Goal: Information Seeking & Learning: Find specific fact

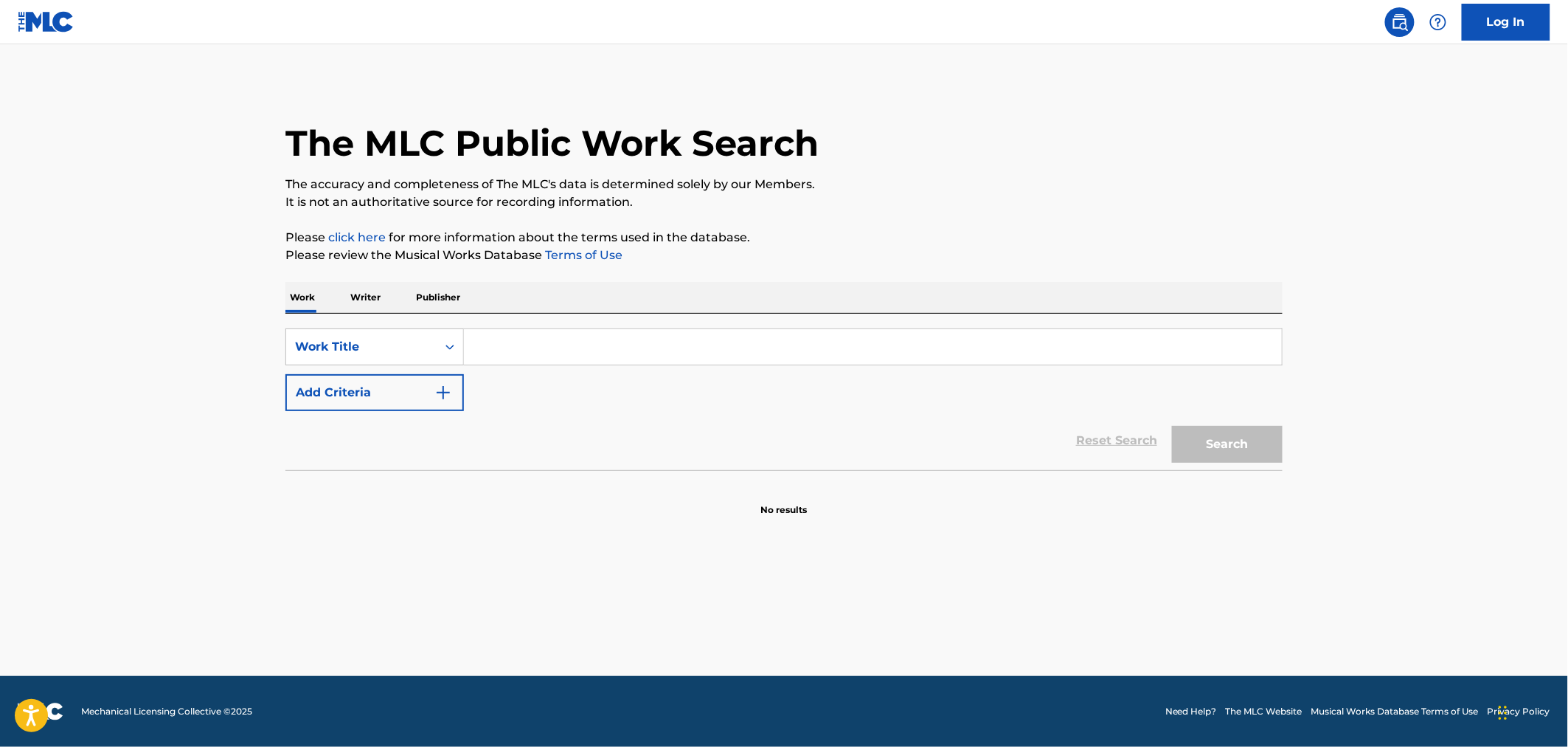
click at [478, 345] on input "Search Form" at bounding box center [873, 346] width 818 height 35
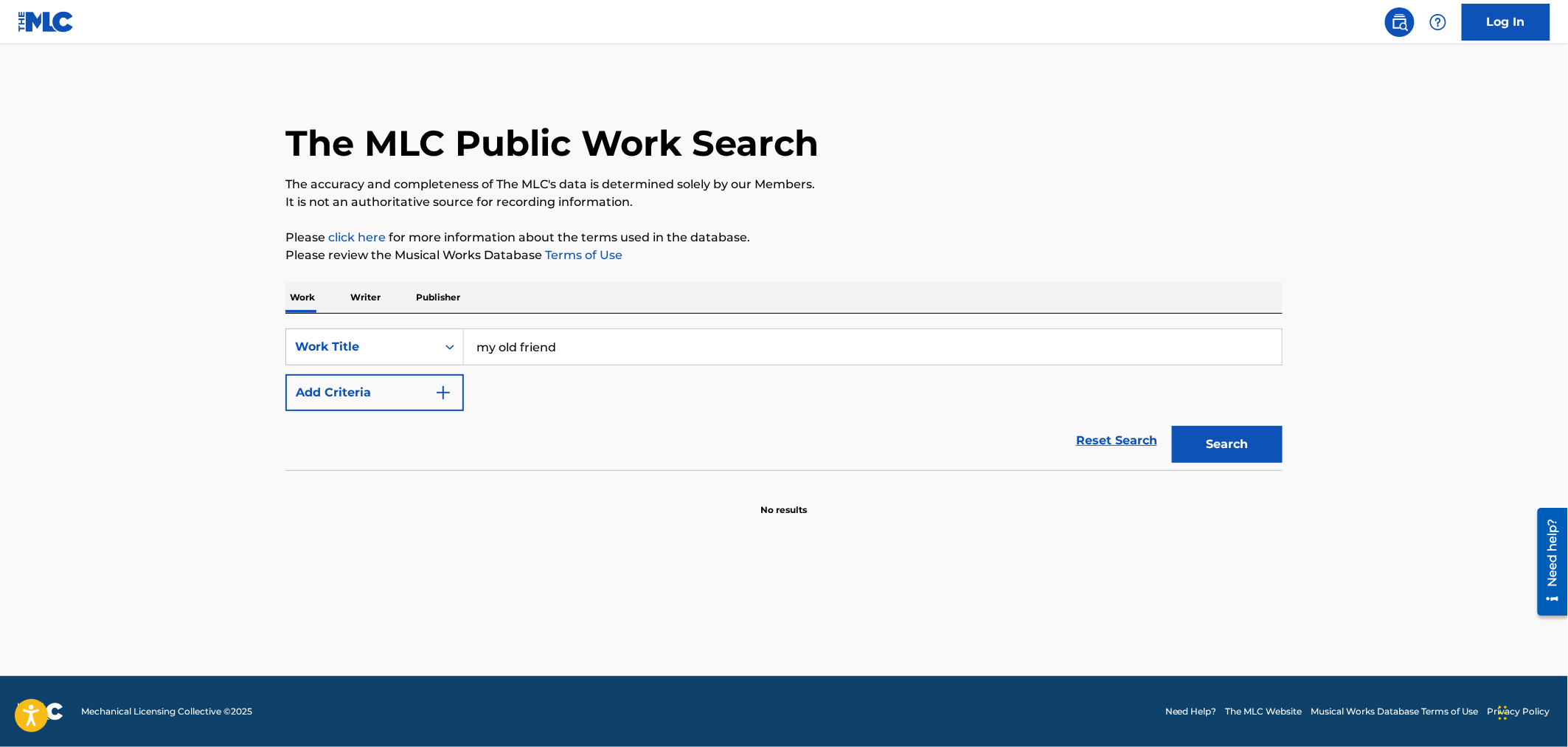
type input "my old friend"
click at [349, 396] on button "Add Criteria" at bounding box center [374, 392] width 179 height 37
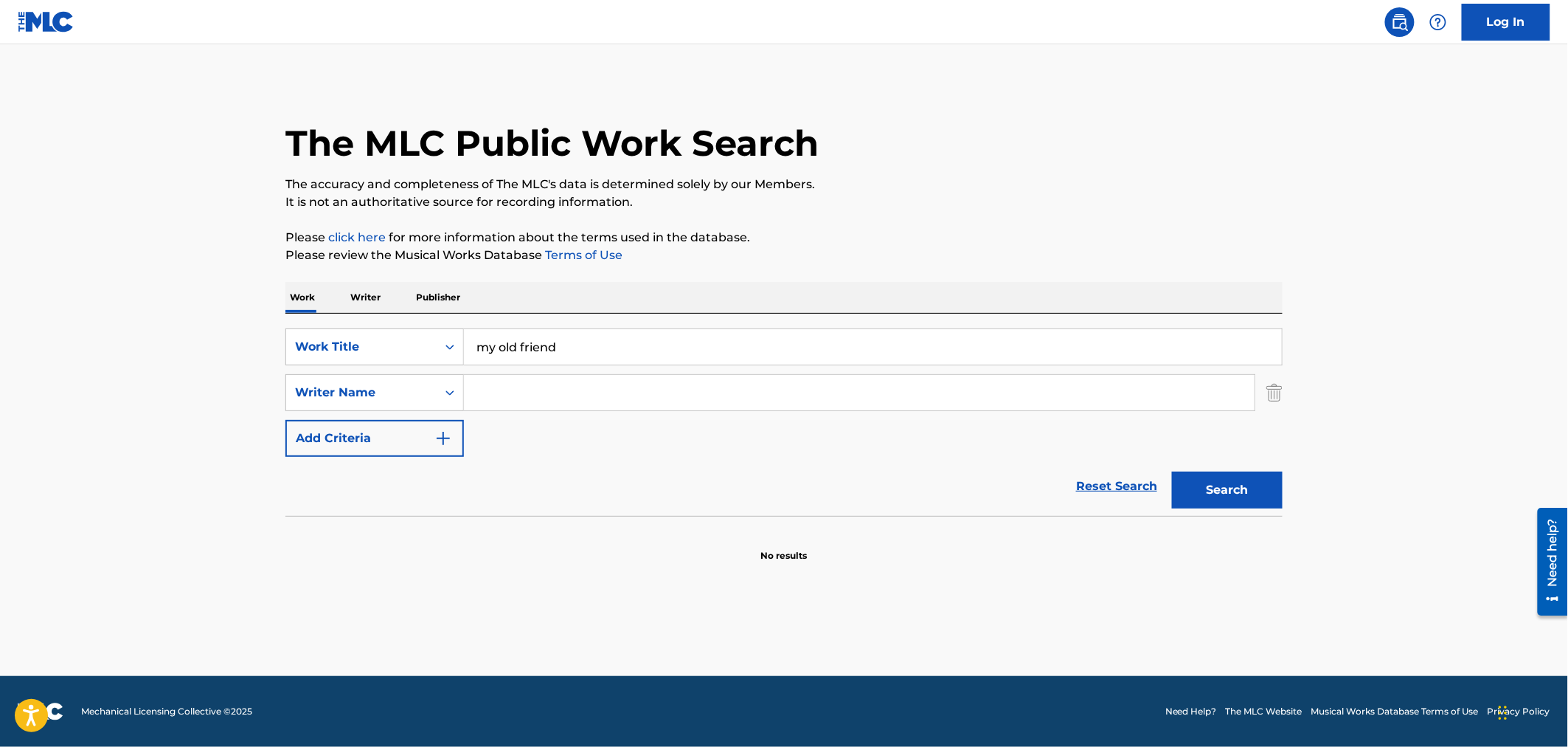
click at [509, 392] on input "Search Form" at bounding box center [859, 392] width 791 height 35
type input "[PERSON_NAME]"
click at [1239, 488] on button "Search" at bounding box center [1227, 490] width 111 height 37
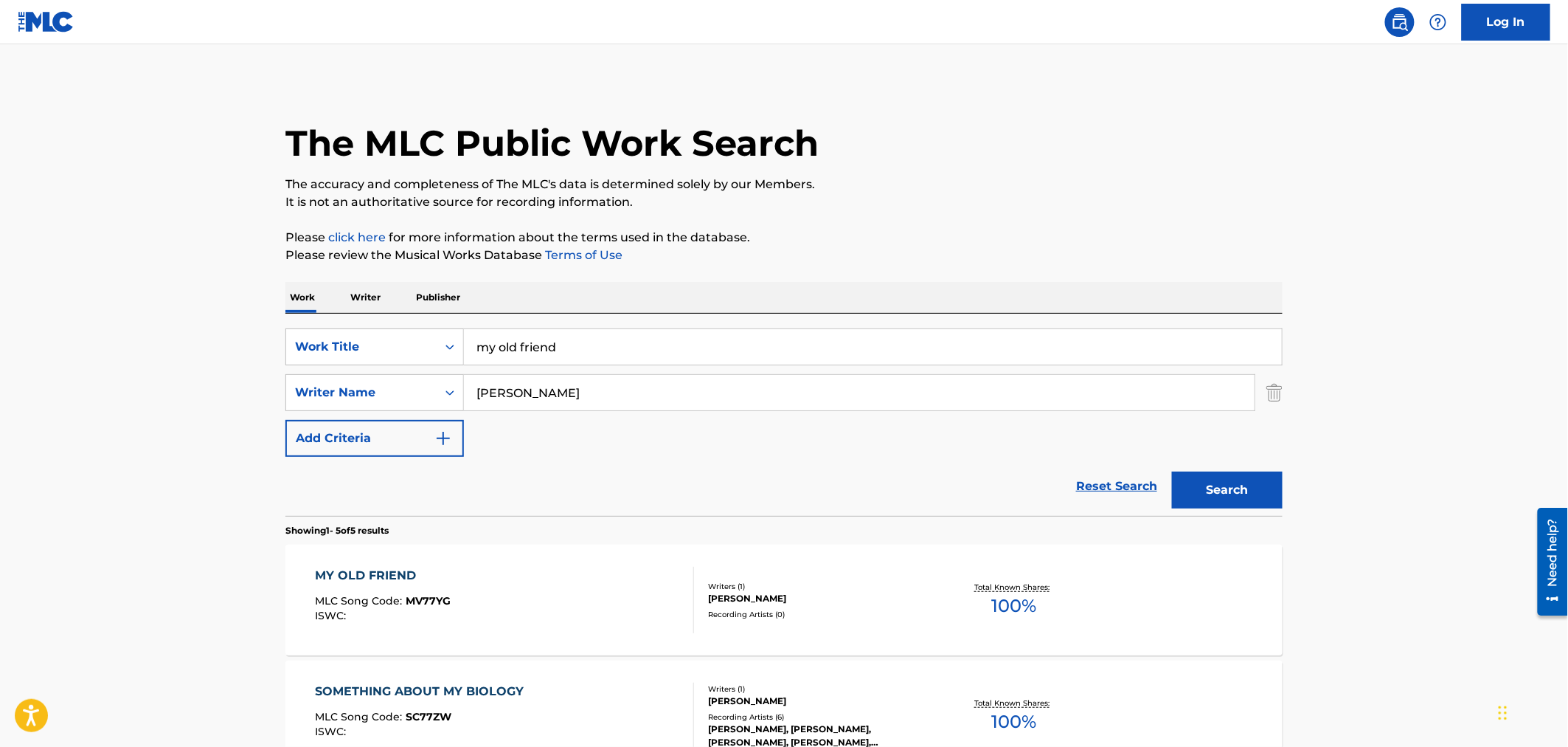
click at [916, 601] on div "[PERSON_NAME]" at bounding box center [819, 598] width 223 height 13
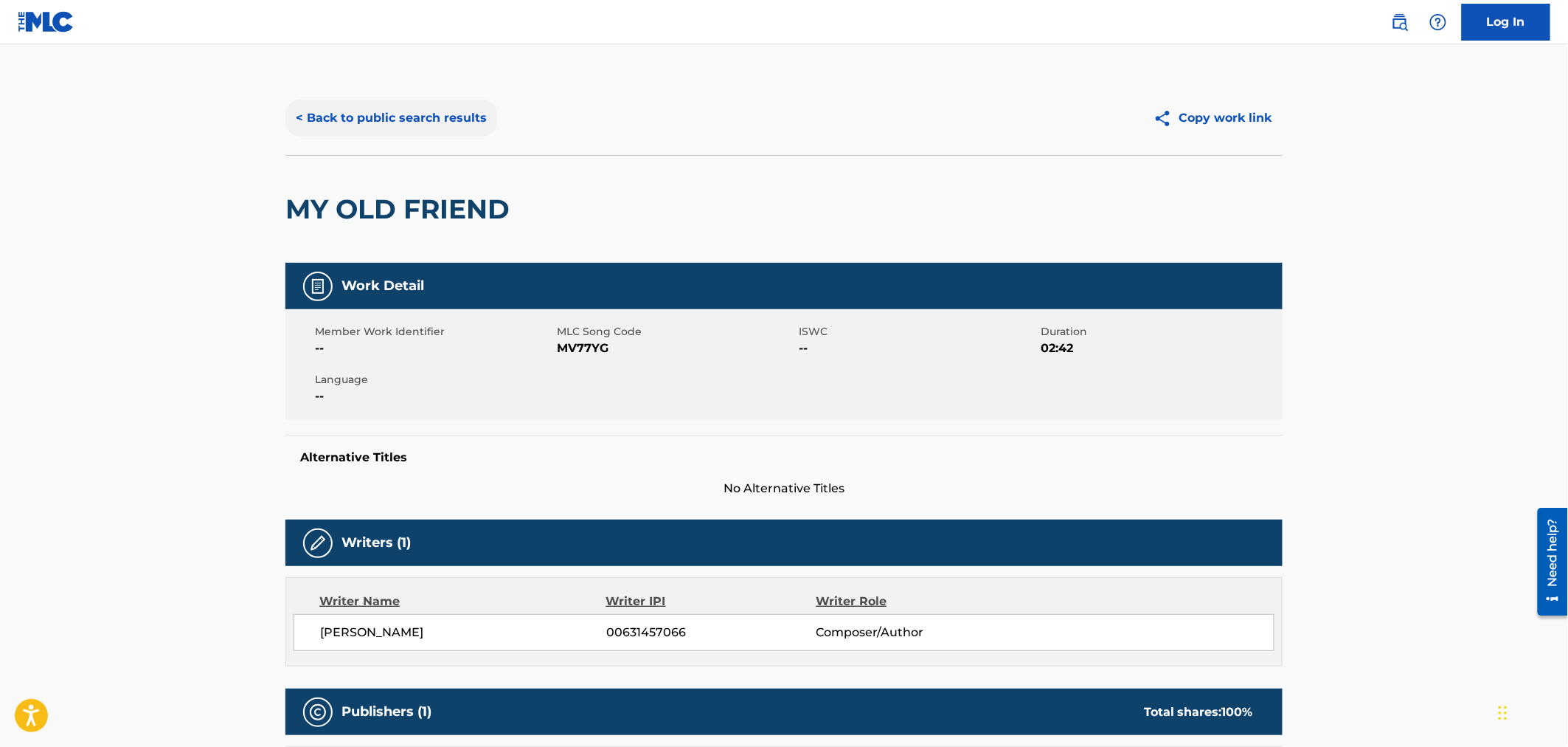
click at [462, 119] on button "< Back to public search results" at bounding box center [391, 117] width 212 height 37
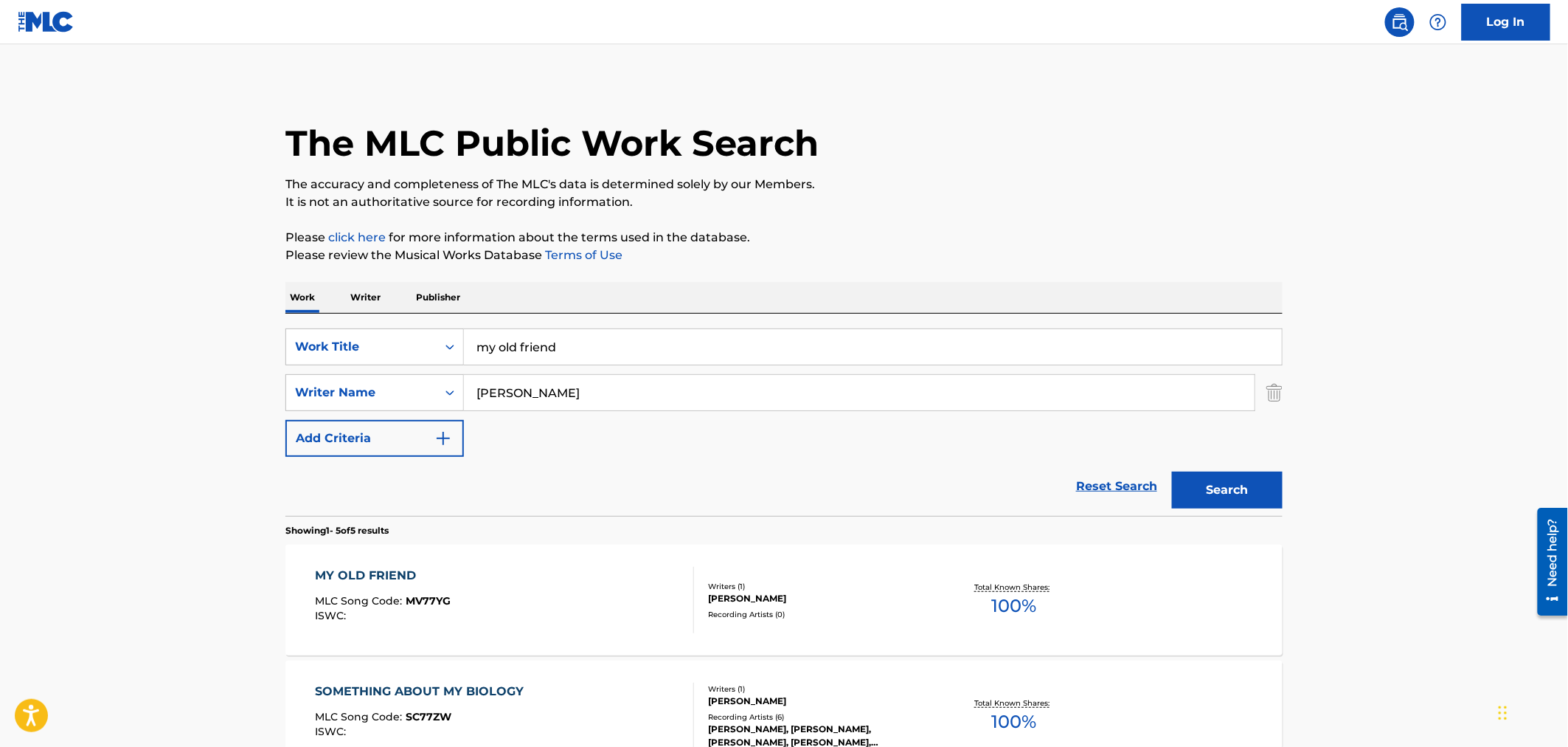
click at [609, 336] on input "my old friend" at bounding box center [873, 346] width 818 height 35
type input "shake it off"
click at [1226, 488] on button "Search" at bounding box center [1227, 490] width 111 height 37
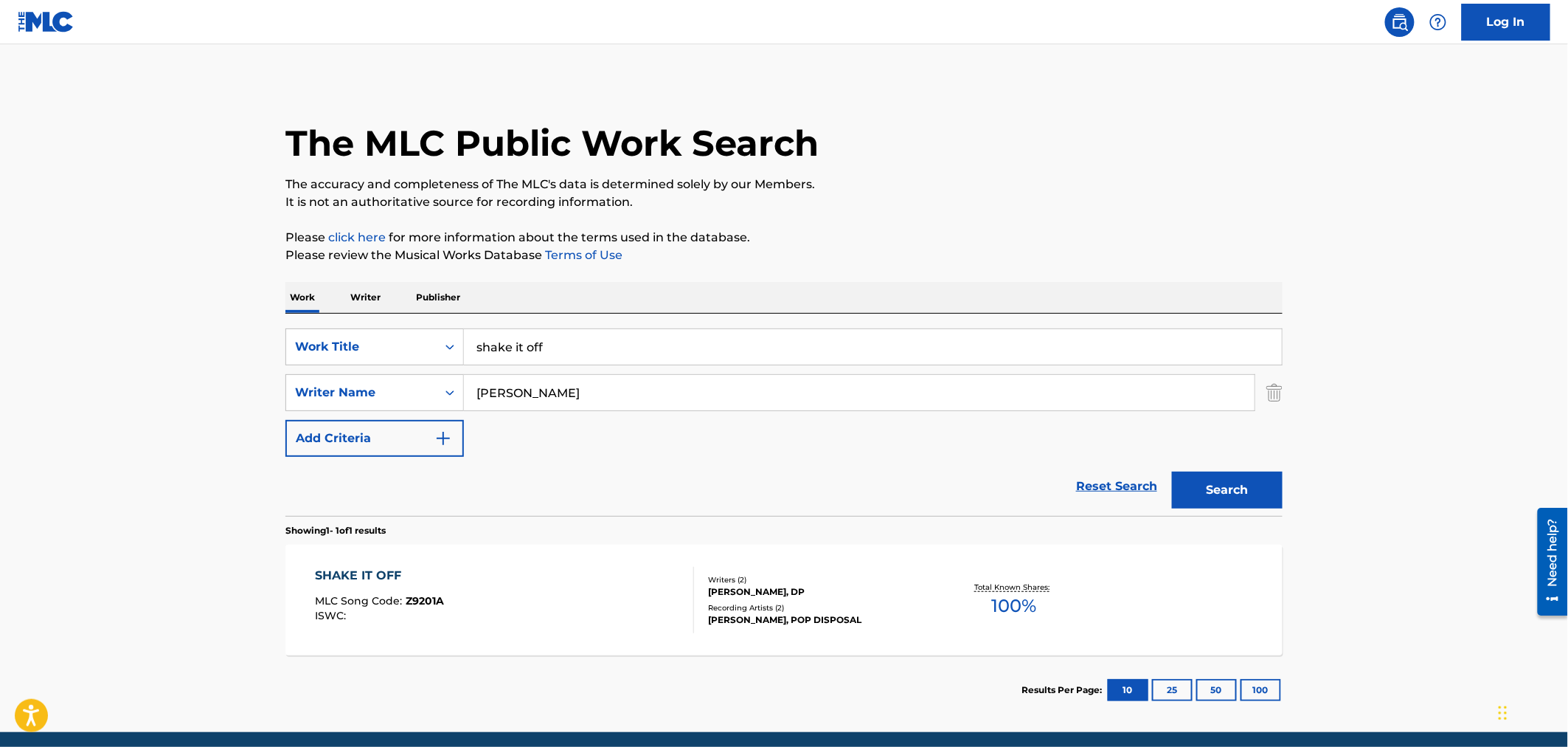
click at [886, 588] on div "[PERSON_NAME], DP" at bounding box center [819, 591] width 223 height 13
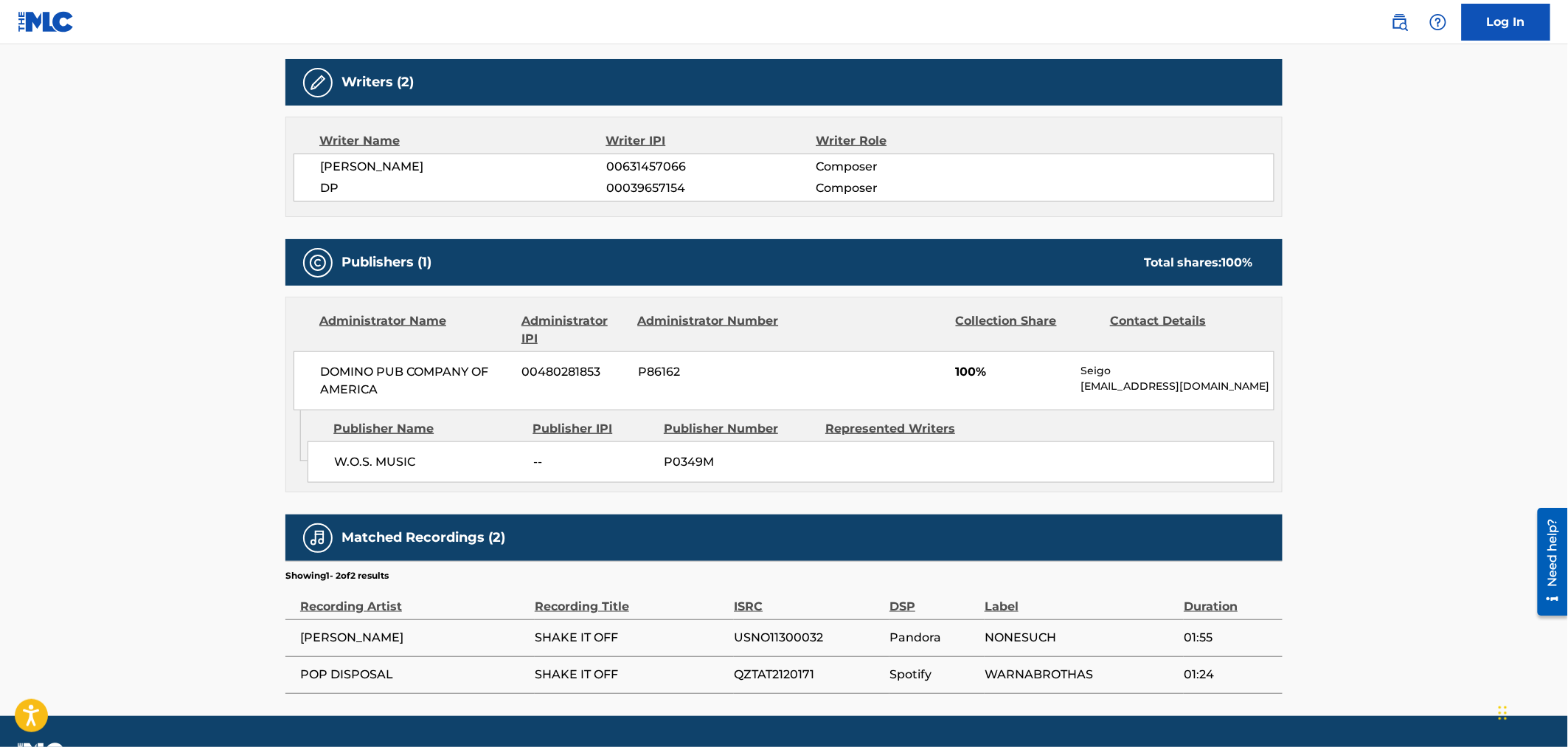
scroll to position [500, 0]
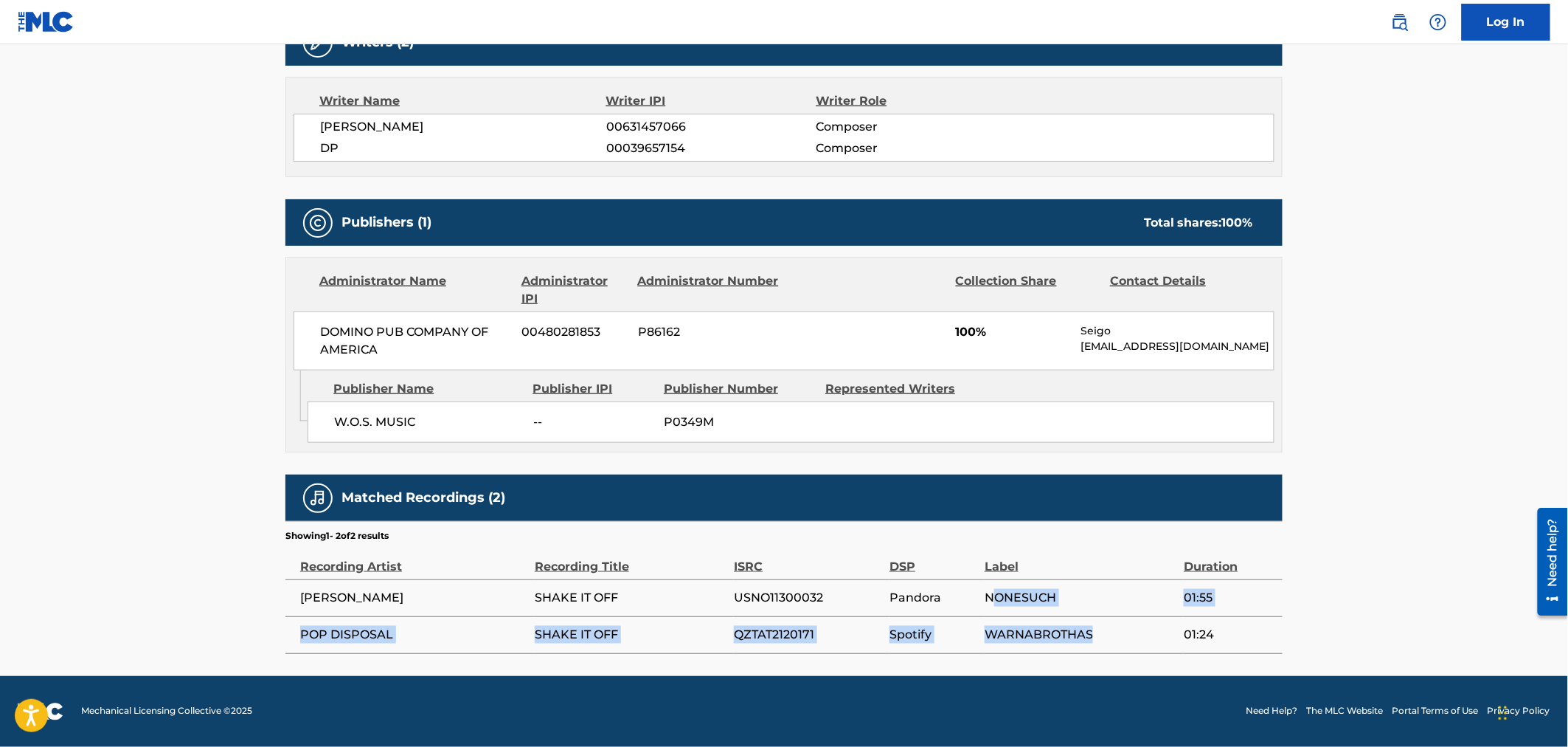
drag, startPoint x: 1095, startPoint y: 632, endPoint x: 993, endPoint y: 616, distance: 103.2
click at [993, 614] on tbody "[PERSON_NAME] SHAKE IT OFF USNO11300032 Pandora NONESUCH 01:55 POP DISPOSAL SHA…" at bounding box center [784, 616] width 997 height 74
click at [908, 642] on span "Spotify" at bounding box center [933, 635] width 87 height 18
drag, startPoint x: 819, startPoint y: 636, endPoint x: 739, endPoint y: 628, distance: 80.4
click at [739, 628] on span "QZTAT2120171" at bounding box center [808, 635] width 148 height 18
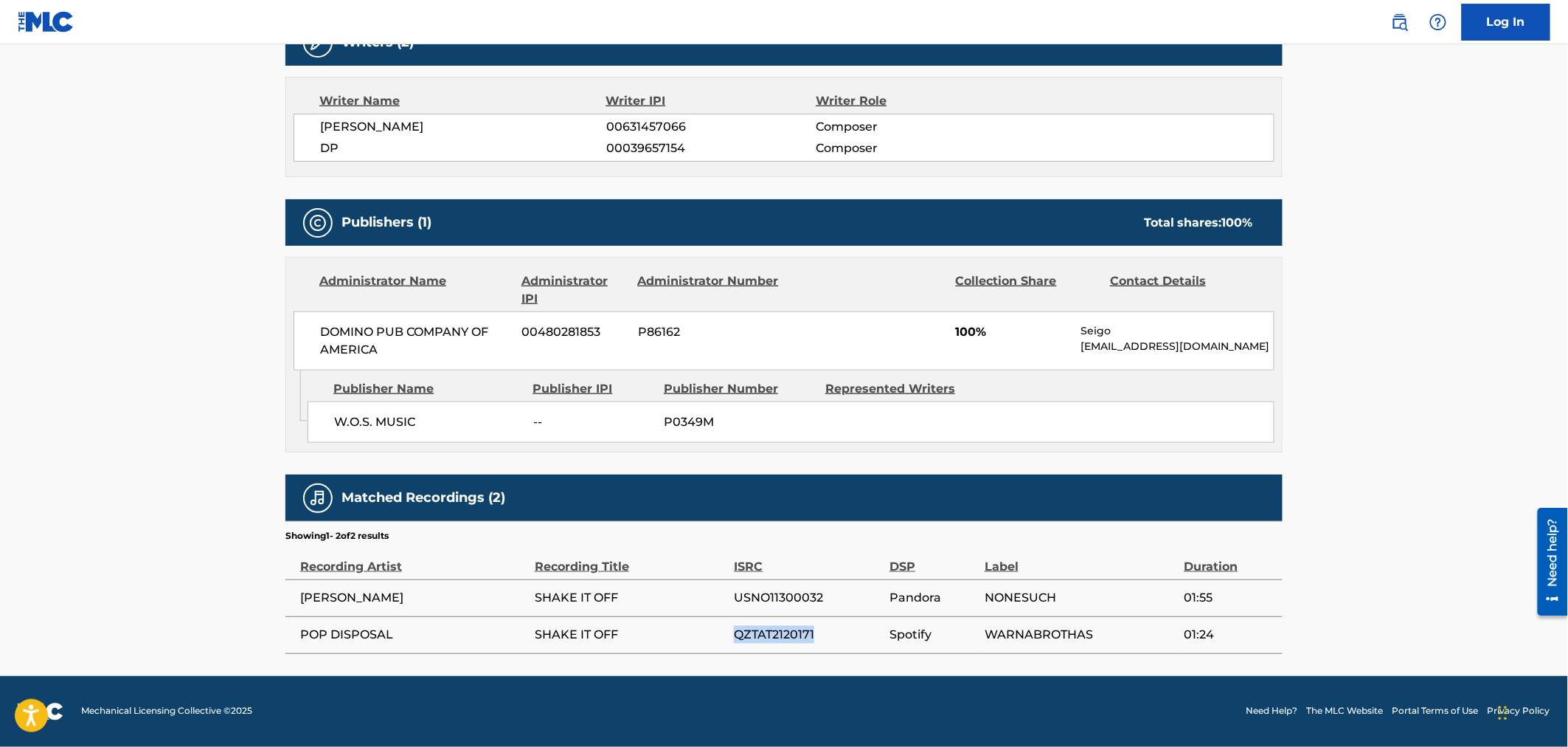
copy span "QZTAT2120171"
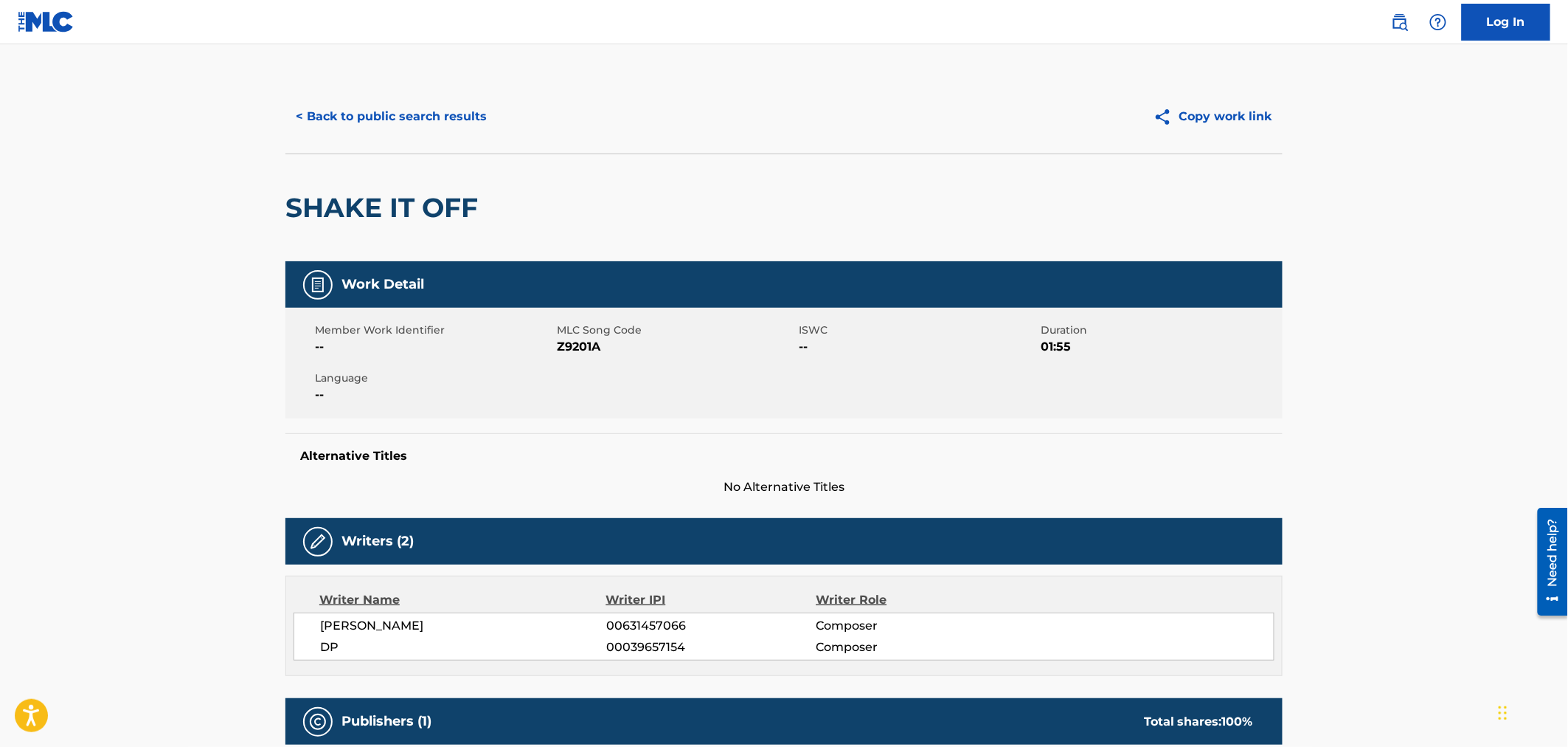
scroll to position [0, 0]
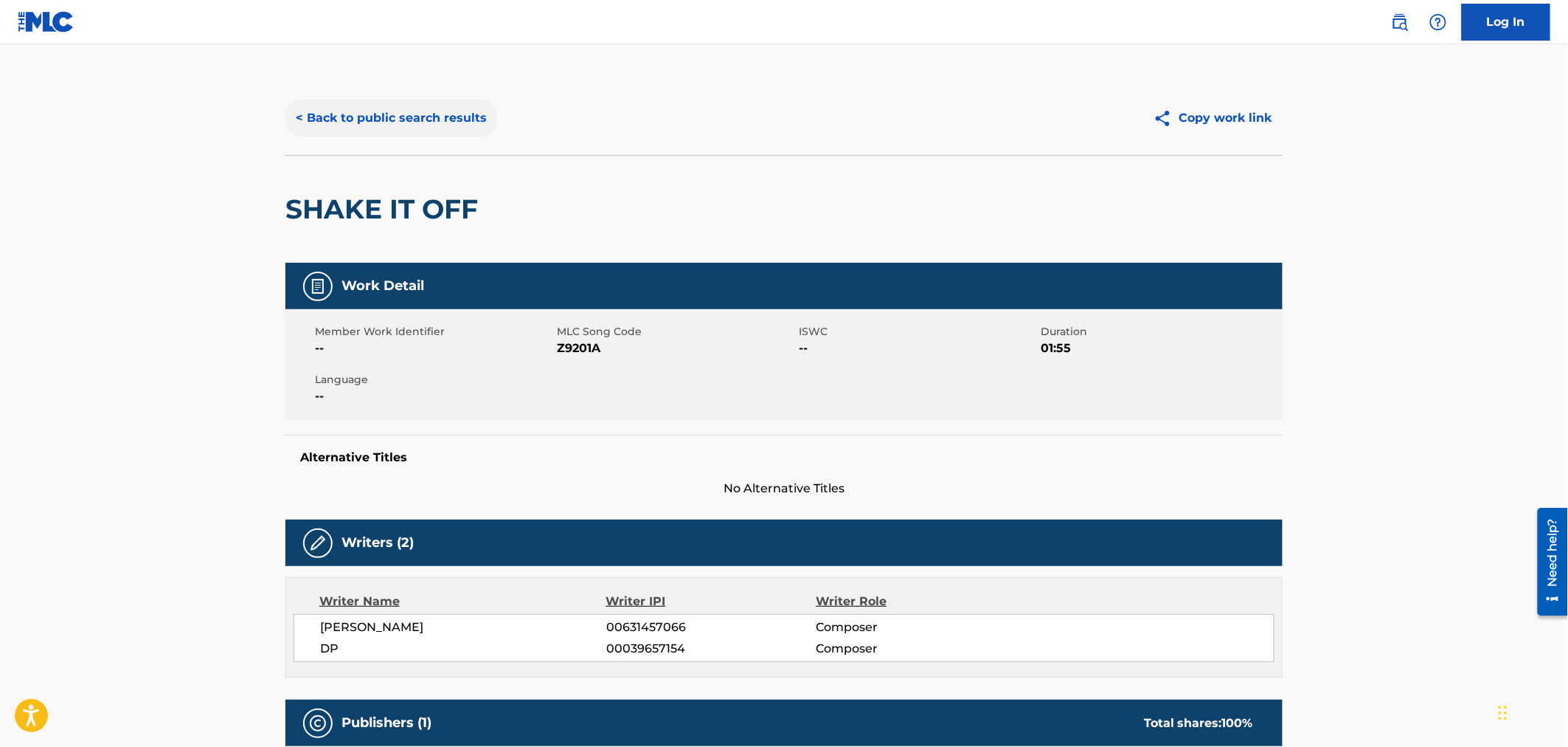
click at [380, 114] on button "< Back to public search results" at bounding box center [391, 117] width 212 height 37
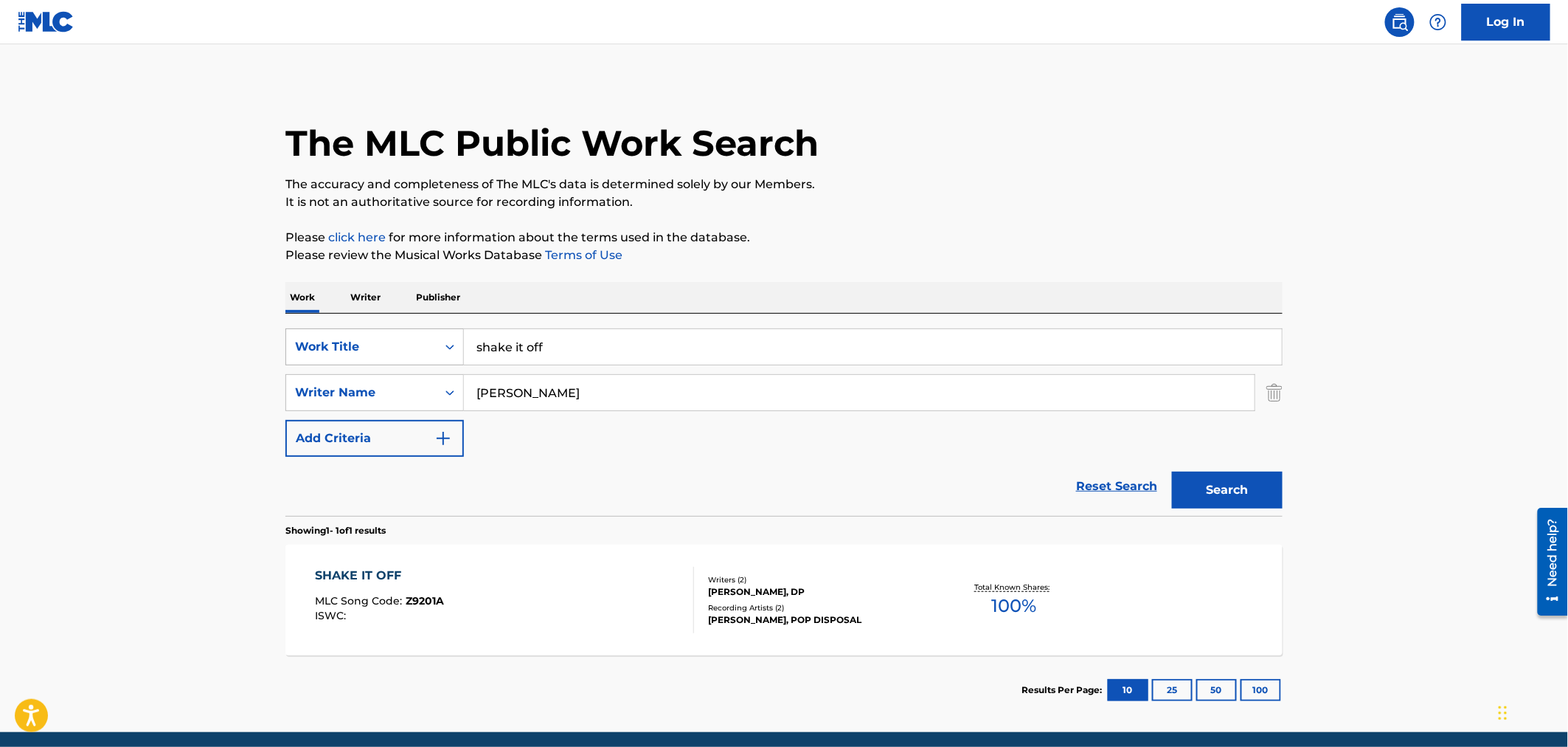
drag, startPoint x: 555, startPoint y: 343, endPoint x: 312, endPoint y: 339, distance: 243.0
click at [312, 339] on div "SearchWithCriteriaa881a011-bf95-4a59-b845-2e4af2274932 Work Title shake it off" at bounding box center [784, 346] width 997 height 37
click at [753, 582] on div "Writers ( 2 )" at bounding box center [819, 580] width 223 height 11
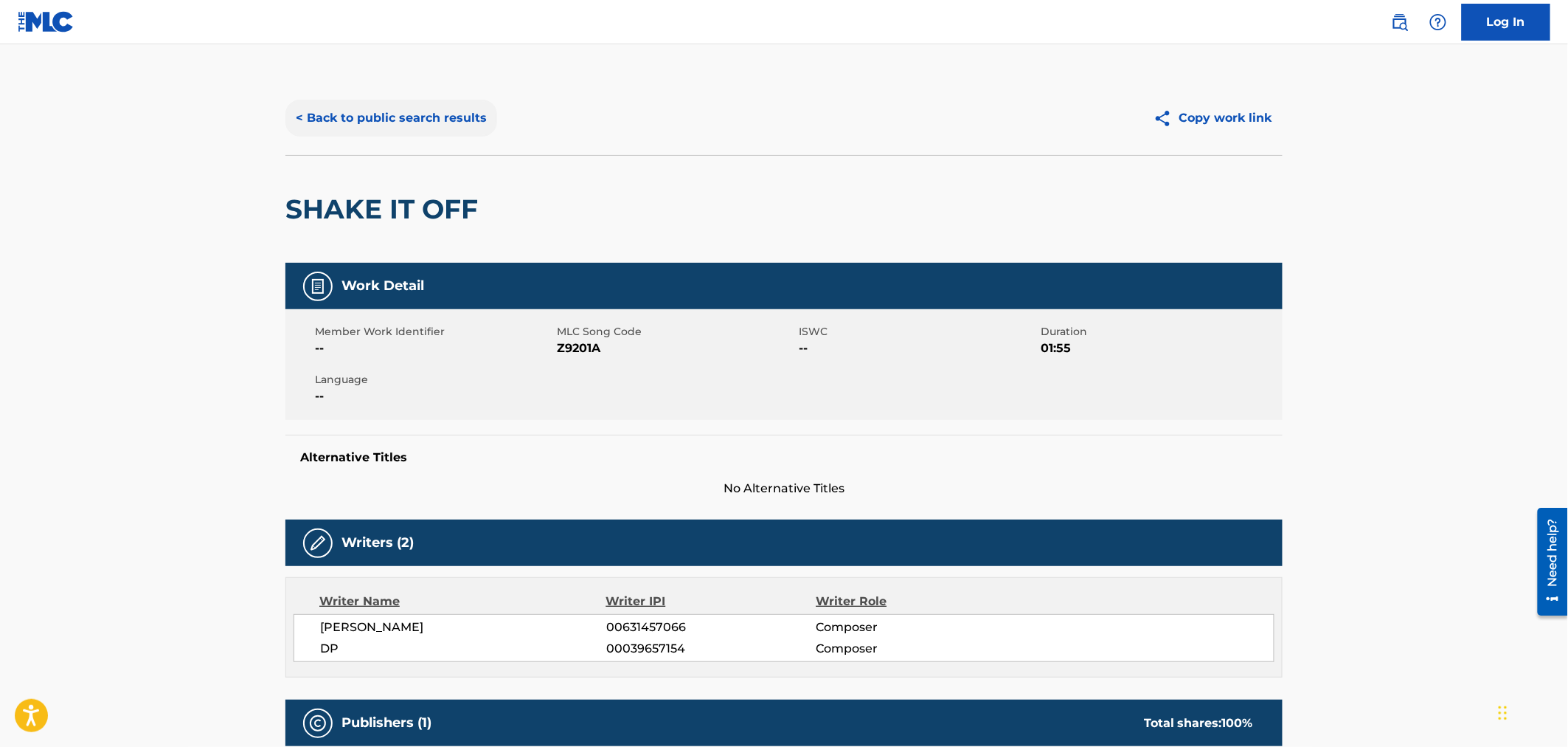
click at [306, 114] on button "< Back to public search results" at bounding box center [391, 117] width 212 height 37
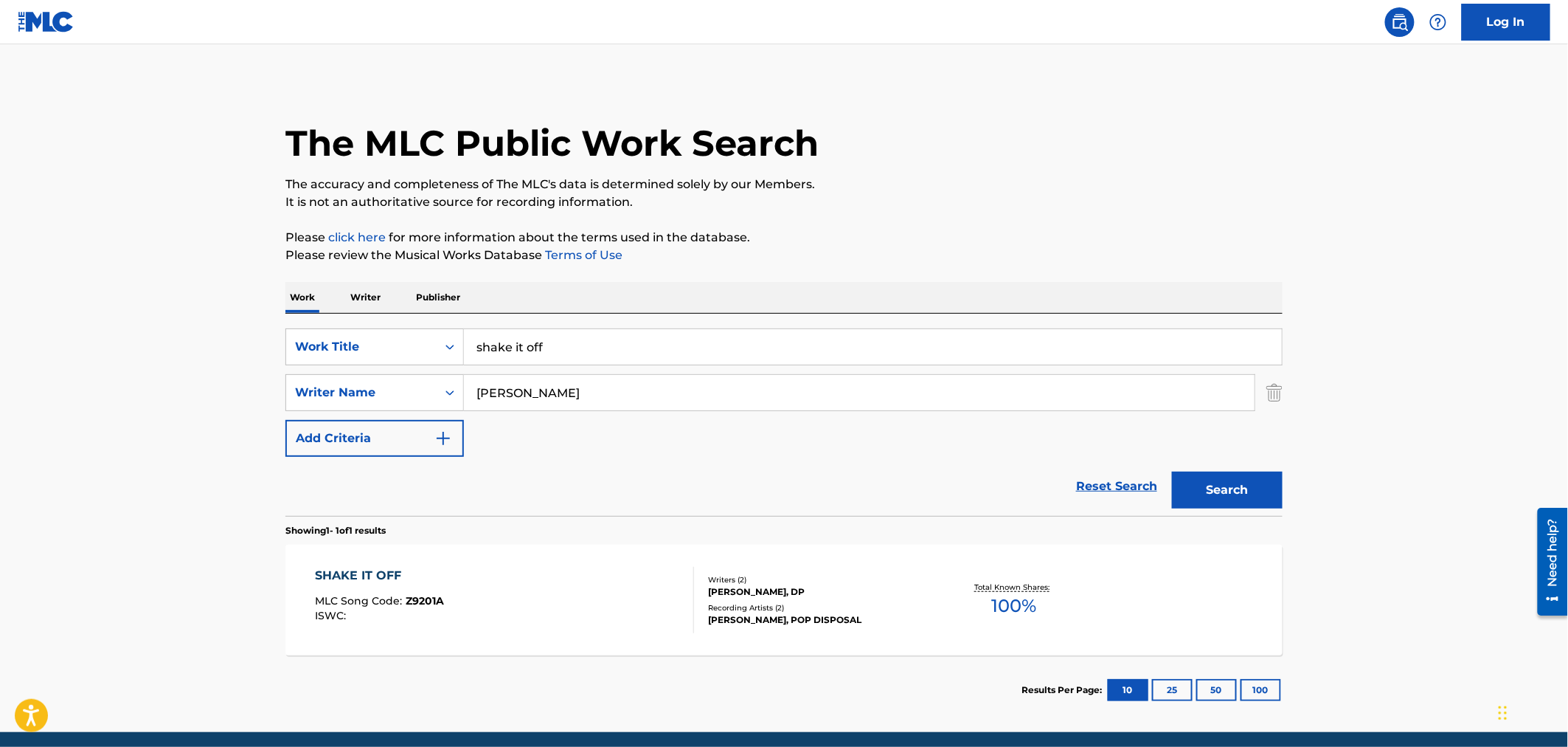
drag, startPoint x: 632, startPoint y: 350, endPoint x: 280, endPoint y: 327, distance: 352.8
click at [280, 327] on div "The MLC Public Work Search The accuracy and completeness of The MLC's data is d…" at bounding box center [783, 403] width 1032 height 643
type input "weeping [PERSON_NAME]"
click at [1221, 479] on button "Search" at bounding box center [1227, 490] width 111 height 37
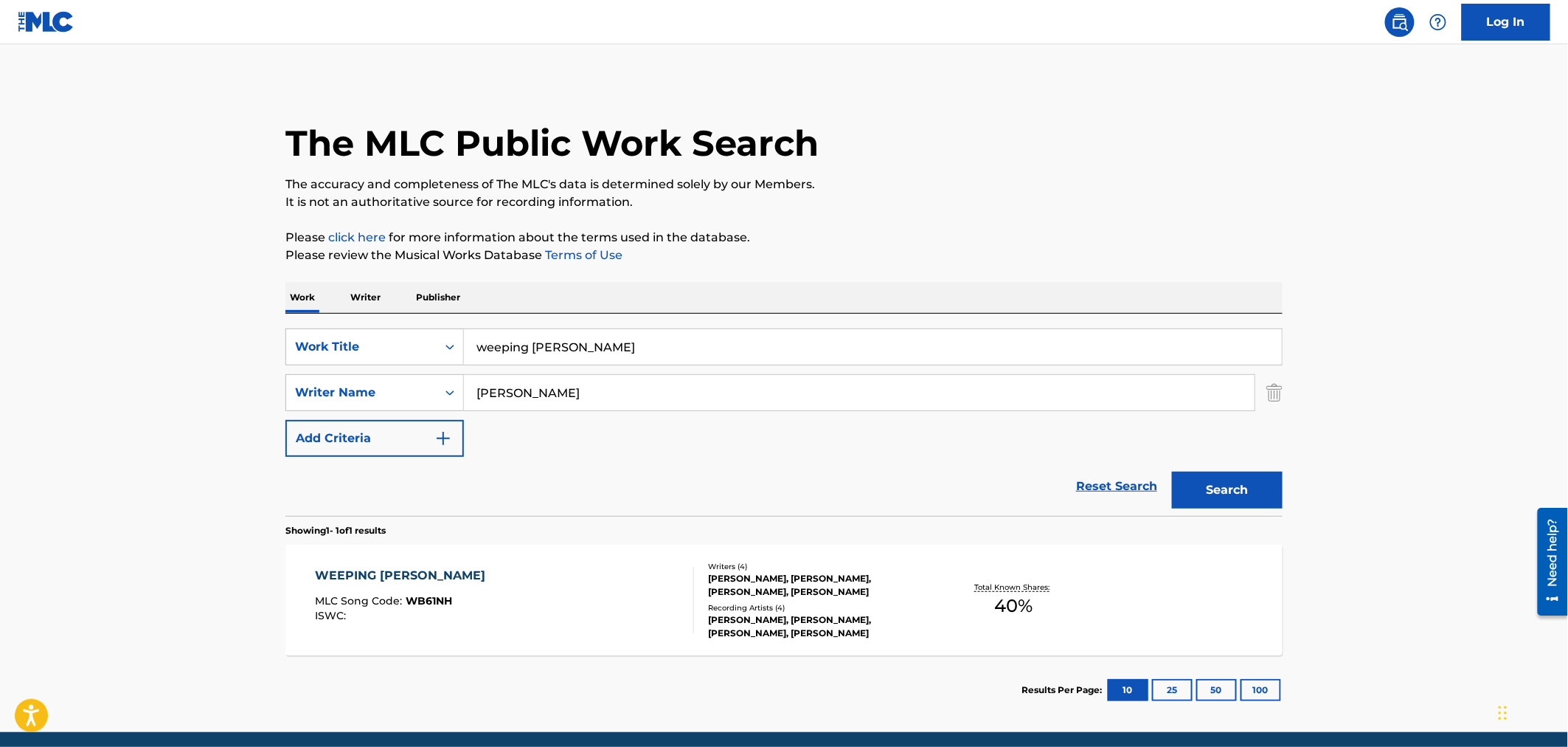
click at [799, 596] on div "[PERSON_NAME], [PERSON_NAME], [PERSON_NAME], [PERSON_NAME]" at bounding box center [819, 585] width 223 height 27
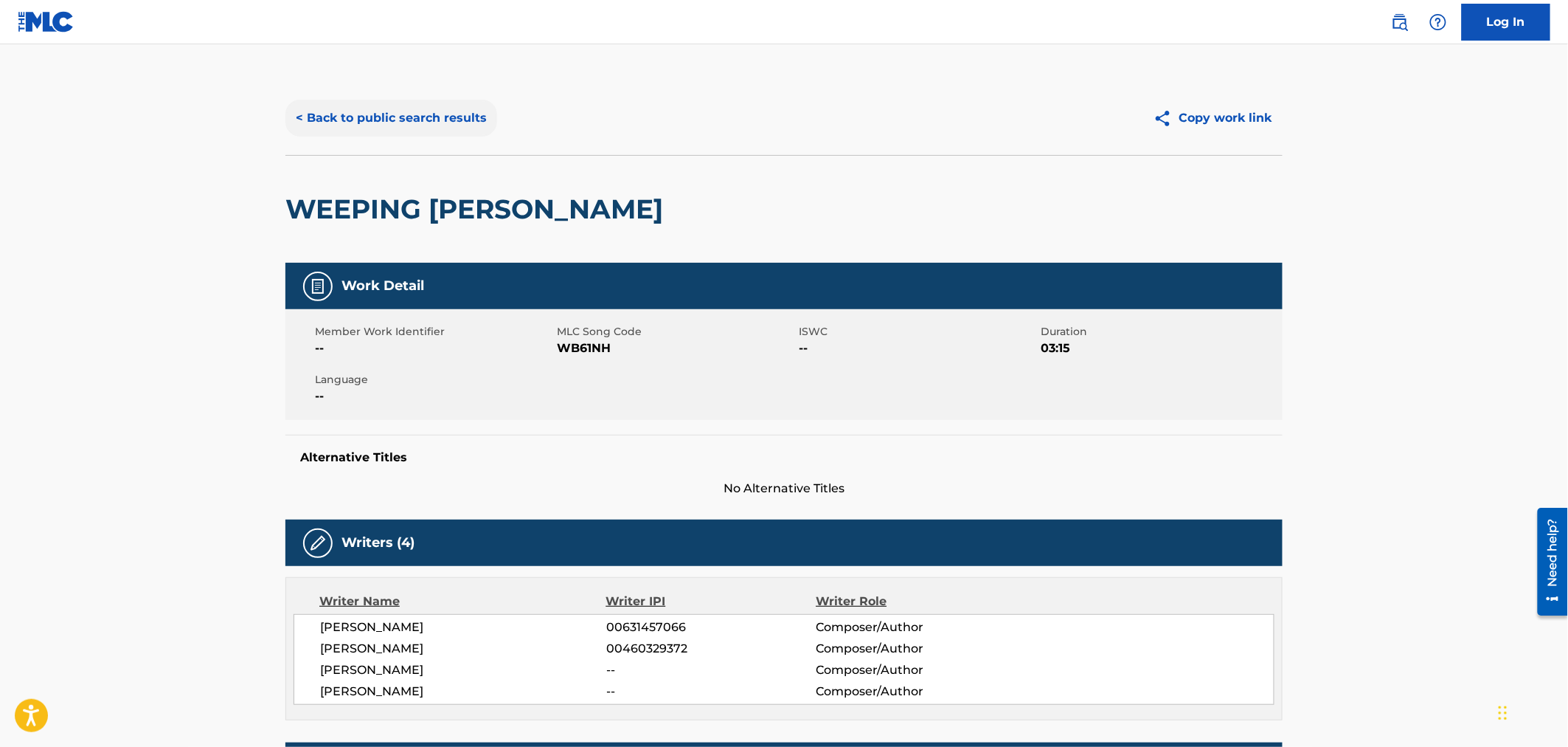
click at [341, 116] on button "< Back to public search results" at bounding box center [391, 117] width 212 height 37
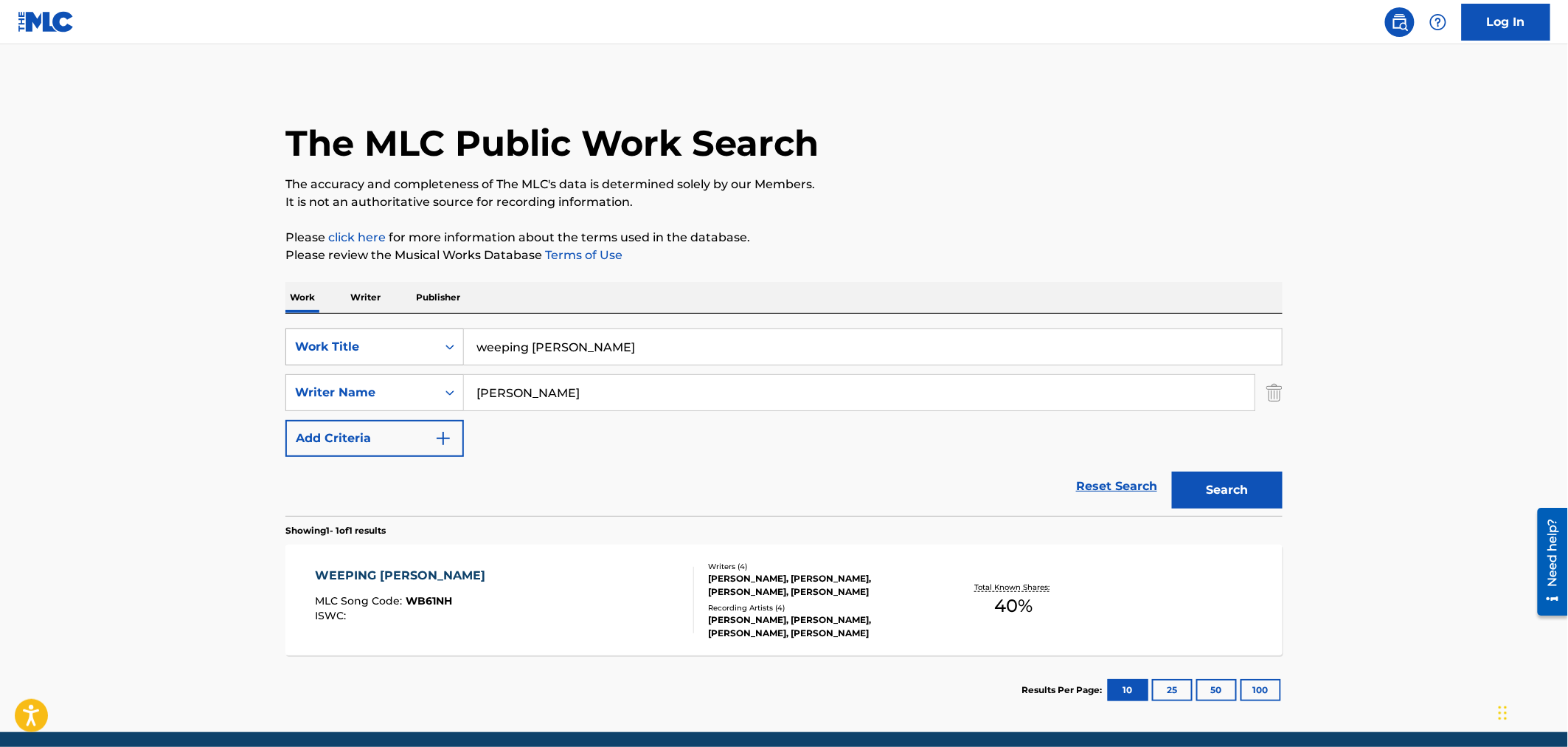
drag, startPoint x: 629, startPoint y: 351, endPoint x: 360, endPoint y: 362, distance: 269.2
click at [360, 362] on div "SearchWithCriteriaa881a011-bf95-4a59-b845-2e4af2274932 Work Title weeping [PERS…" at bounding box center [784, 346] width 997 height 37
type input "your lone journey"
click at [1244, 491] on button "Search" at bounding box center [1227, 490] width 111 height 37
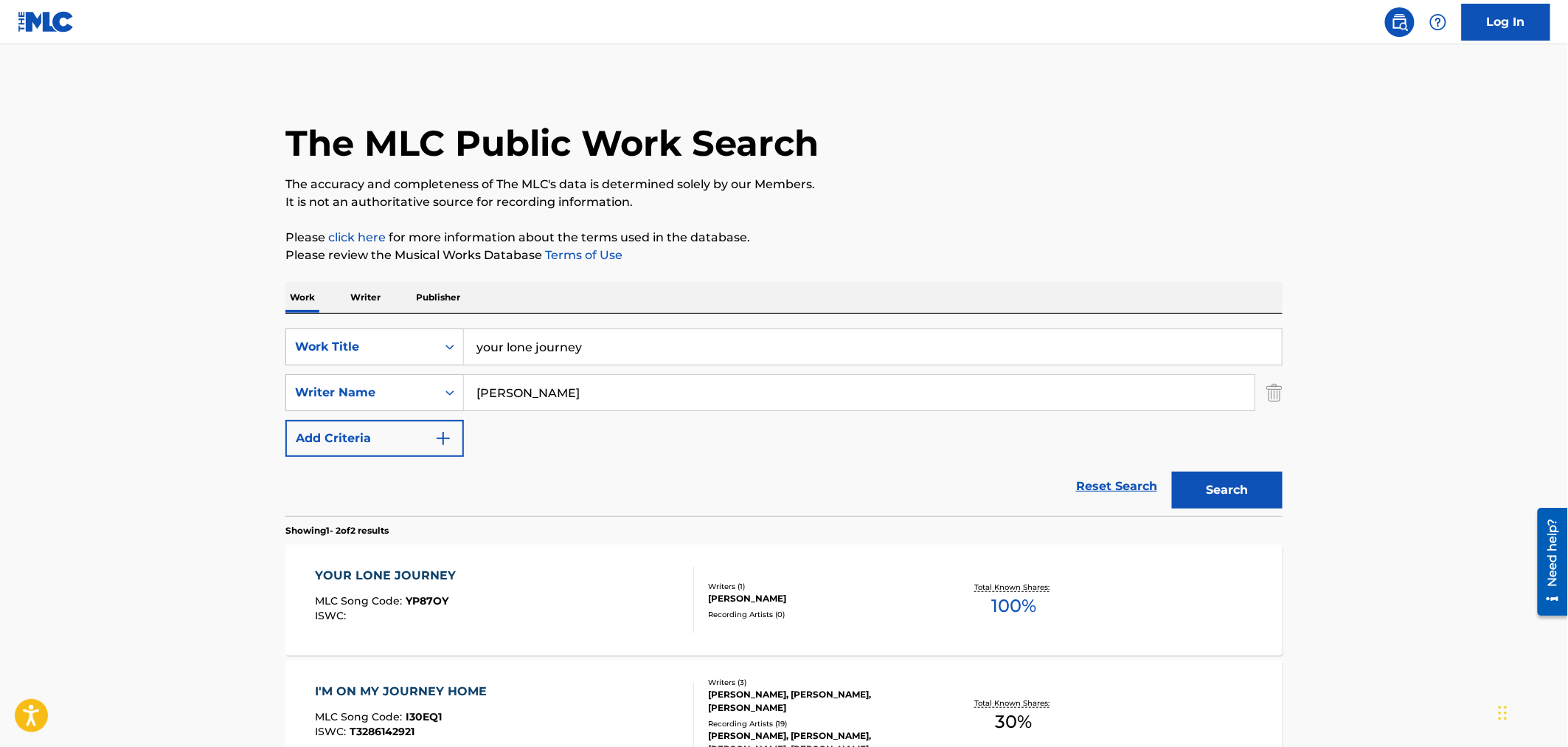
click at [842, 600] on div "[PERSON_NAME]" at bounding box center [819, 598] width 223 height 13
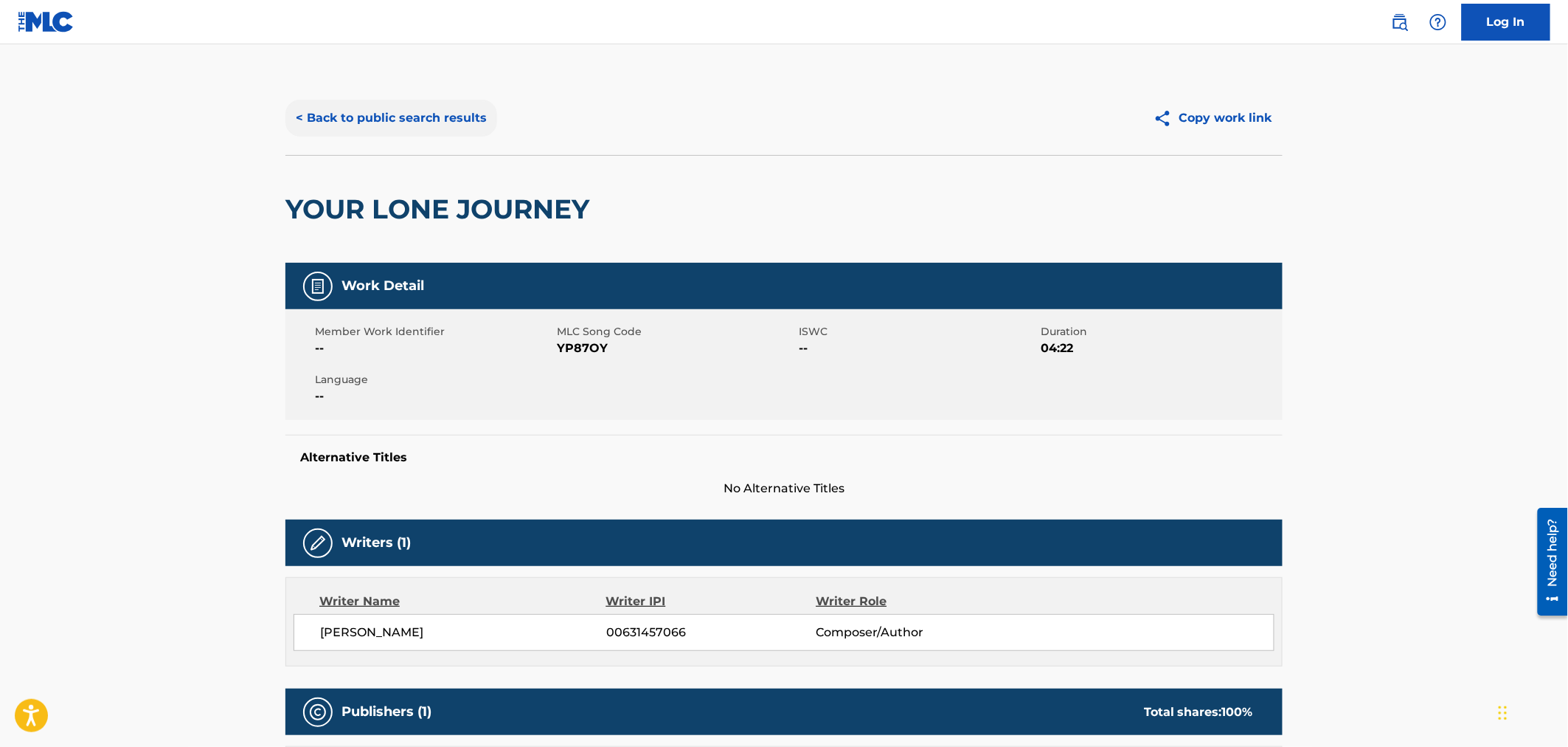
click at [407, 99] on button "< Back to public search results" at bounding box center [391, 117] width 212 height 37
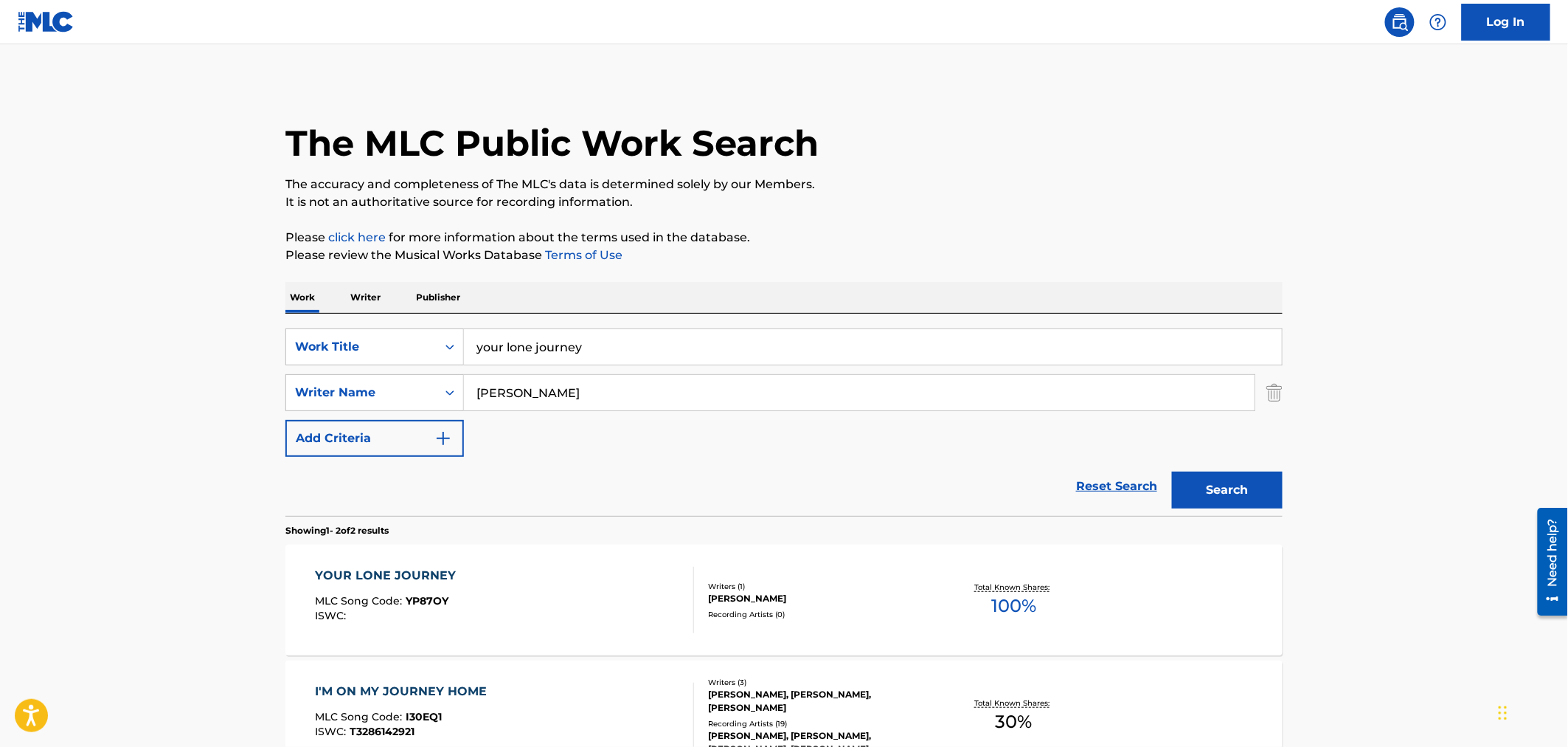
drag, startPoint x: 608, startPoint y: 349, endPoint x: 151, endPoint y: 354, distance: 457.0
click at [151, 354] on main "The MLC Public Work Search The accuracy and completeness of The MLC's data is d…" at bounding box center [784, 446] width 1568 height 804
type input "[PERSON_NAME]"
click at [1222, 483] on button "Search" at bounding box center [1227, 490] width 111 height 37
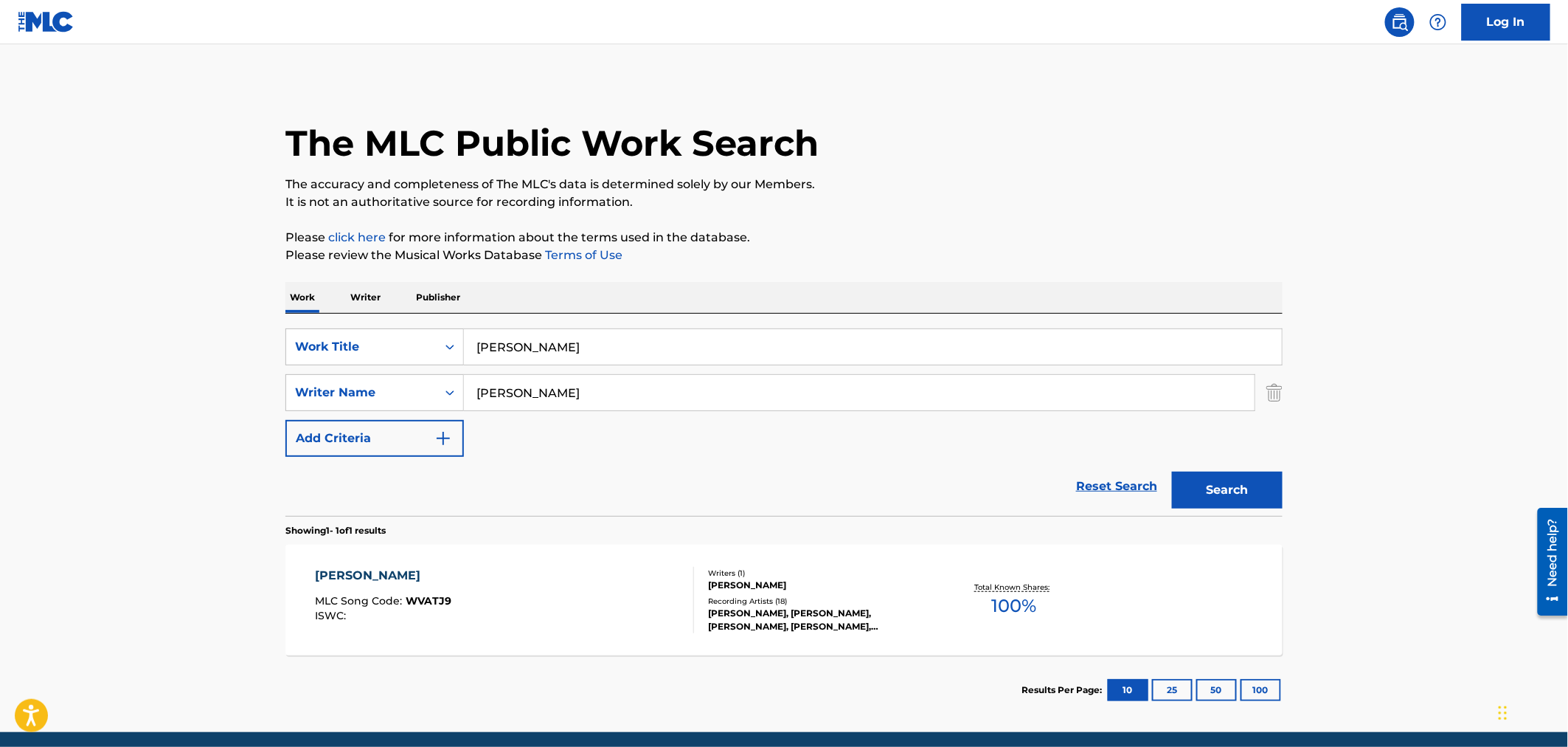
click at [797, 606] on div "[PERSON_NAME], [PERSON_NAME], [PERSON_NAME], [PERSON_NAME], [PERSON_NAME]" at bounding box center [819, 620] width 223 height 27
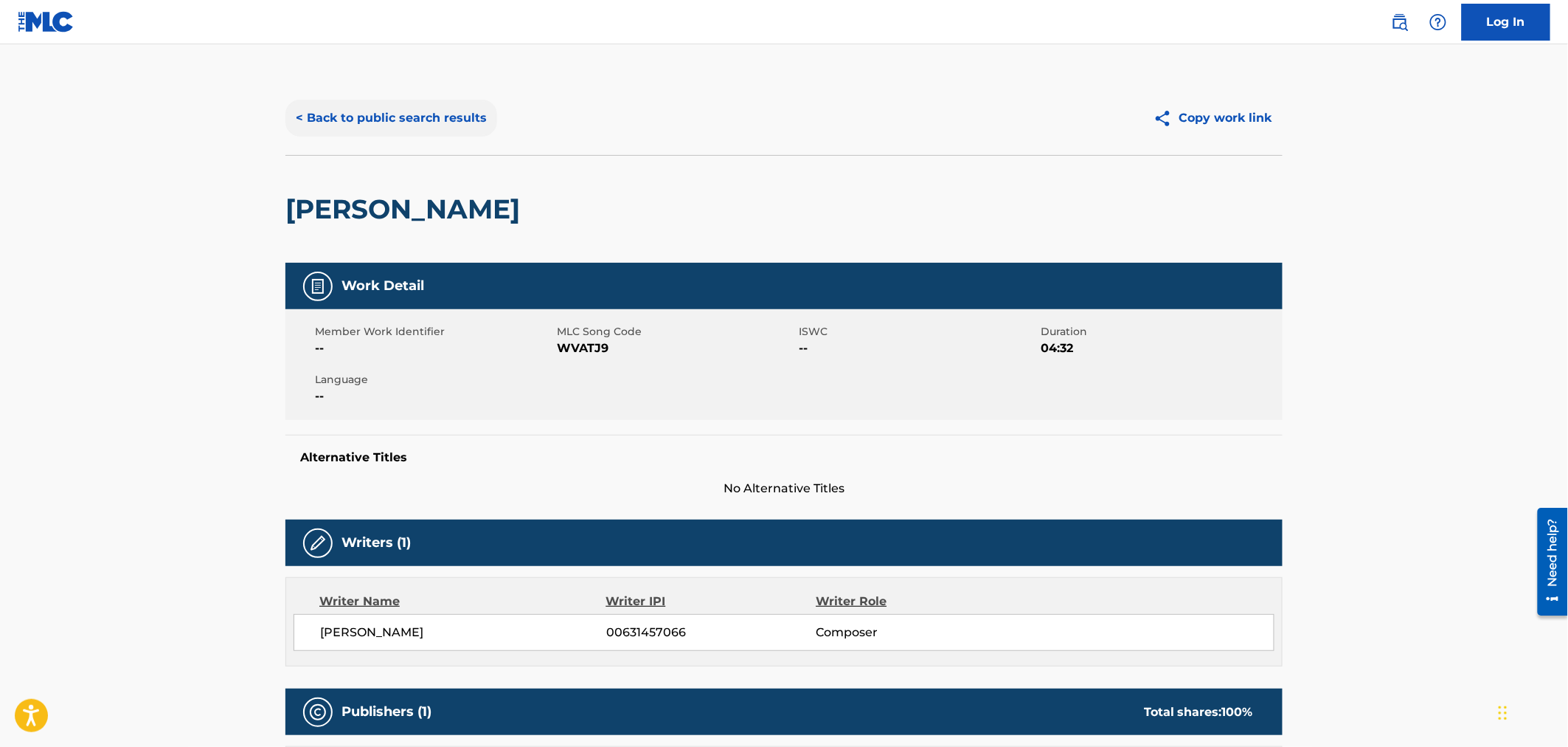
click at [362, 121] on button "< Back to public search results" at bounding box center [391, 117] width 212 height 37
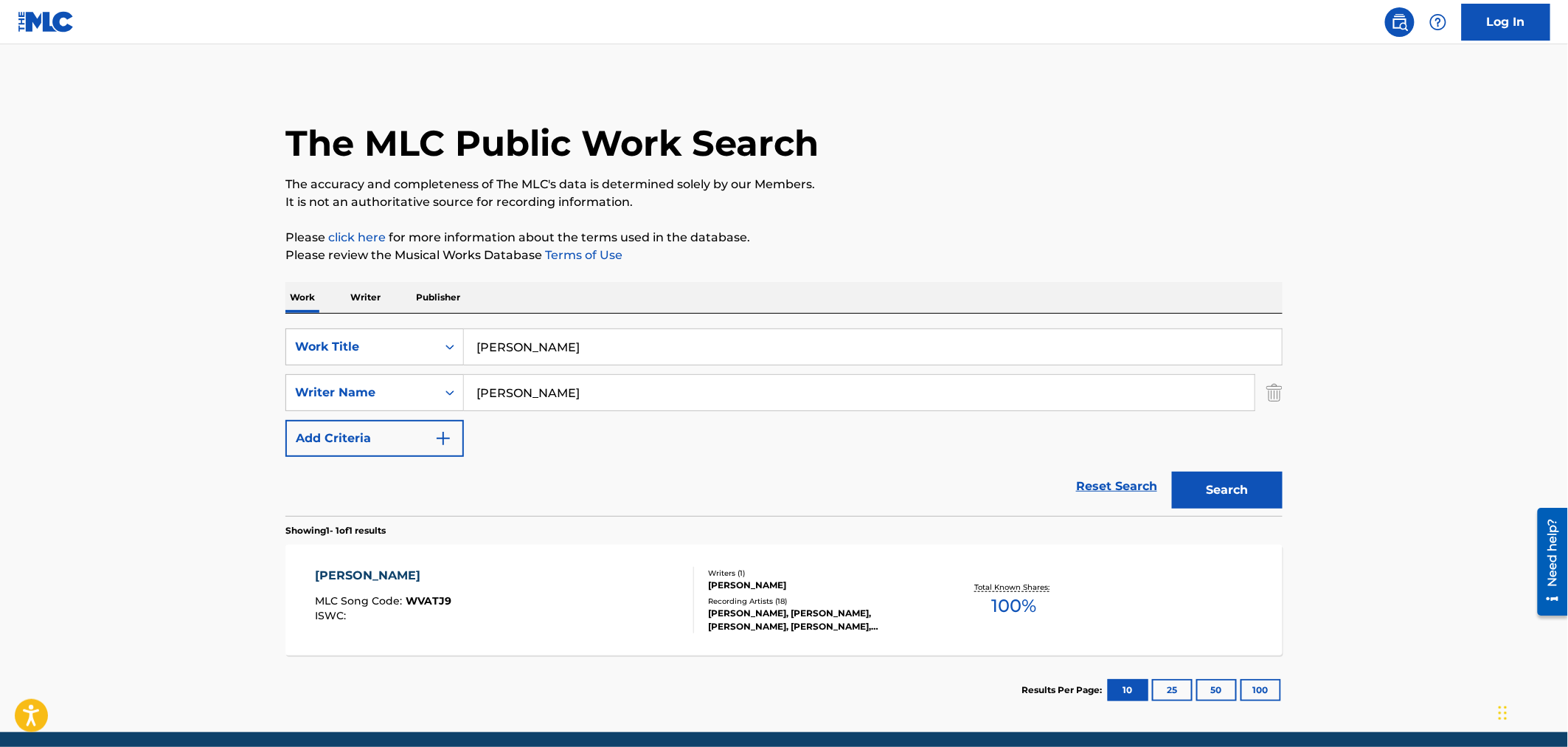
drag, startPoint x: 640, startPoint y: 355, endPoint x: 274, endPoint y: 352, distance: 366.0
click at [274, 352] on div "The MLC Public Work Search The accuracy and completeness of The MLC's data is d…" at bounding box center [783, 403] width 1032 height 643
type input "walkin boss"
click at [1172, 472] on button "Search" at bounding box center [1227, 490] width 111 height 37
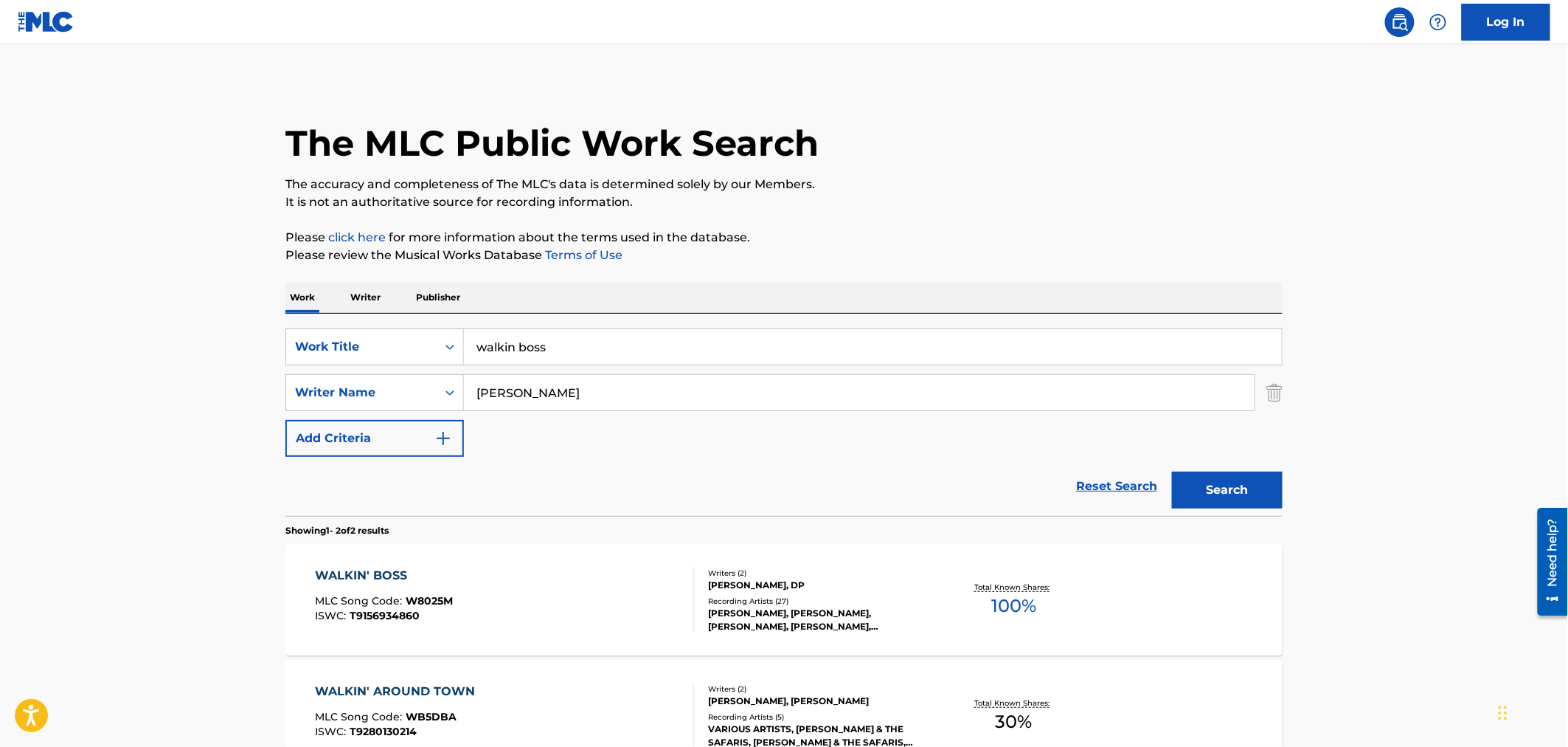
click at [540, 612] on div "WALKIN' BOSS MLC Song Code : W8025M ISWC : T9156934860" at bounding box center [504, 600] width 379 height 67
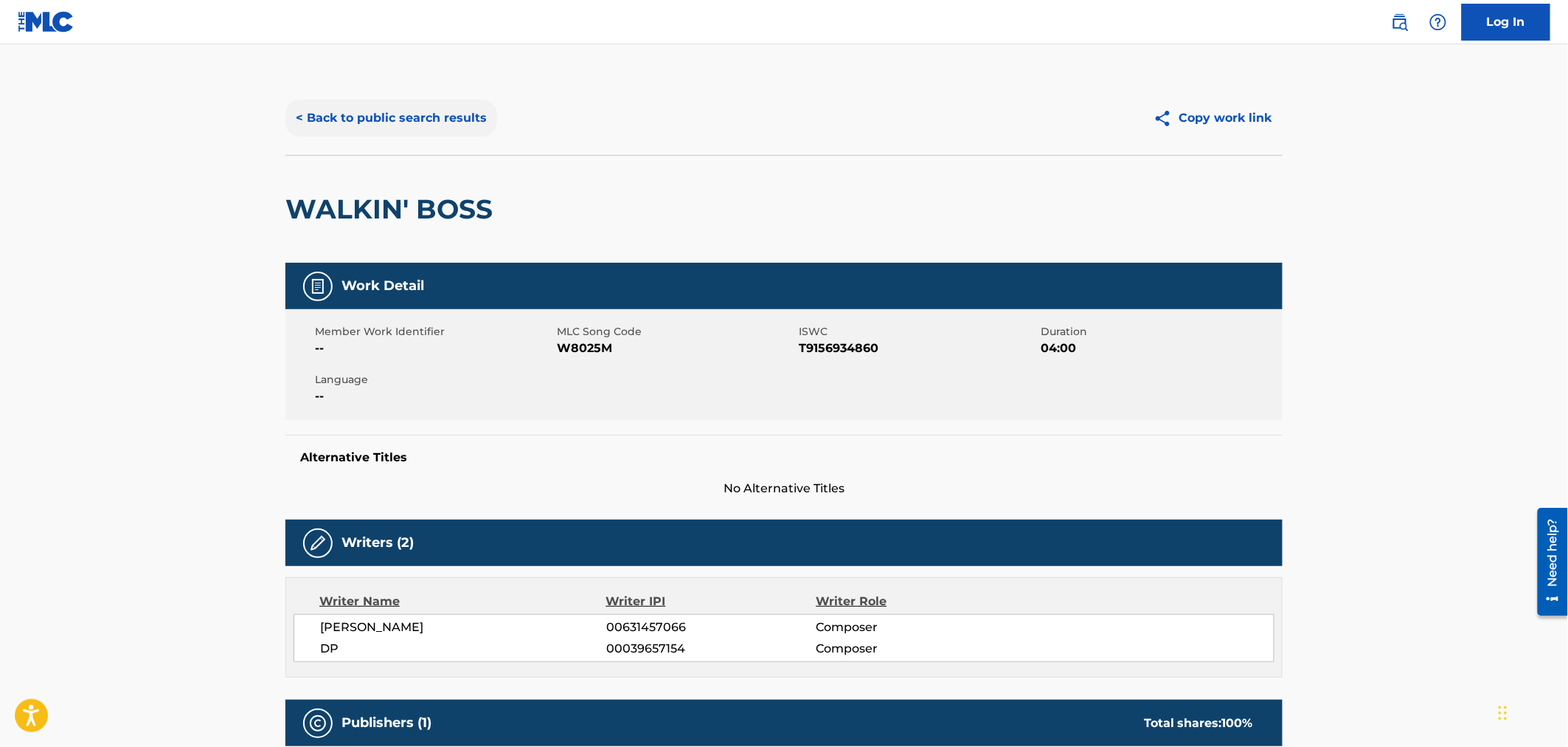
click at [476, 121] on button "< Back to public search results" at bounding box center [391, 117] width 212 height 37
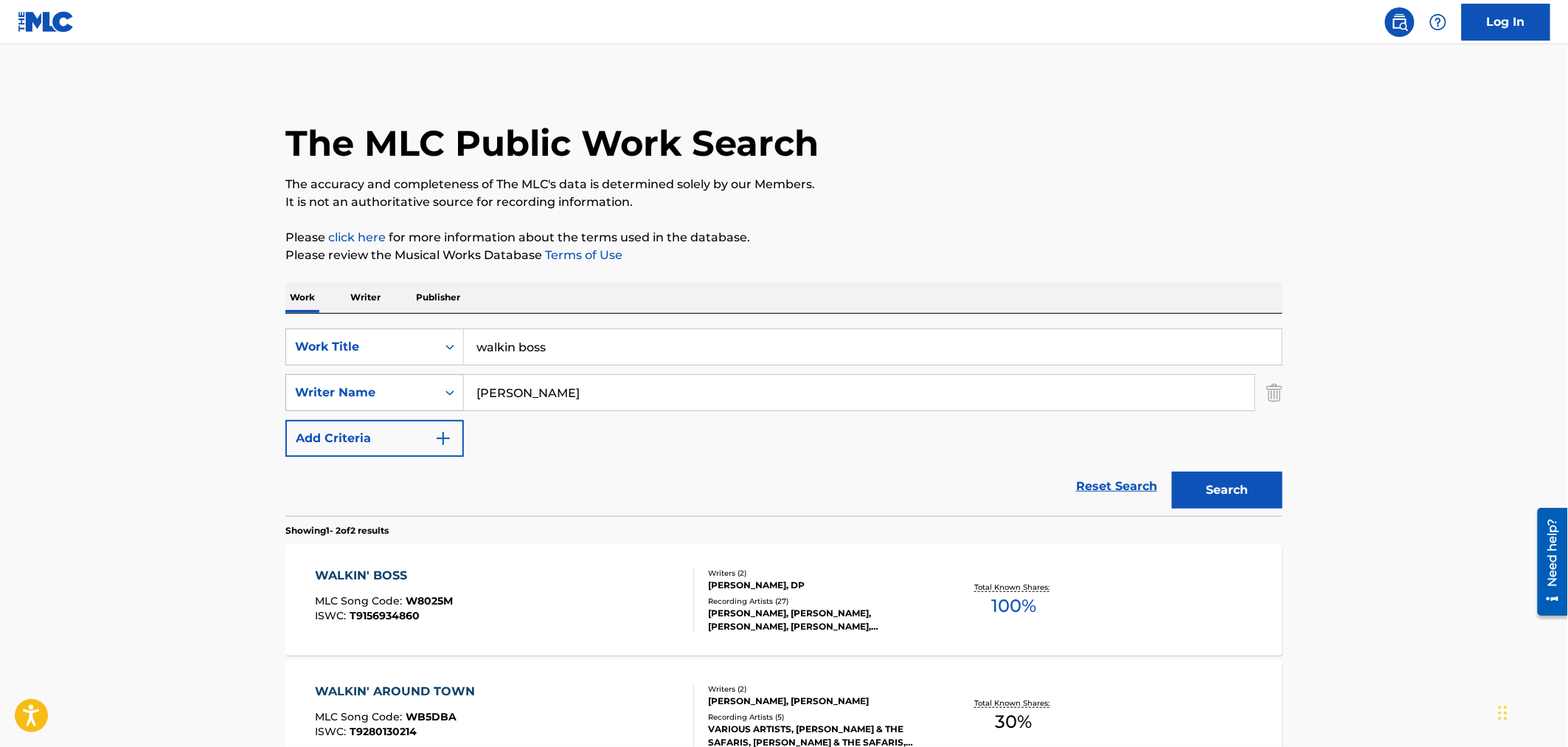
drag, startPoint x: 561, startPoint y: 344, endPoint x: 298, endPoint y: 375, distance: 264.8
click at [298, 375] on div "SearchWithCriteriaa881a011-bf95-4a59-b845-2e4af2274932 Work Title walkin boss S…" at bounding box center [784, 393] width 997 height 129
type input "trouble in mind"
click at [1172, 472] on button "Search" at bounding box center [1227, 490] width 111 height 37
click at [930, 580] on div "Total Known Shares: 100 %" at bounding box center [1013, 600] width 166 height 45
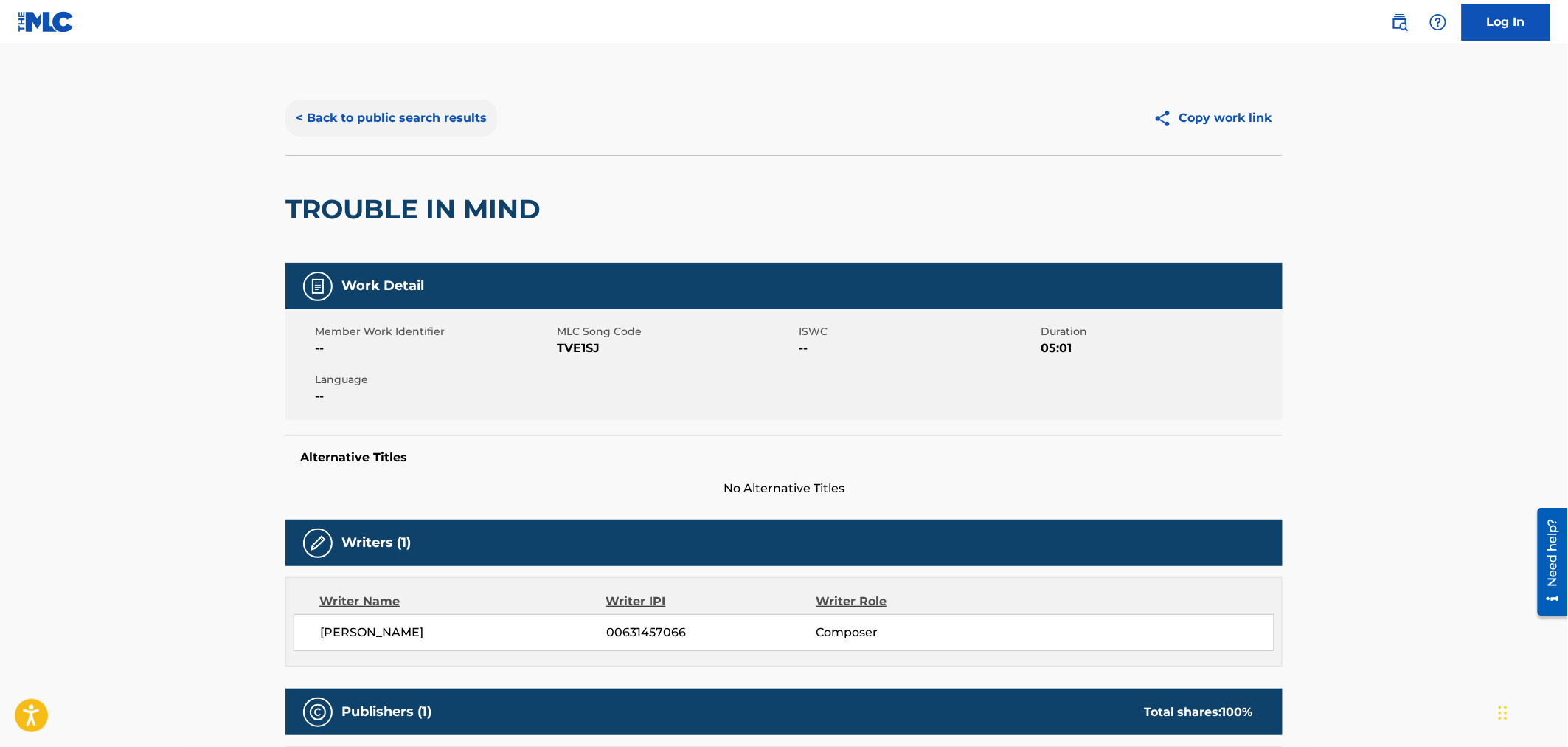
click at [425, 122] on button "< Back to public search results" at bounding box center [391, 117] width 212 height 37
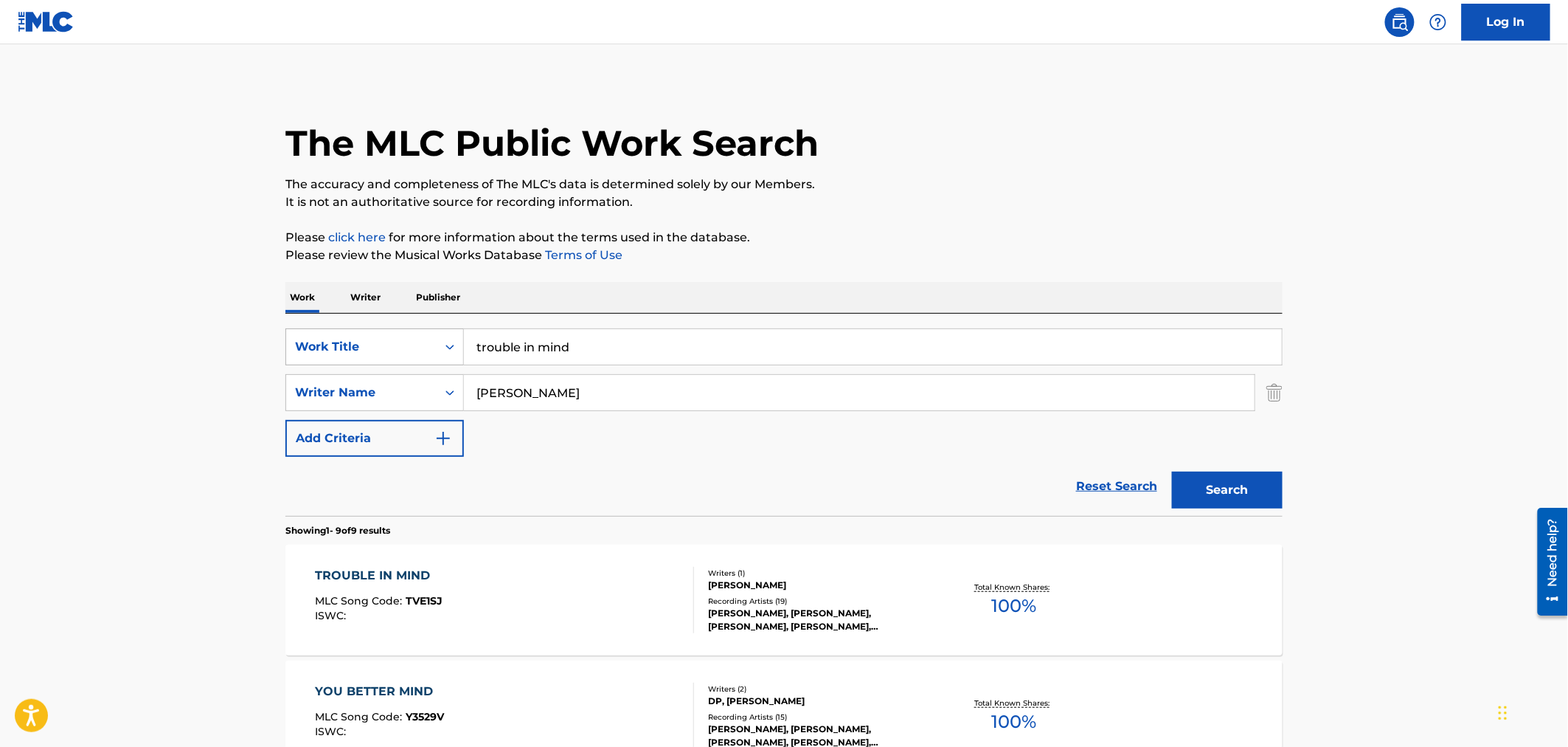
drag, startPoint x: 697, startPoint y: 340, endPoint x: 417, endPoint y: 333, distance: 280.1
click at [417, 333] on div "SearchWithCriteriaa881a011-bf95-4a59-b845-2e4af2274932 Work Title trouble in mi…" at bounding box center [784, 346] width 997 height 37
type input "another story told"
click at [1217, 507] on button "Search" at bounding box center [1227, 490] width 111 height 37
click at [857, 591] on div "[PERSON_NAME]" at bounding box center [819, 585] width 223 height 13
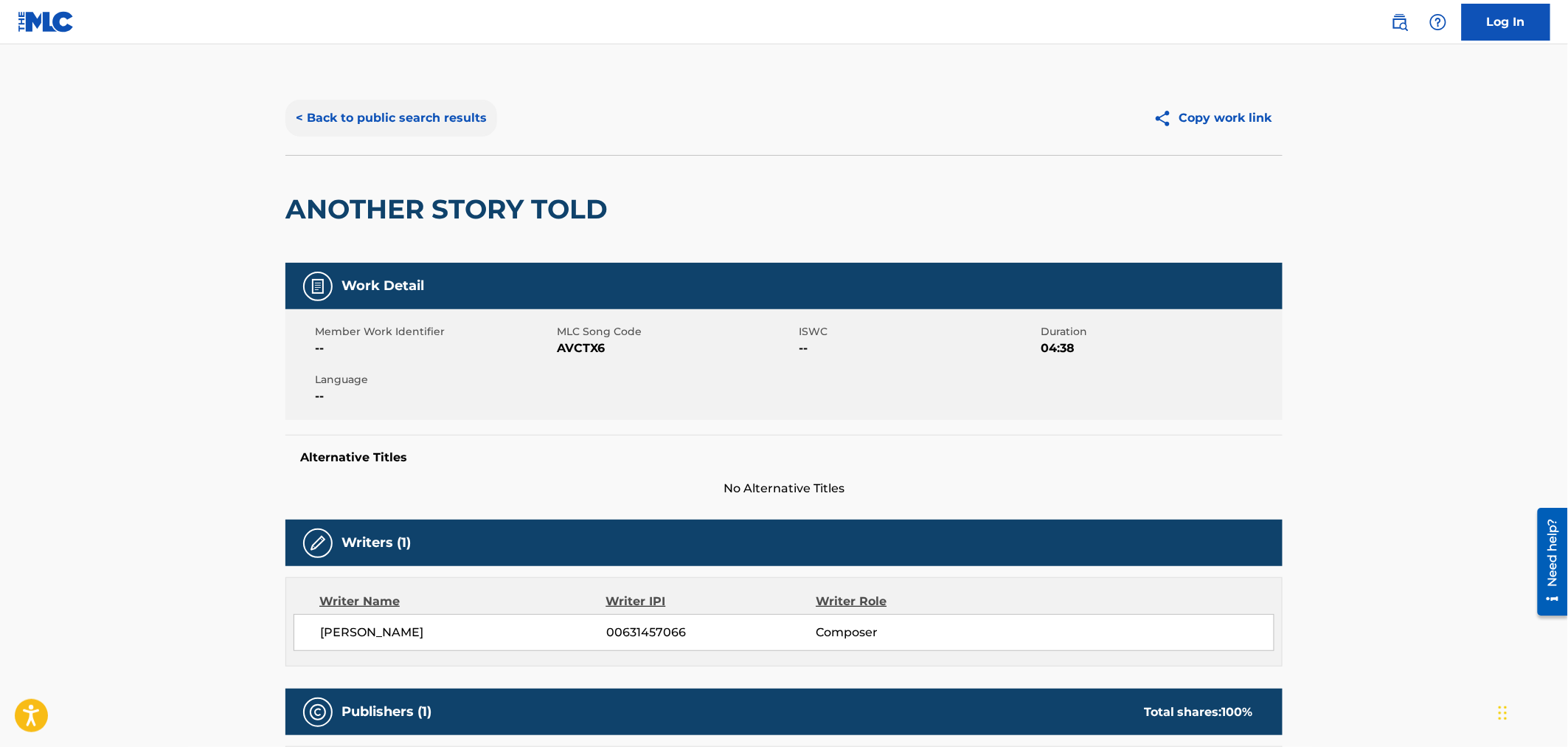
click at [320, 129] on button "< Back to public search results" at bounding box center [391, 117] width 212 height 37
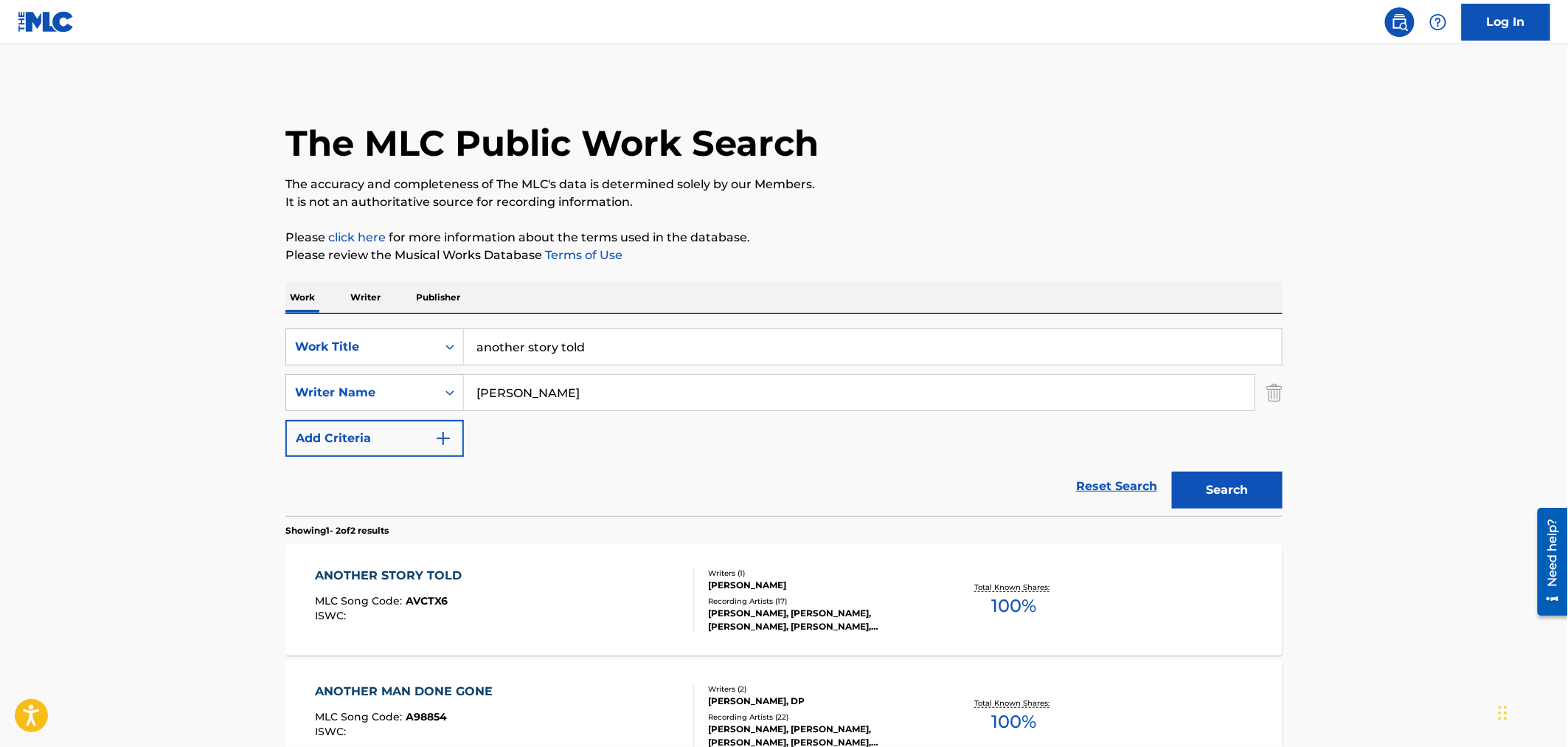
drag, startPoint x: 656, startPoint y: 342, endPoint x: 176, endPoint y: 342, distance: 480.0
click at [179, 343] on main "The MLC Public Work Search The accuracy and completeness of The MLC's data is d…" at bounding box center [784, 446] width 1568 height 804
type input "april"
click at [1172, 472] on button "Search" at bounding box center [1227, 490] width 111 height 37
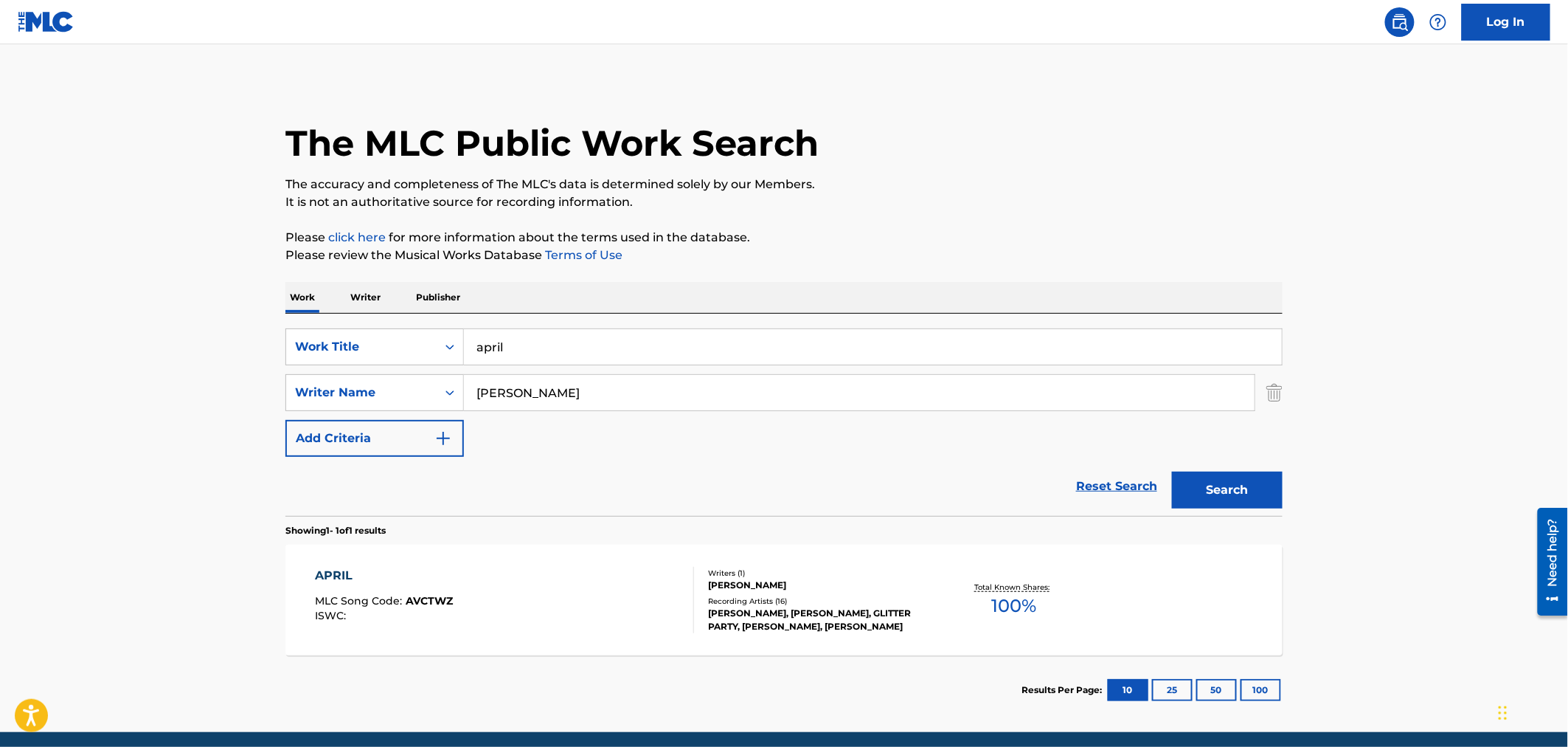
click at [902, 588] on div "[PERSON_NAME]" at bounding box center [819, 585] width 223 height 13
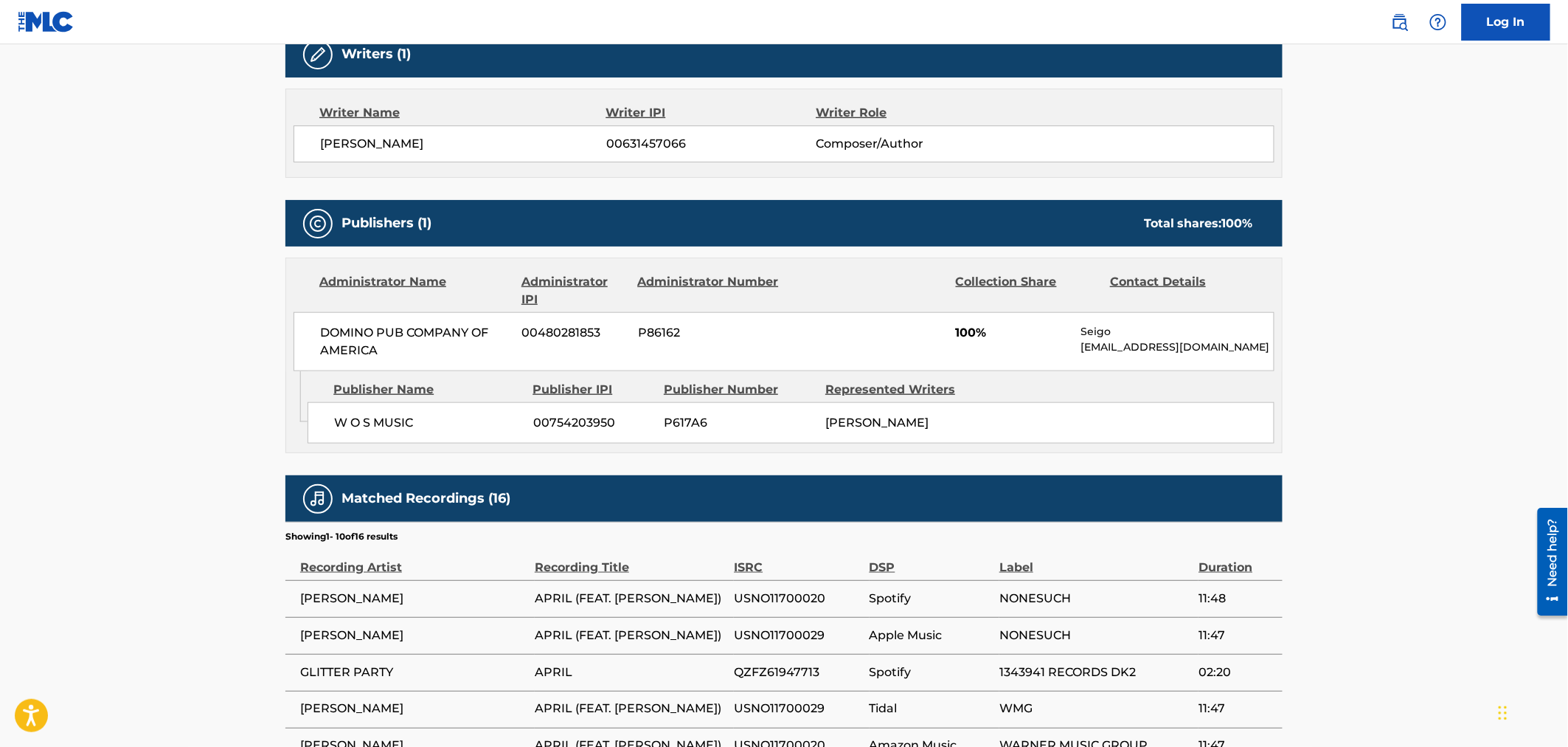
scroll to position [491, 0]
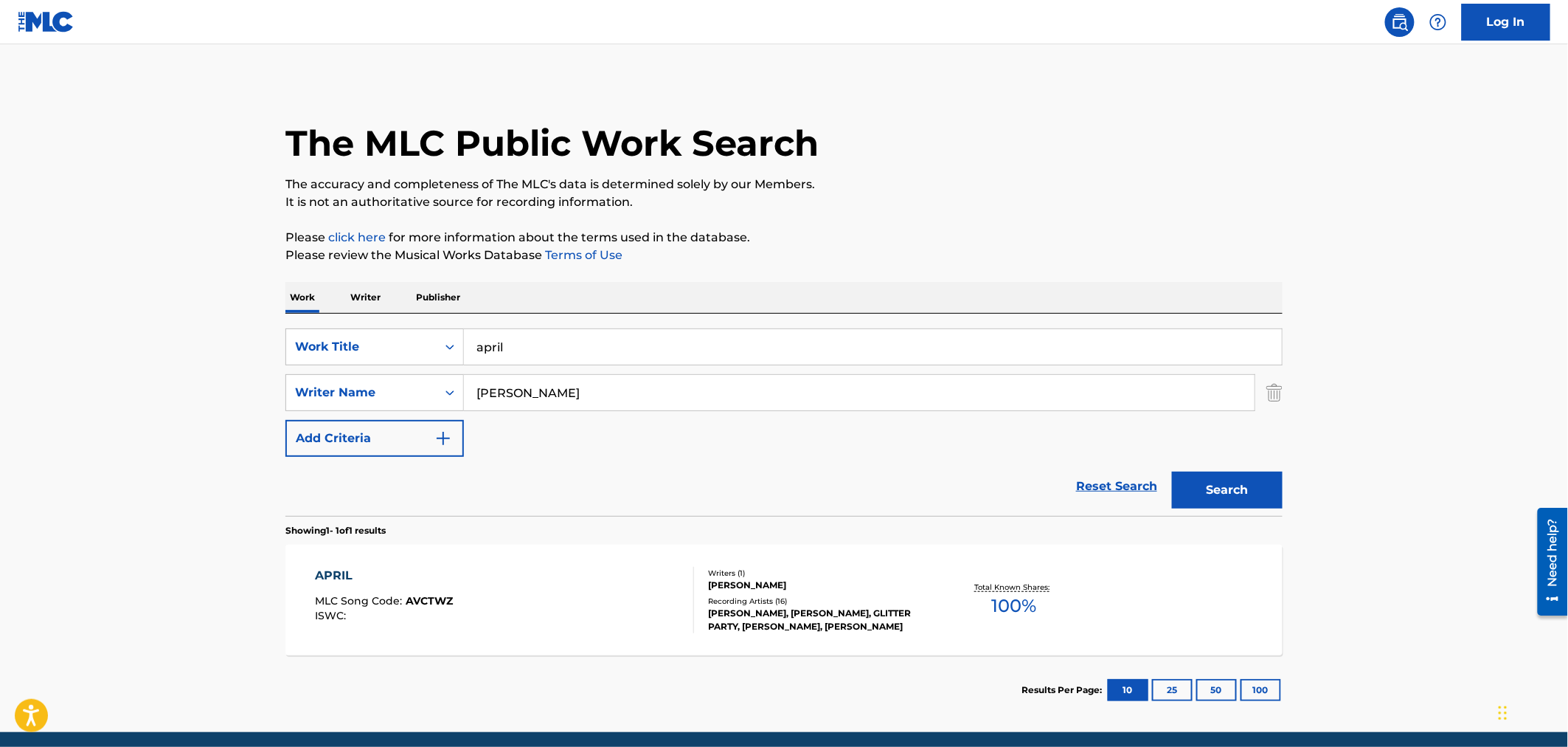
drag, startPoint x: 534, startPoint y: 344, endPoint x: 247, endPoint y: 338, distance: 287.1
click at [247, 338] on main "The MLC Public Work Search The accuracy and completeness of The MLC's data is d…" at bounding box center [784, 388] width 1568 height 688
type input "as i roved out"
click at [1243, 480] on button "Search" at bounding box center [1227, 490] width 111 height 37
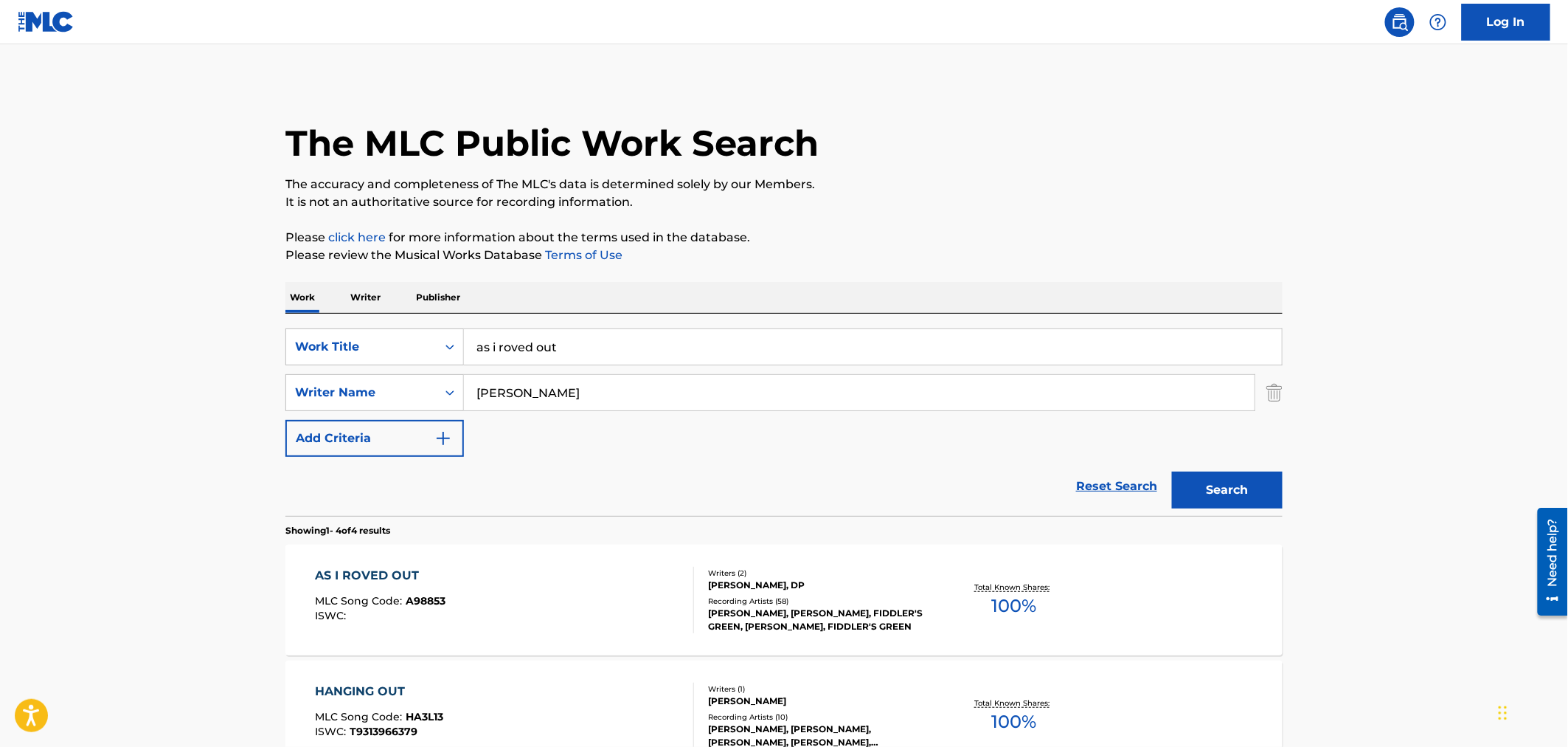
click at [851, 593] on div "Writers ( 2 ) [PERSON_NAME], DP Recording Artists ( 58 ) [PERSON_NAME], [PERSON…" at bounding box center [812, 600] width 237 height 66
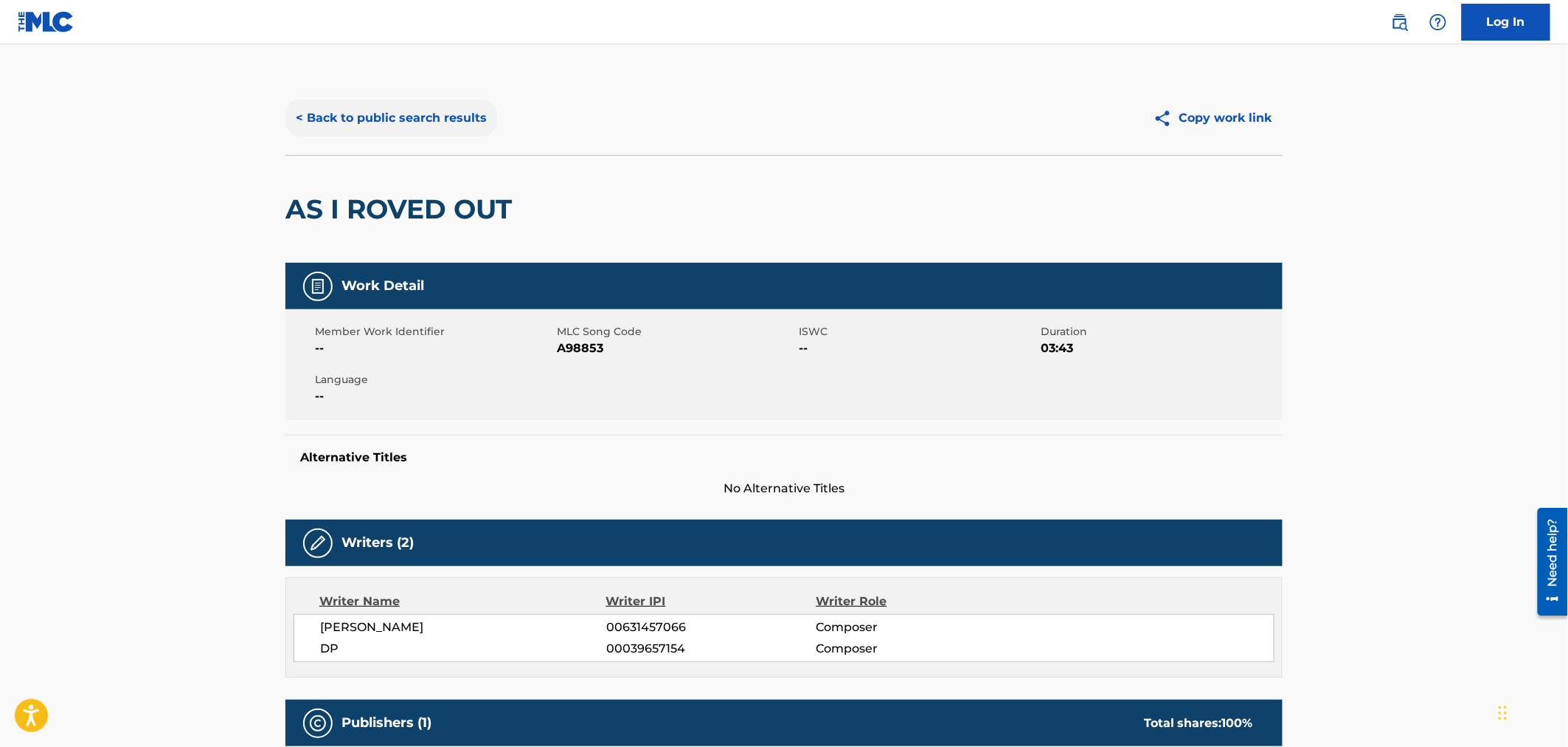
click at [360, 120] on button "< Back to public search results" at bounding box center [391, 117] width 212 height 37
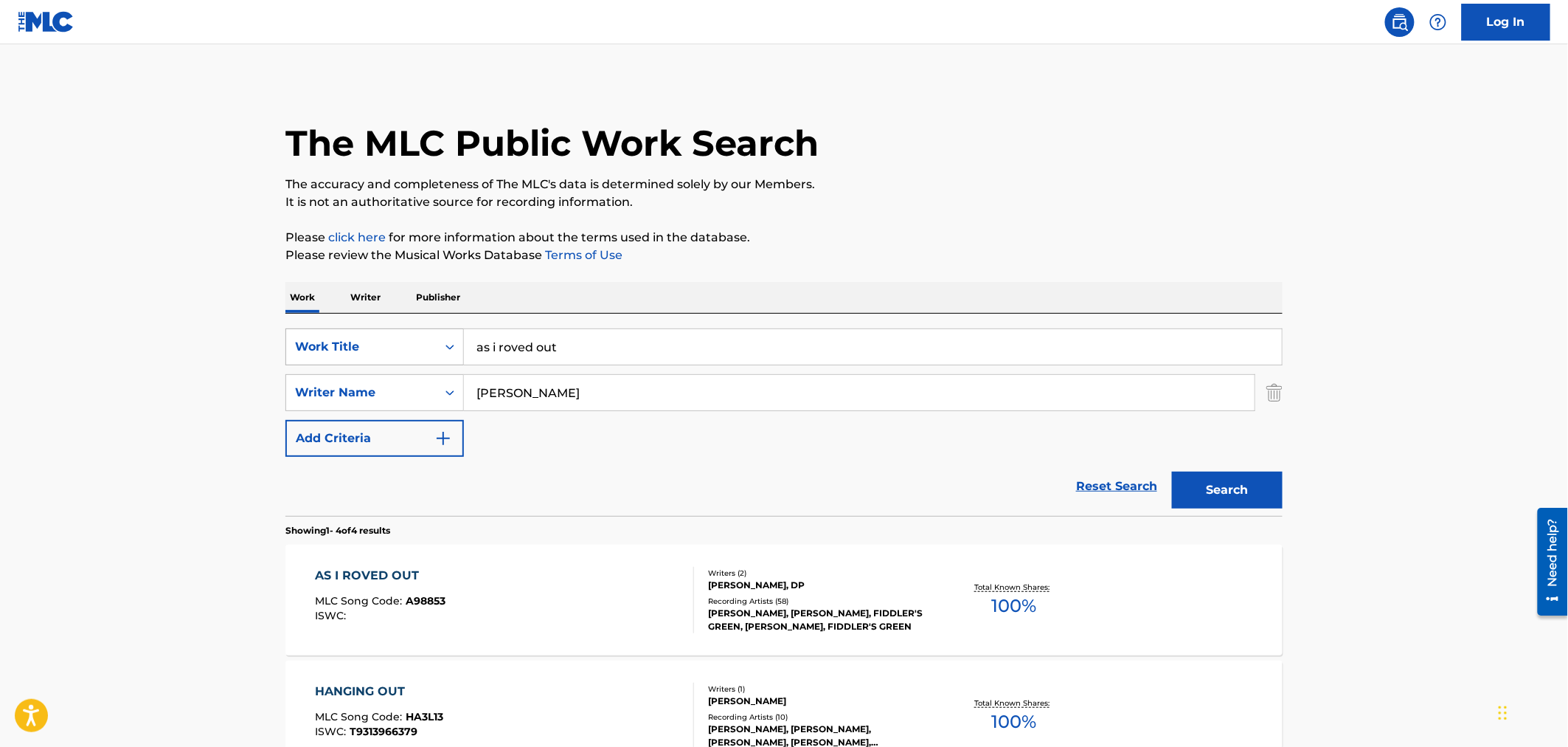
drag, startPoint x: 570, startPoint y: 357, endPoint x: 365, endPoint y: 339, distance: 205.8
click at [365, 339] on div "SearchWithCriteriaa881a011-bf95-4a59-b845-2e4af2274932 Work Title as i roved out" at bounding box center [784, 346] width 997 height 37
type input "blackbird"
click at [1247, 487] on button "Search" at bounding box center [1227, 490] width 111 height 37
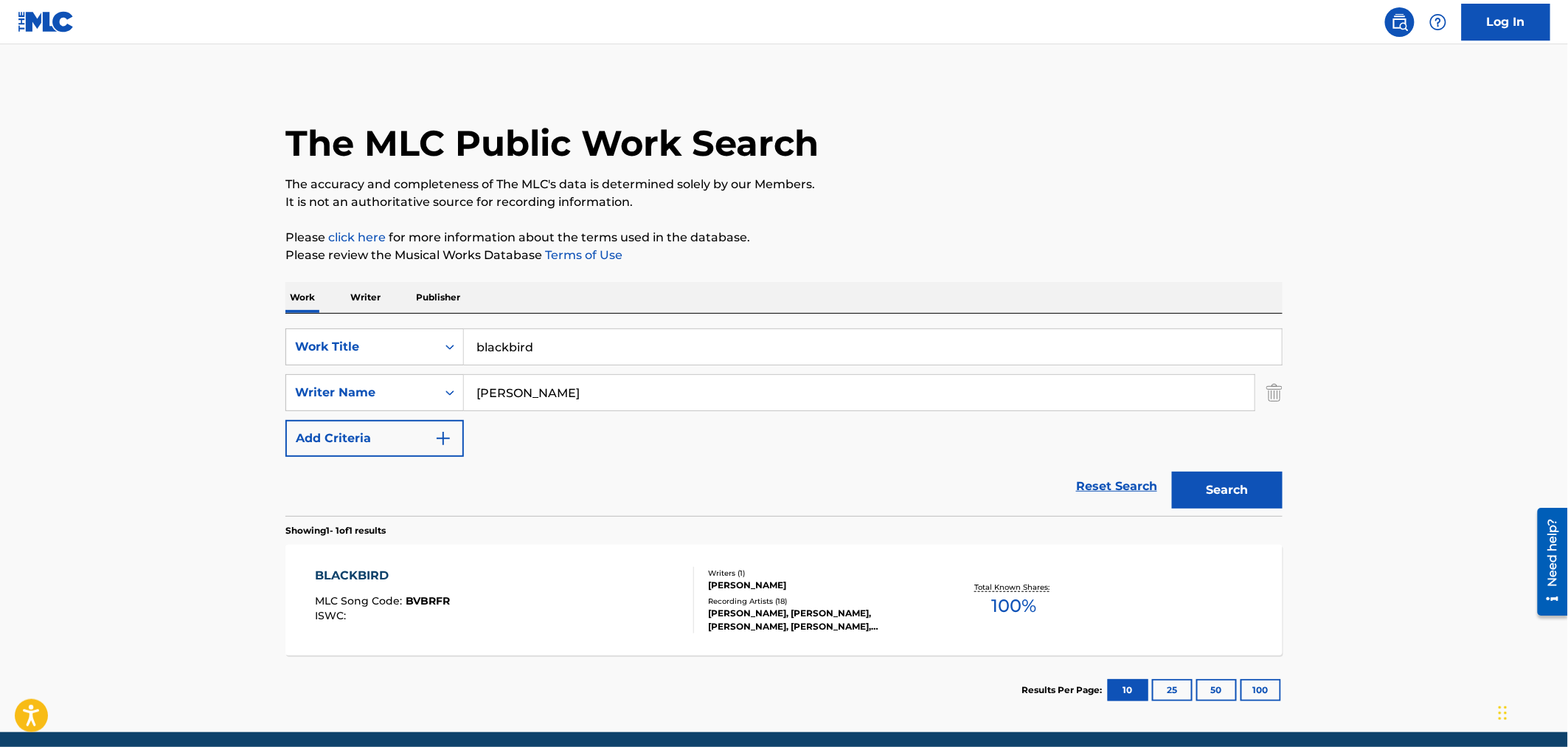
click at [953, 584] on div "Total Known Shares: 100 %" at bounding box center [1013, 600] width 166 height 45
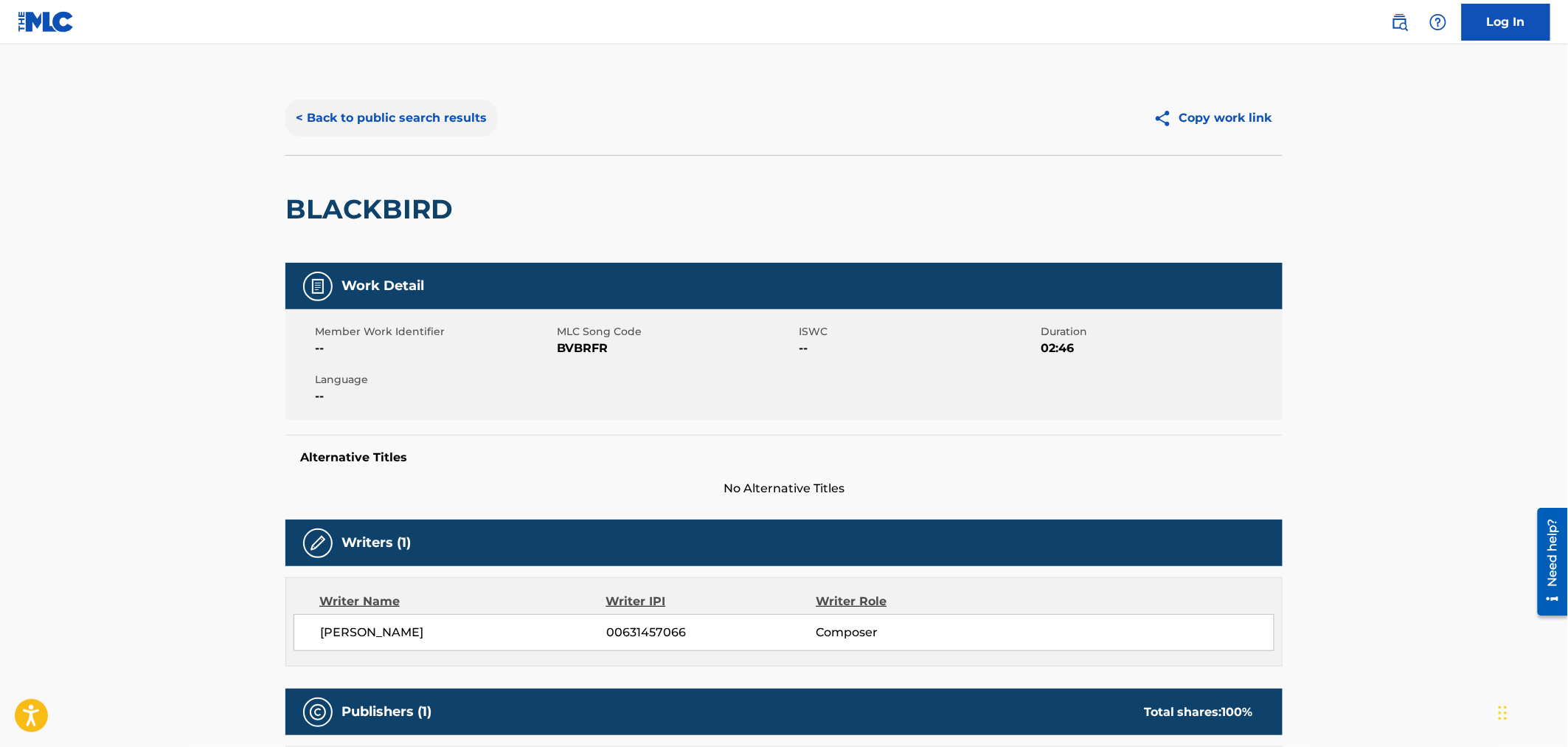
click at [352, 123] on button "< Back to public search results" at bounding box center [391, 117] width 212 height 37
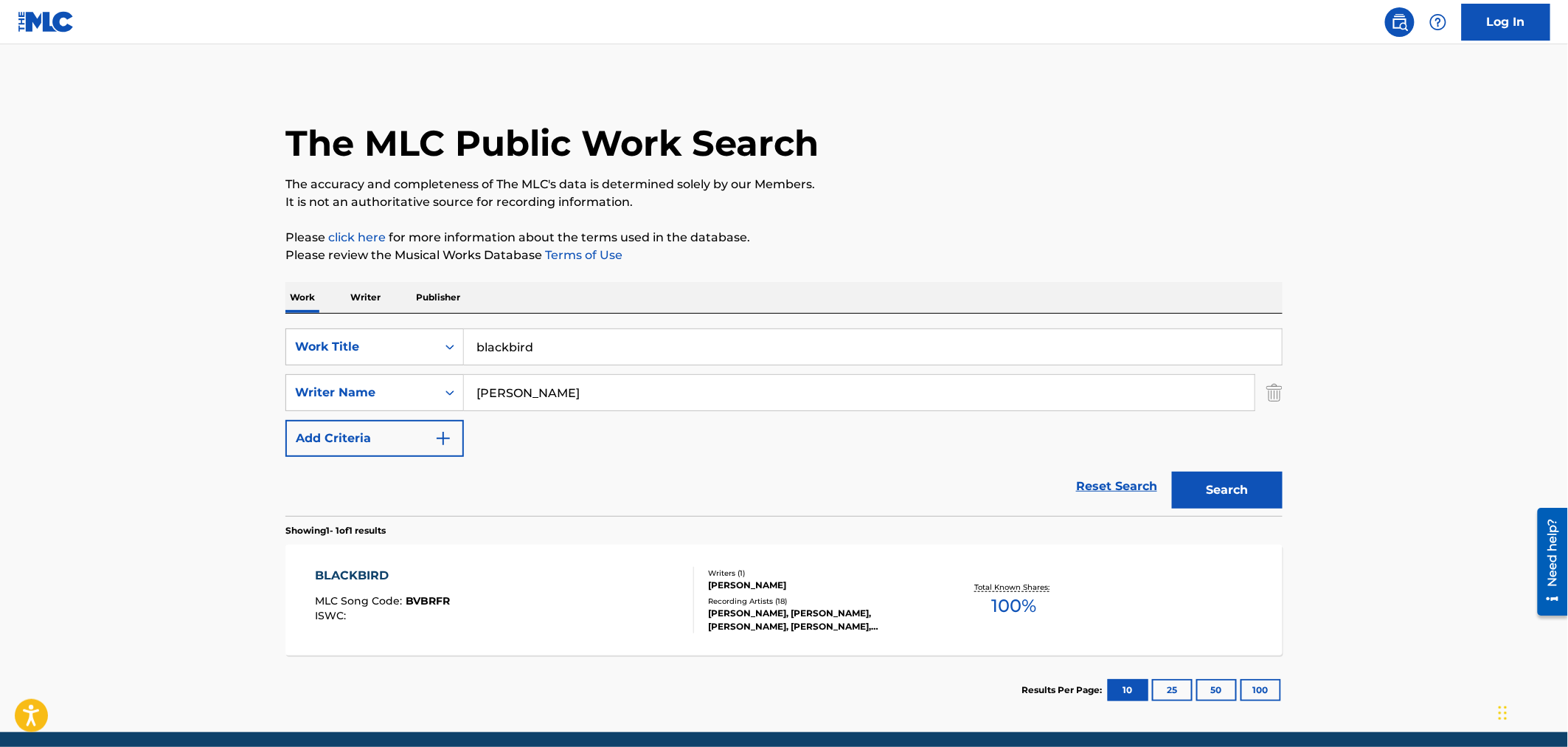
drag, startPoint x: 561, startPoint y: 340, endPoint x: 280, endPoint y: 330, distance: 281.2
click at [280, 330] on div "The MLC Public Work Search The accuracy and completeness of The MLC's data is d…" at bounding box center [783, 403] width 1032 height 643
type input "blue mountains"
click at [1244, 498] on button "Search" at bounding box center [1227, 490] width 111 height 37
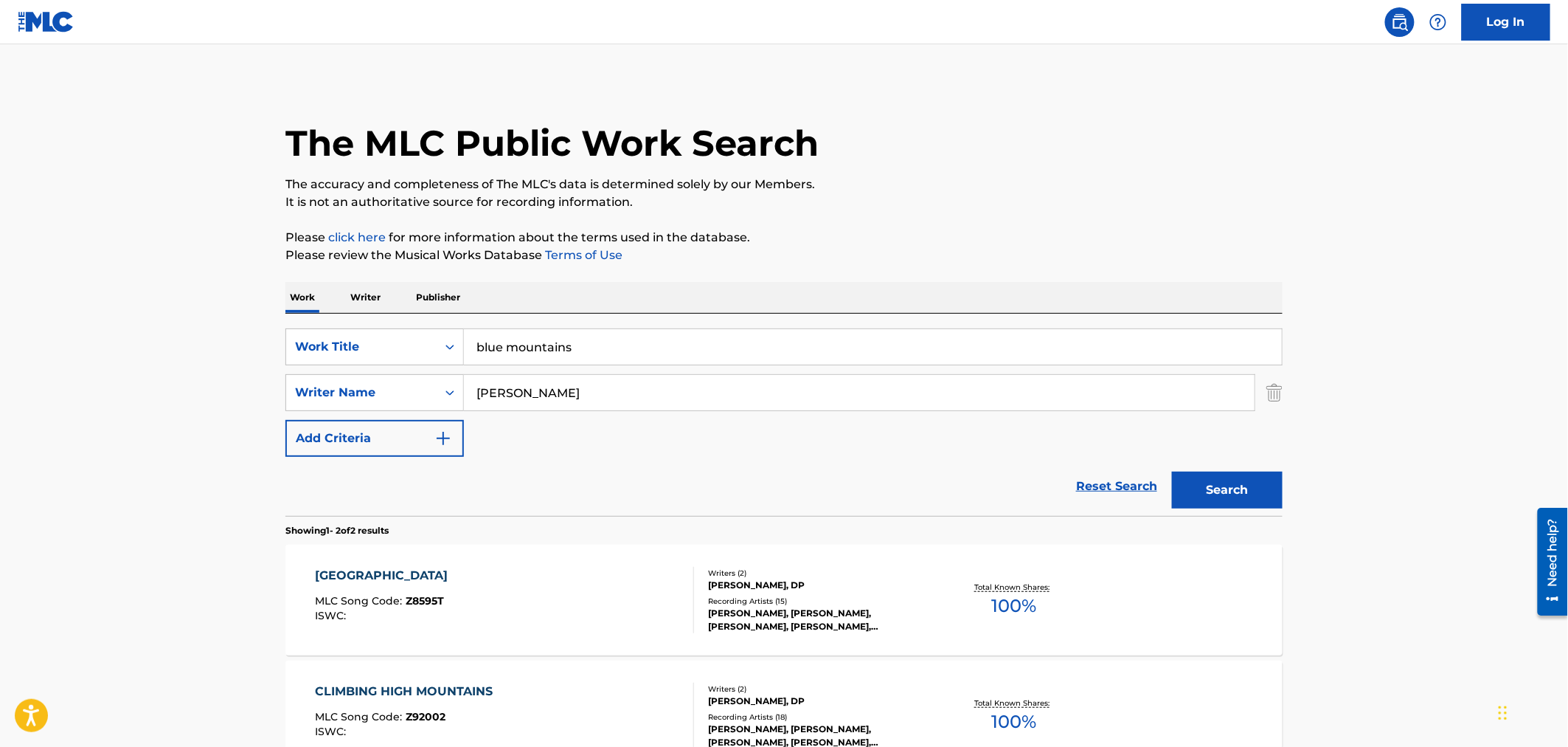
click at [892, 574] on div "Writers ( 2 )" at bounding box center [819, 573] width 223 height 11
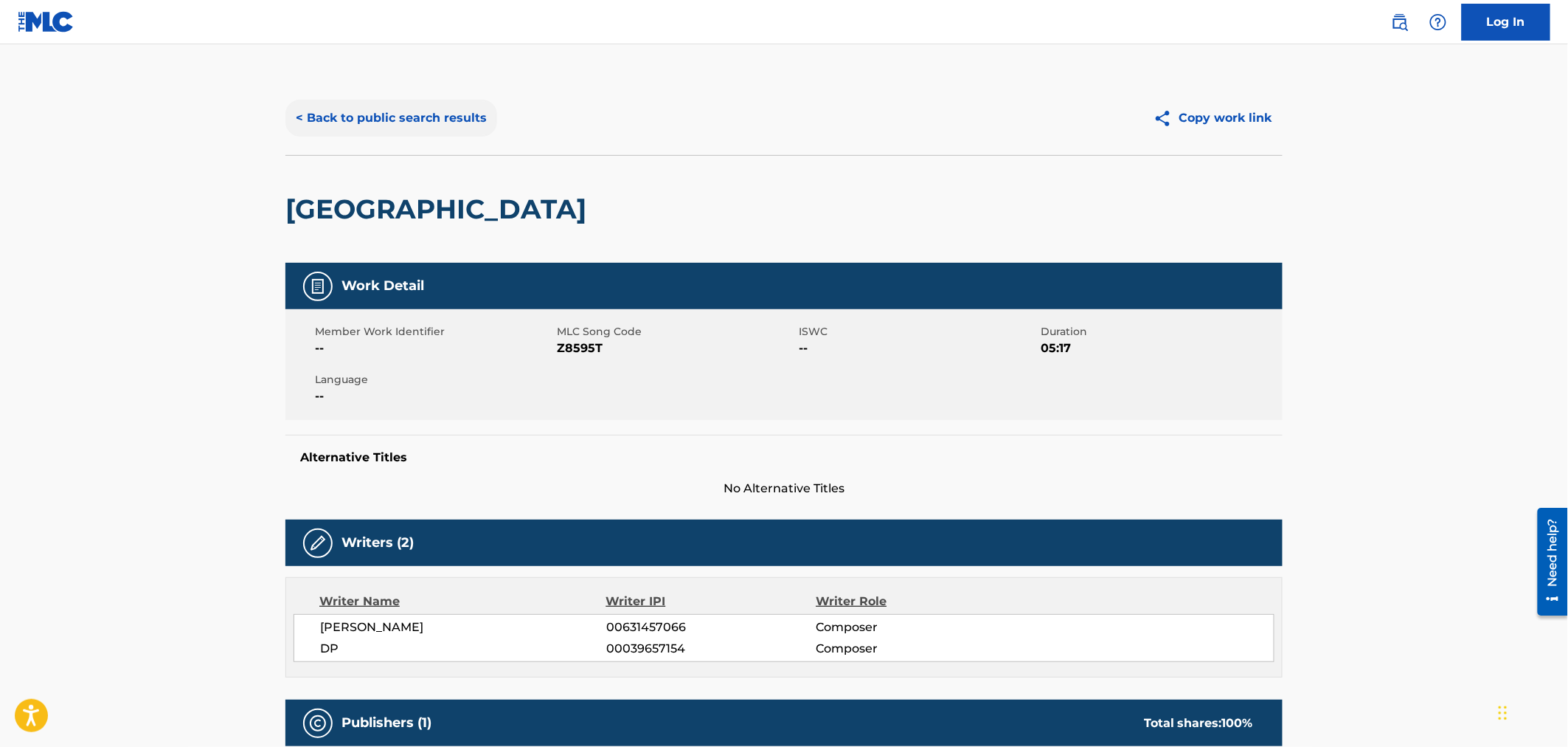
click at [402, 122] on button "< Back to public search results" at bounding box center [391, 117] width 212 height 37
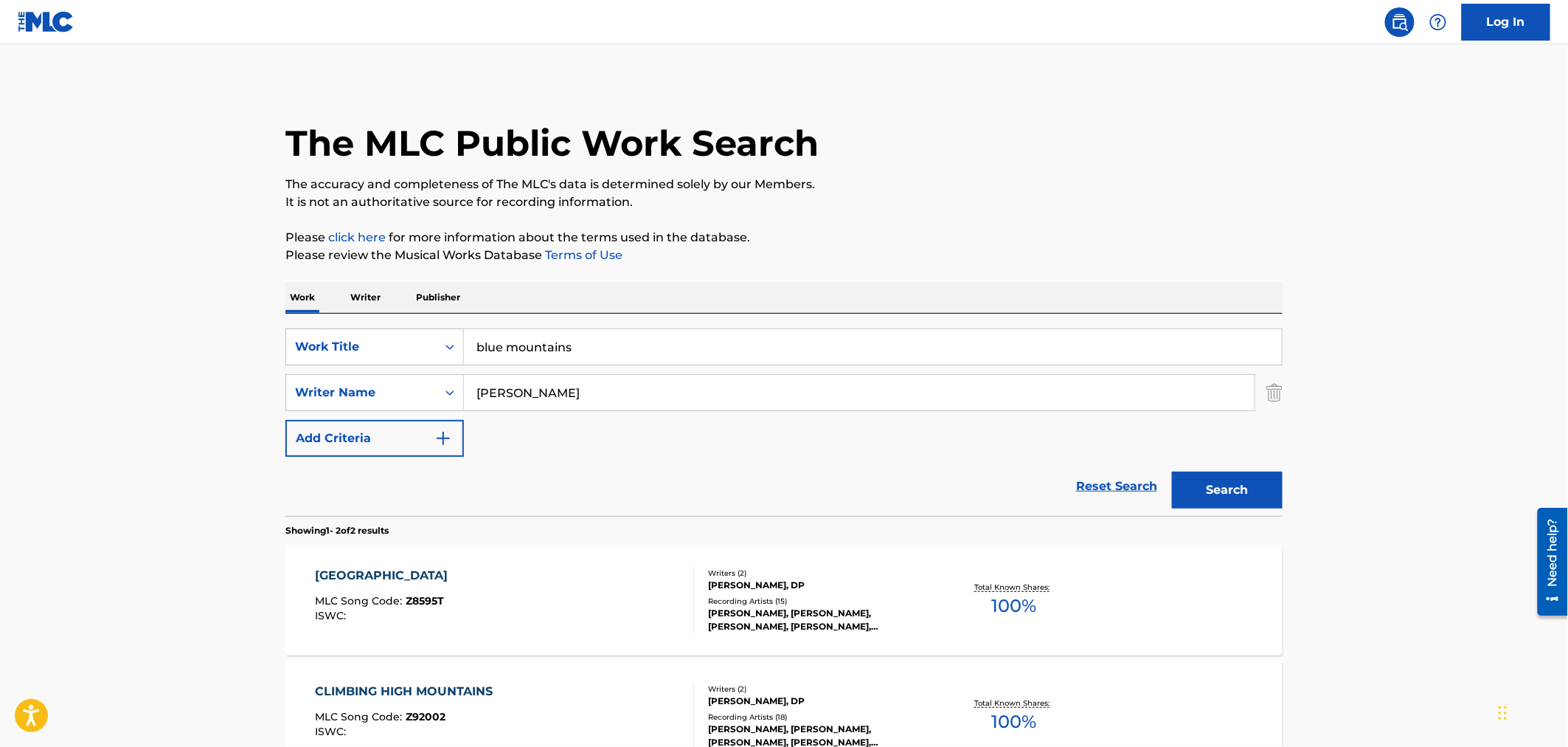
drag, startPoint x: 453, startPoint y: 336, endPoint x: 211, endPoint y: 312, distance: 243.2
click at [211, 312] on main "The MLC Public Work Search The accuracy and completeness of The MLC's data is d…" at bounding box center [784, 446] width 1568 height 804
type input "bright sunny south"
click at [1172, 472] on button "Search" at bounding box center [1227, 490] width 111 height 37
click at [862, 603] on div "Recording Artists ( 235 )" at bounding box center [819, 600] width 223 height 11
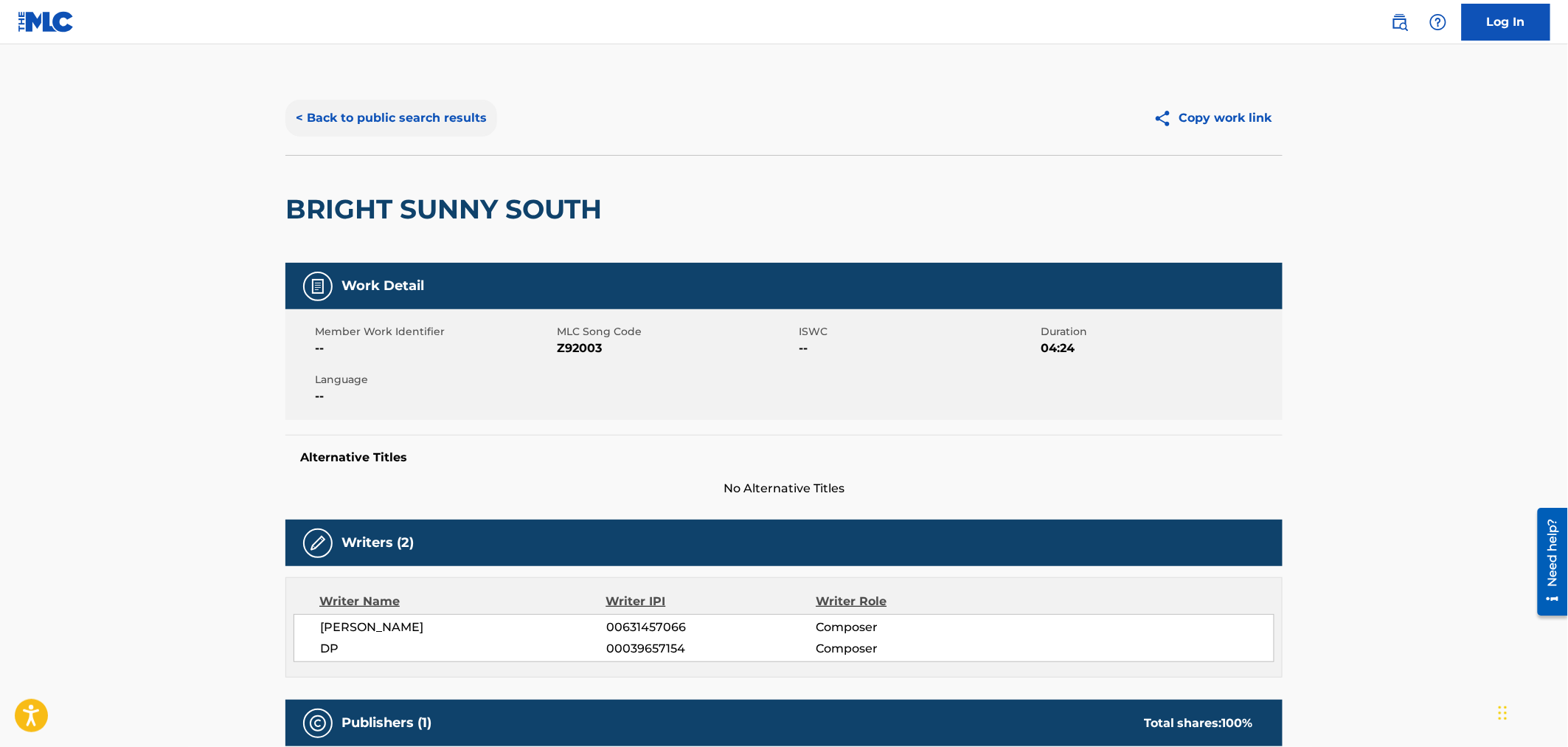
click at [380, 116] on button "< Back to public search results" at bounding box center [391, 117] width 212 height 37
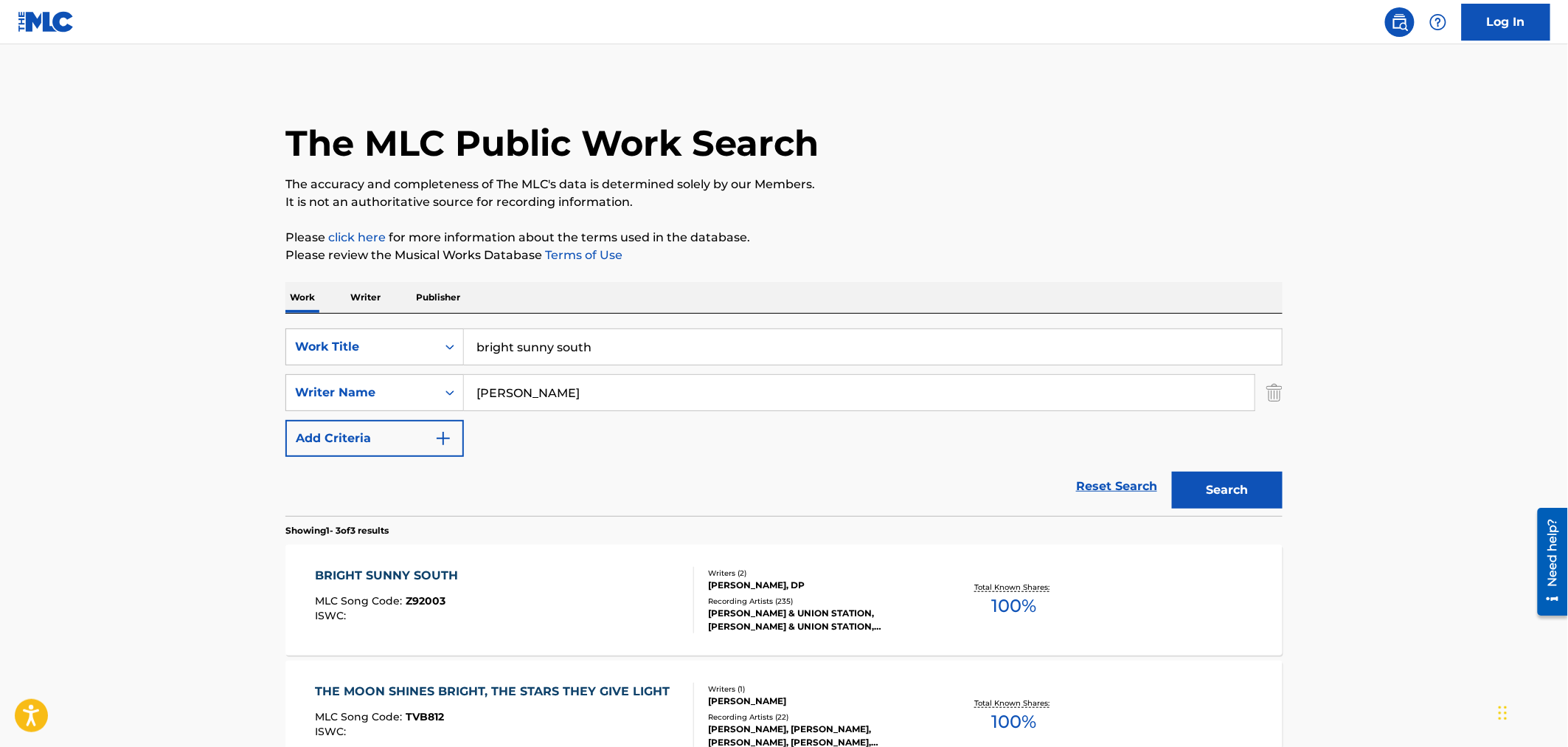
drag, startPoint x: 592, startPoint y: 349, endPoint x: 197, endPoint y: 295, distance: 398.7
click at [197, 295] on main "The MLC Public Work Search The accuracy and completeness of The MLC's data is d…" at bounding box center [784, 503] width 1568 height 919
type input "cuckoo"
click at [1200, 488] on button "Search" at bounding box center [1227, 490] width 111 height 37
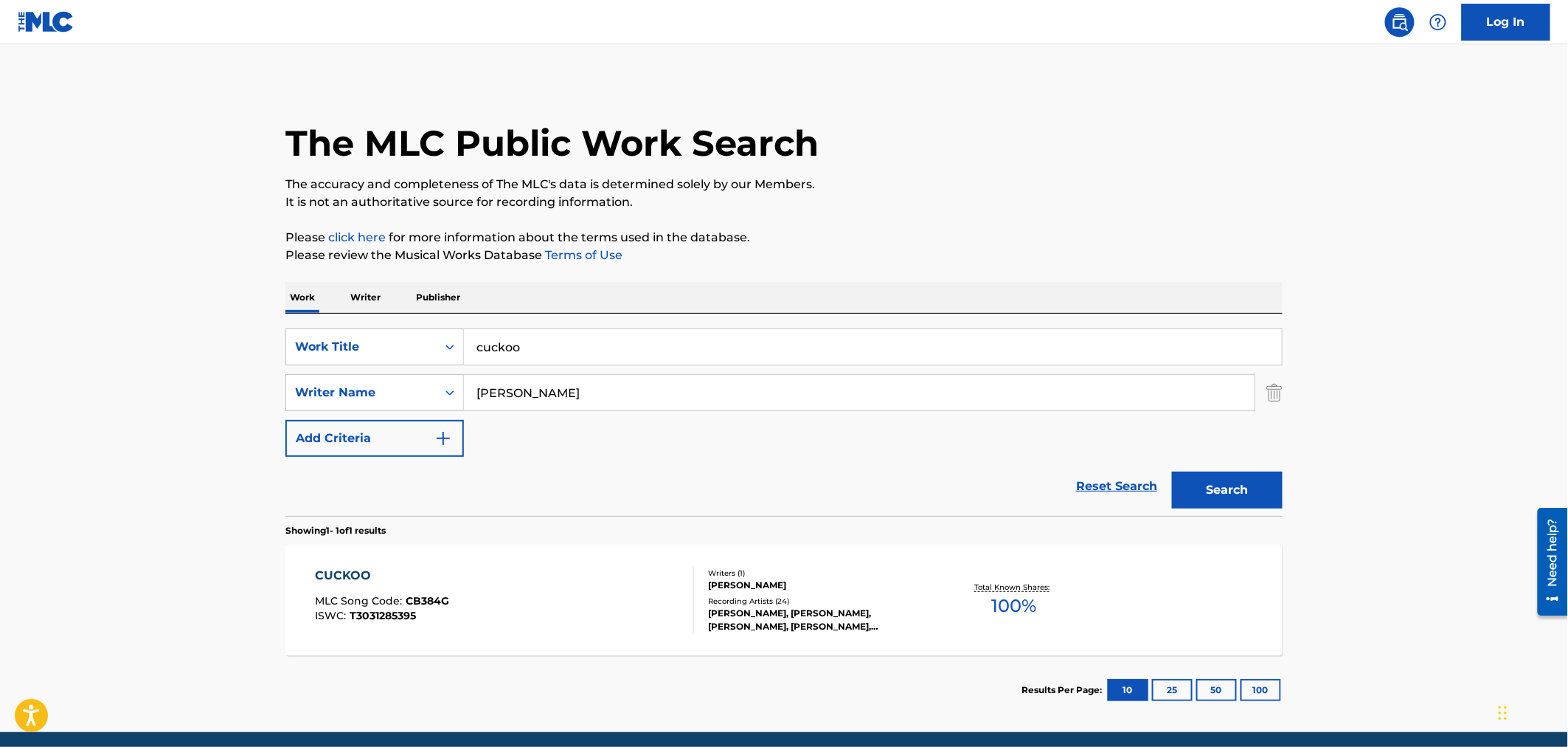
click at [787, 595] on div "Recording Artists ( 24 )" at bounding box center [819, 600] width 223 height 11
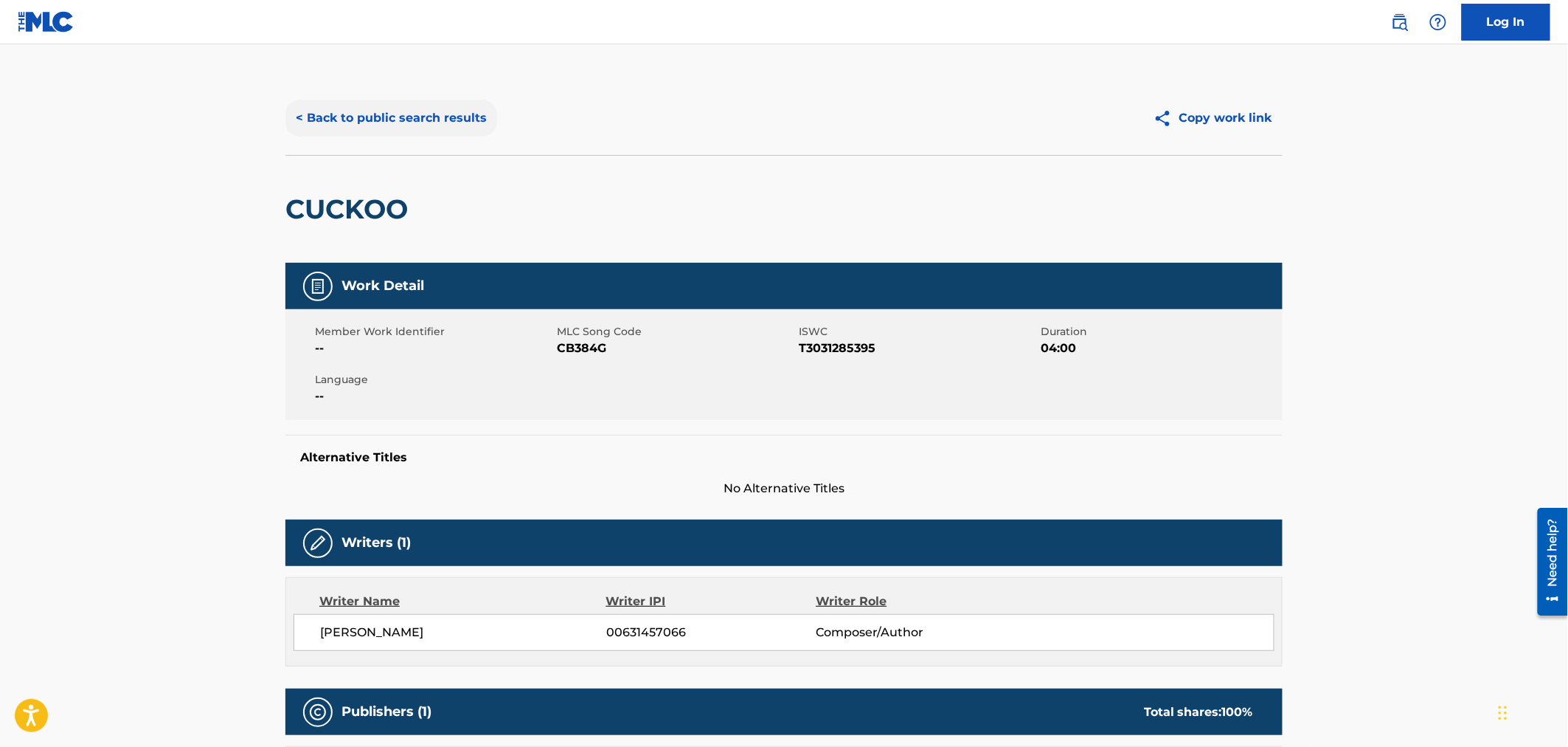
click at [411, 121] on button "< Back to public search results" at bounding box center [391, 117] width 212 height 37
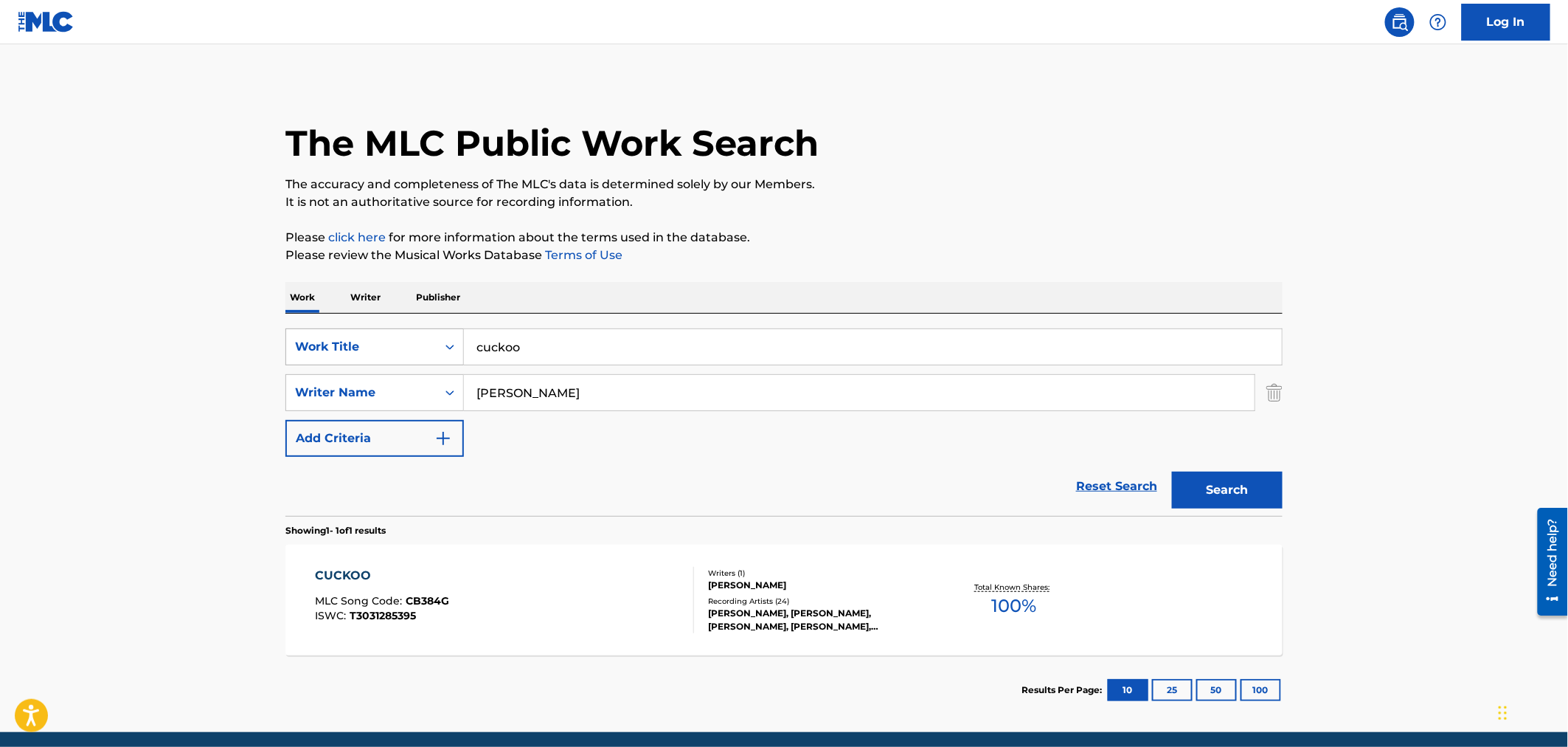
drag, startPoint x: 800, startPoint y: 352, endPoint x: 310, endPoint y: 331, distance: 490.4
click at [310, 331] on div "SearchWithCriteriaa881a011-bf95-4a59-b845-2e4af2274932 Work Title cuckoo" at bounding box center [784, 346] width 997 height 37
type input "s"
type input "devotion"
click at [1172, 472] on button "Search" at bounding box center [1227, 490] width 111 height 37
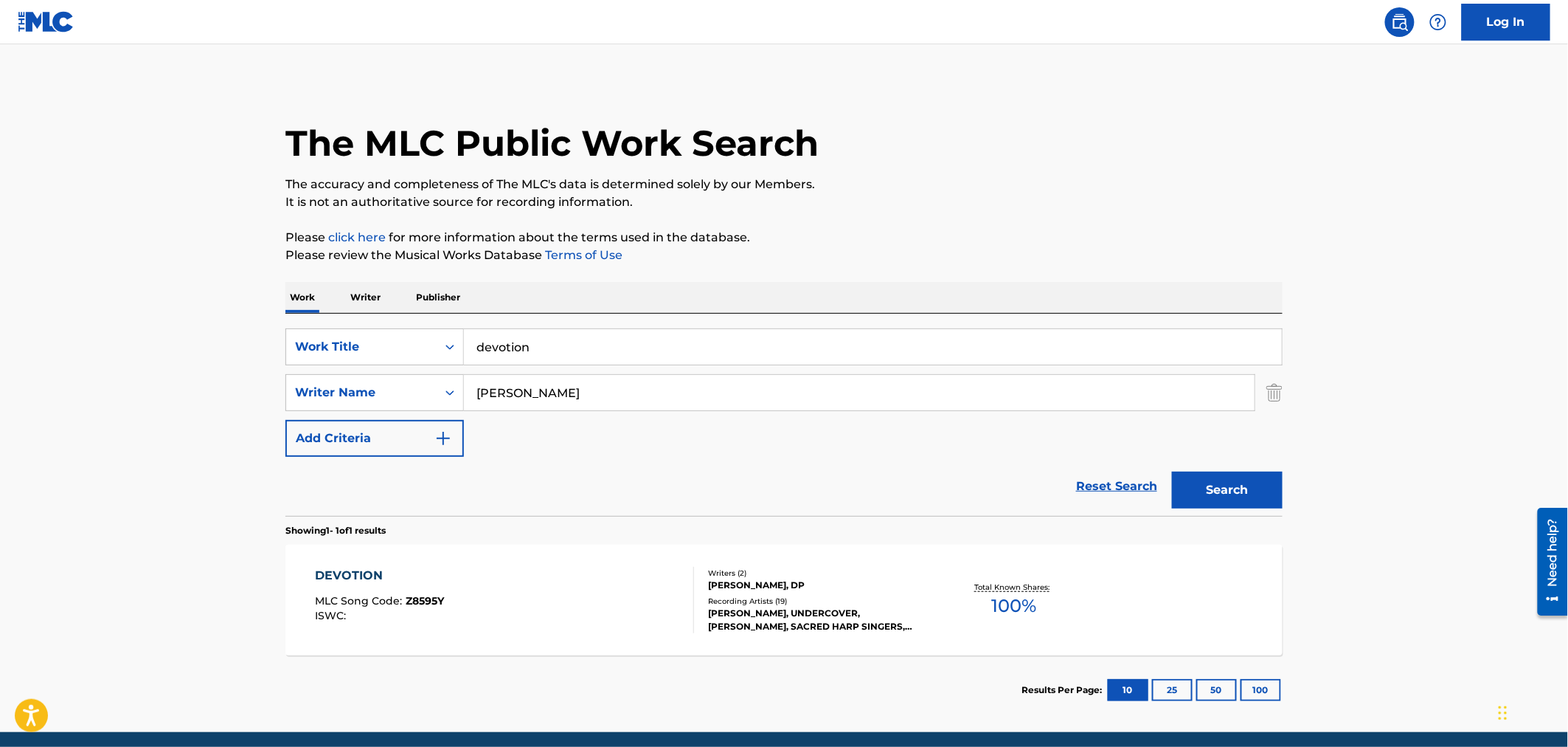
click at [895, 591] on div "Writers ( 2 ) [PERSON_NAME], DP Recording Artists ( 19 ) [PERSON_NAME], UNDERCO…" at bounding box center [812, 600] width 237 height 66
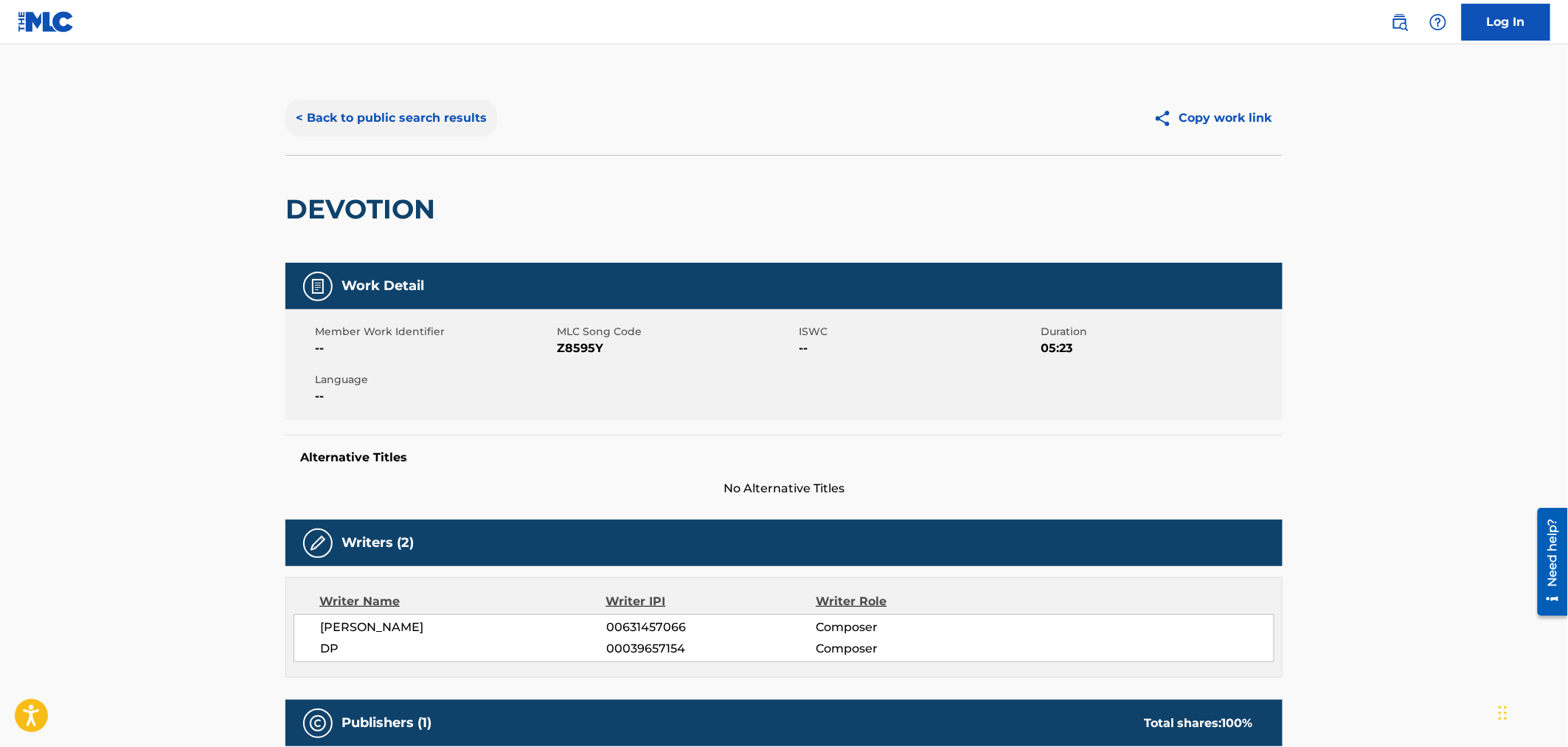
click at [384, 123] on button "< Back to public search results" at bounding box center [391, 117] width 212 height 37
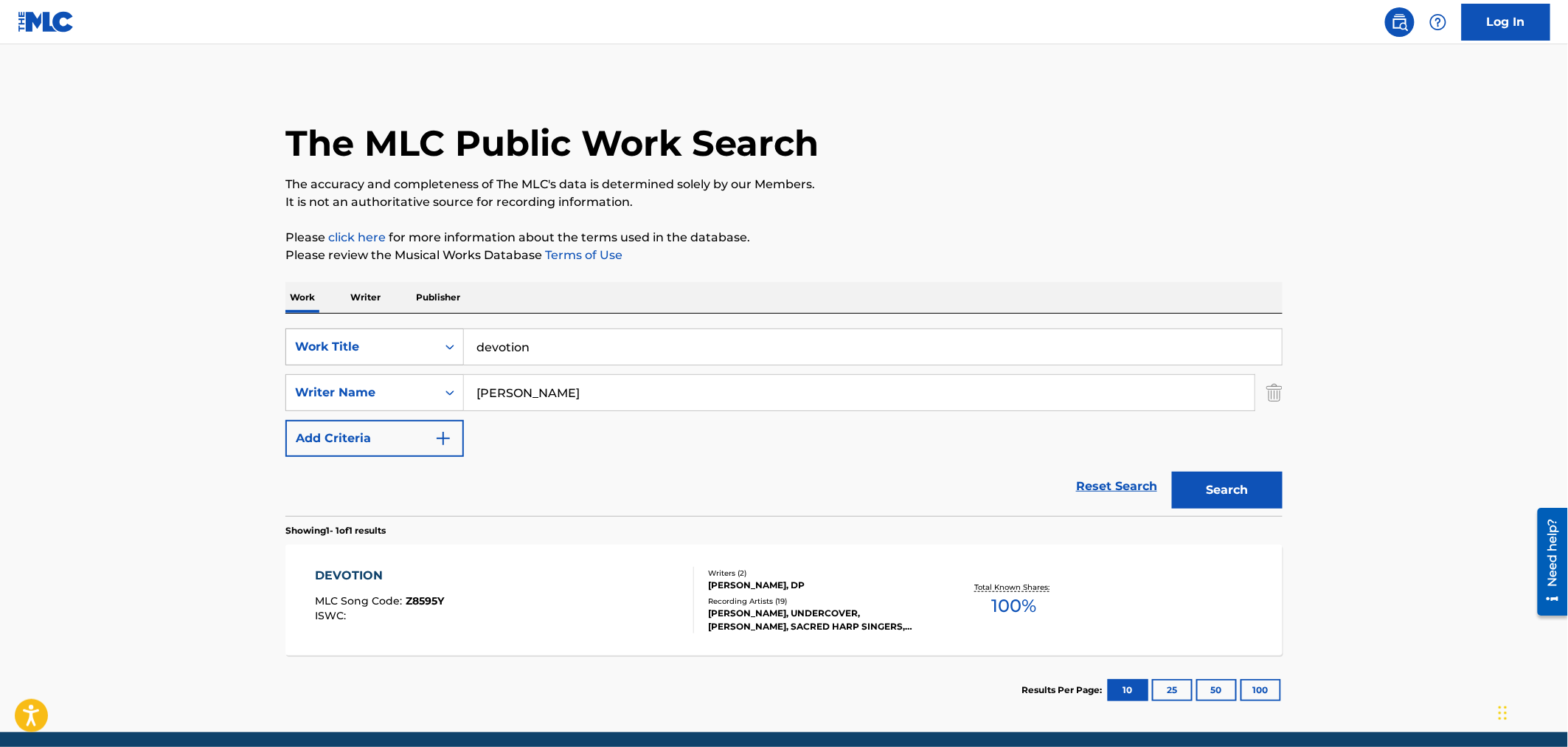
drag, startPoint x: 578, startPoint y: 345, endPoint x: 348, endPoint y: 338, distance: 230.1
click at [348, 338] on div "SearchWithCriteriaa881a011-bf95-4a59-b845-2e4af2274932 Work Title devotion" at bounding box center [784, 346] width 997 height 37
type input "down the line"
click at [1263, 488] on button "Search" at bounding box center [1227, 490] width 111 height 37
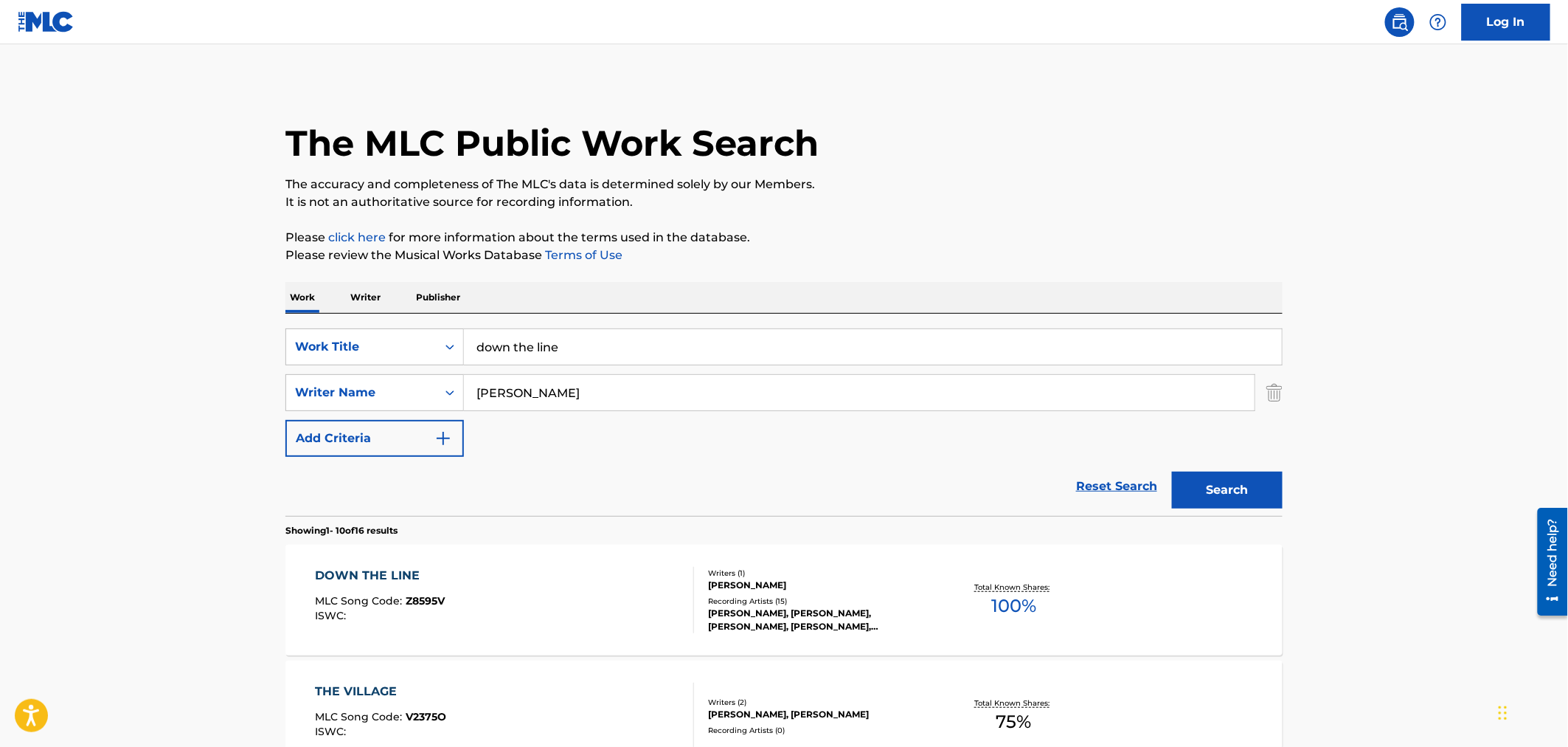
click at [925, 613] on div "[PERSON_NAME], [PERSON_NAME], [PERSON_NAME], [PERSON_NAME], [PERSON_NAME]" at bounding box center [819, 620] width 223 height 27
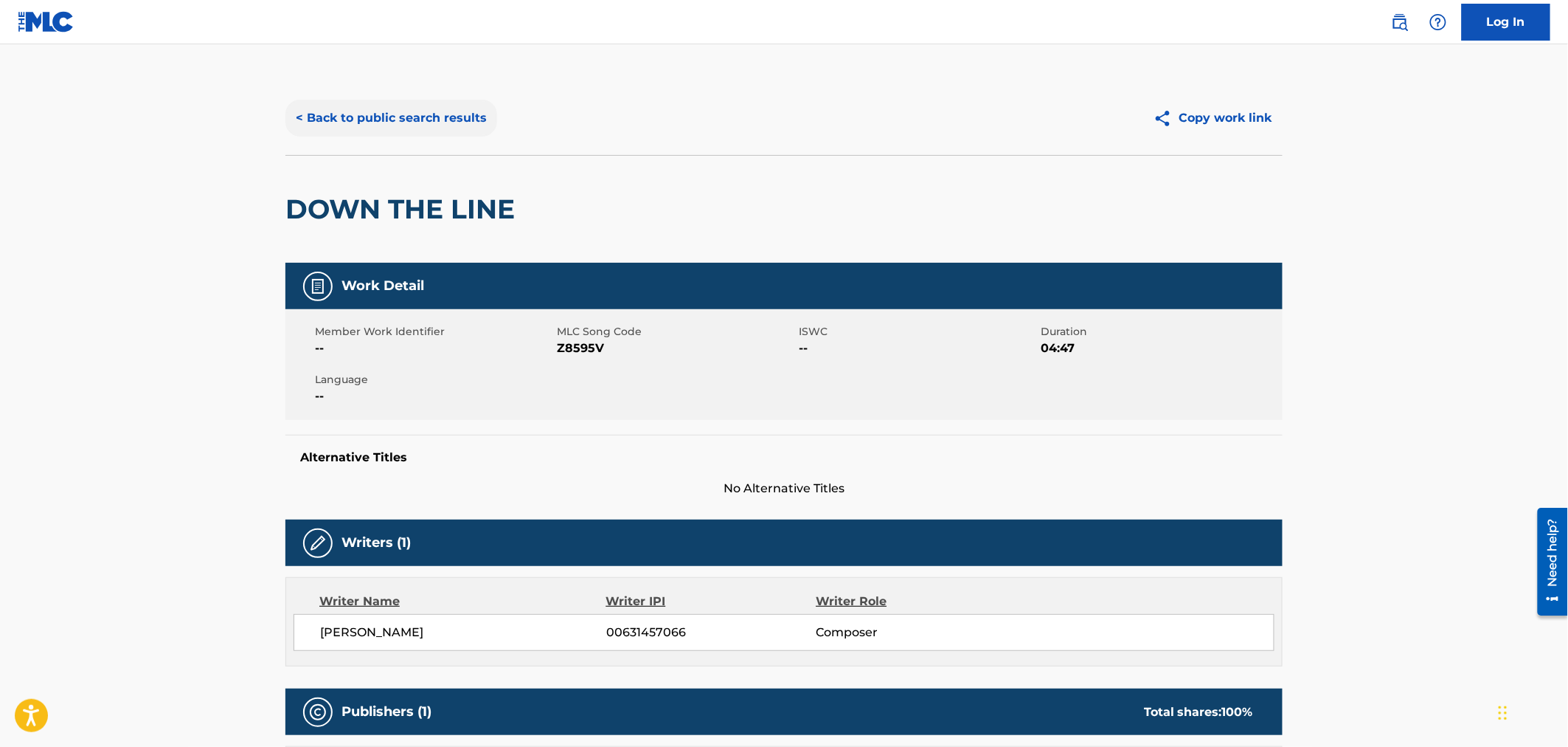
click at [448, 126] on button "< Back to public search results" at bounding box center [391, 117] width 212 height 37
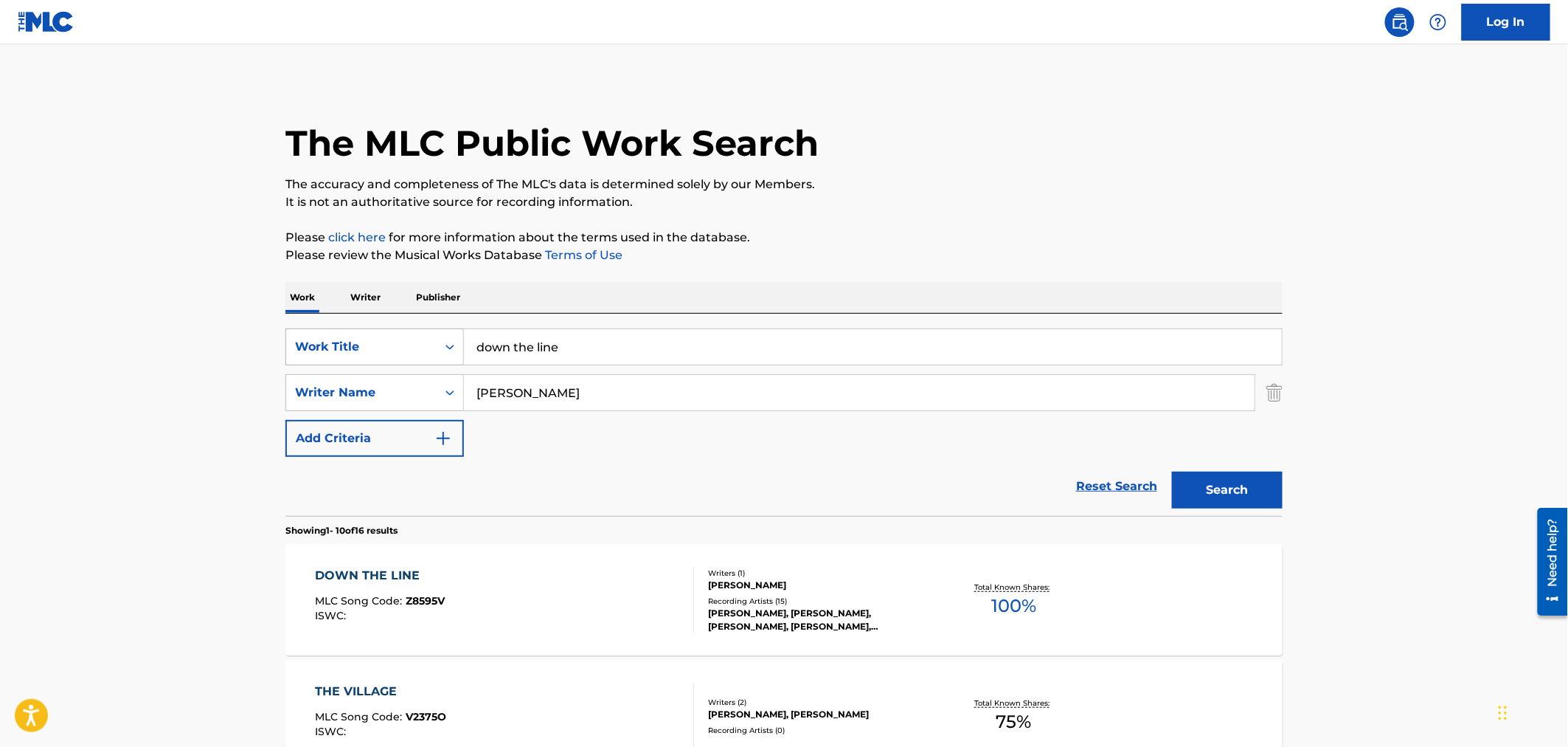
drag, startPoint x: 583, startPoint y: 348, endPoint x: 295, endPoint y: 342, distance: 288.1
click at [295, 342] on div "SearchWithCriteriaa881a011-bf95-4a59-b845-2e4af2274932 Work Title down the line" at bounding box center [784, 346] width 997 height 37
type input "fortune"
click at [1188, 500] on button "Search" at bounding box center [1227, 490] width 111 height 37
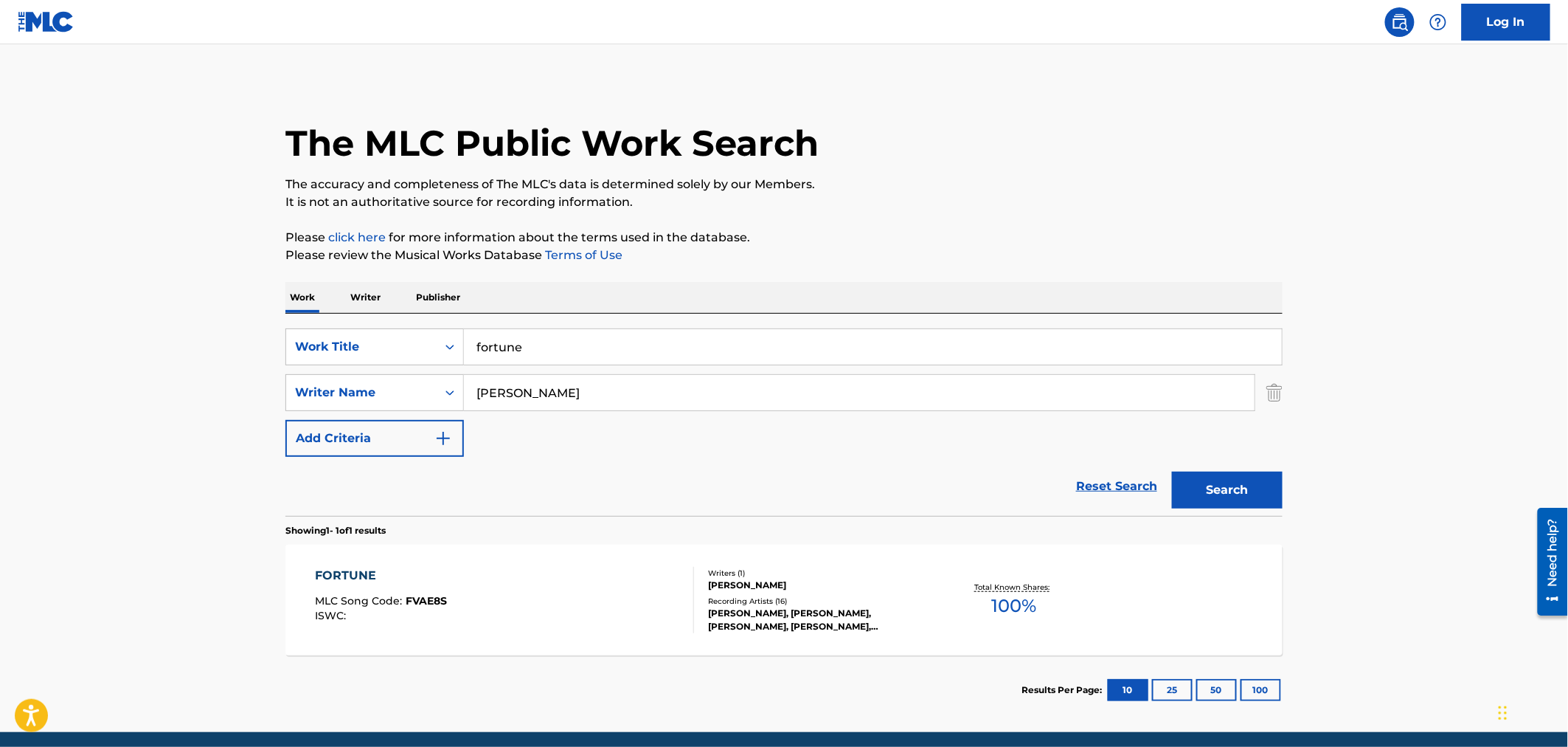
click at [792, 595] on div "Recording Artists ( 16 )" at bounding box center [819, 600] width 223 height 11
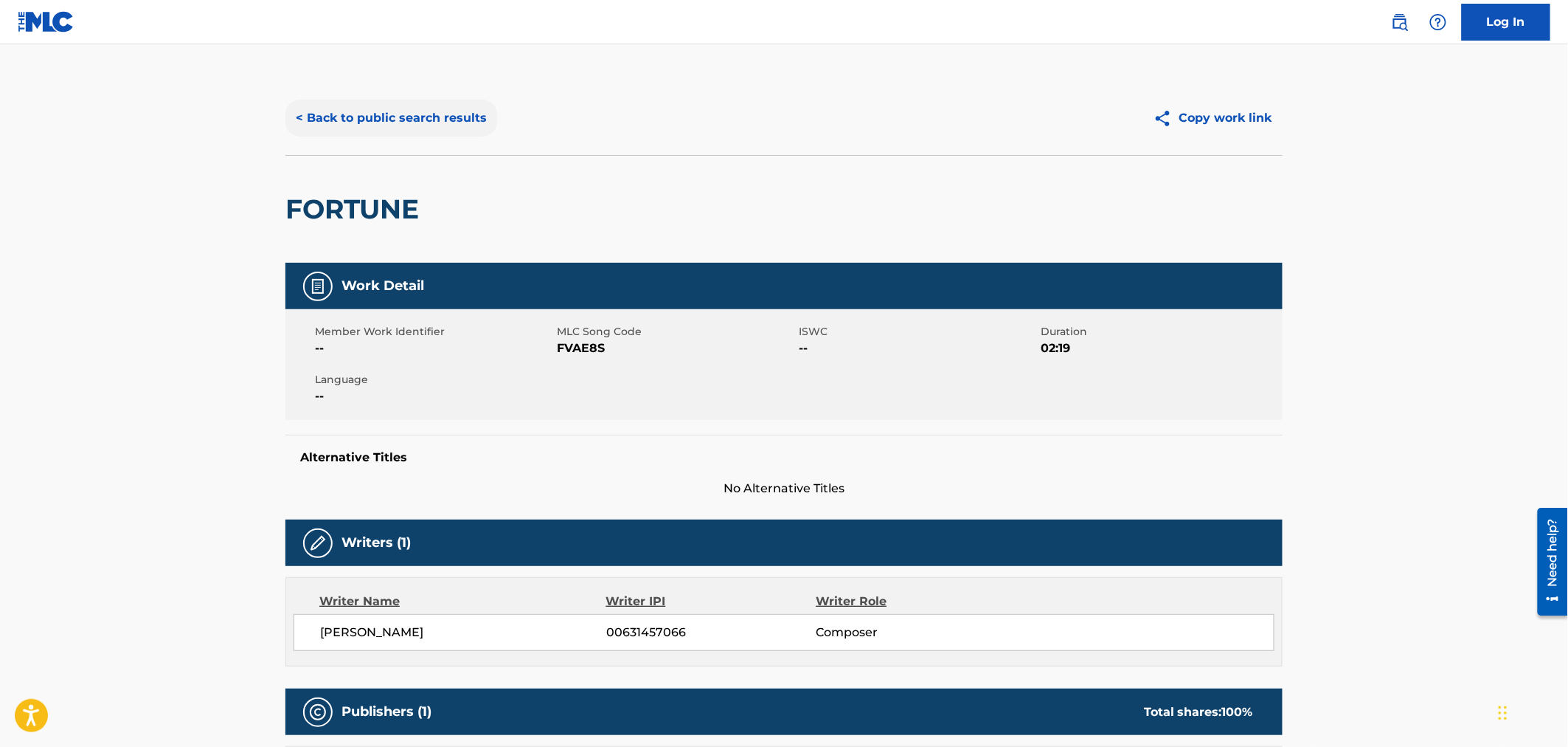
click at [336, 114] on button "< Back to public search results" at bounding box center [391, 117] width 212 height 37
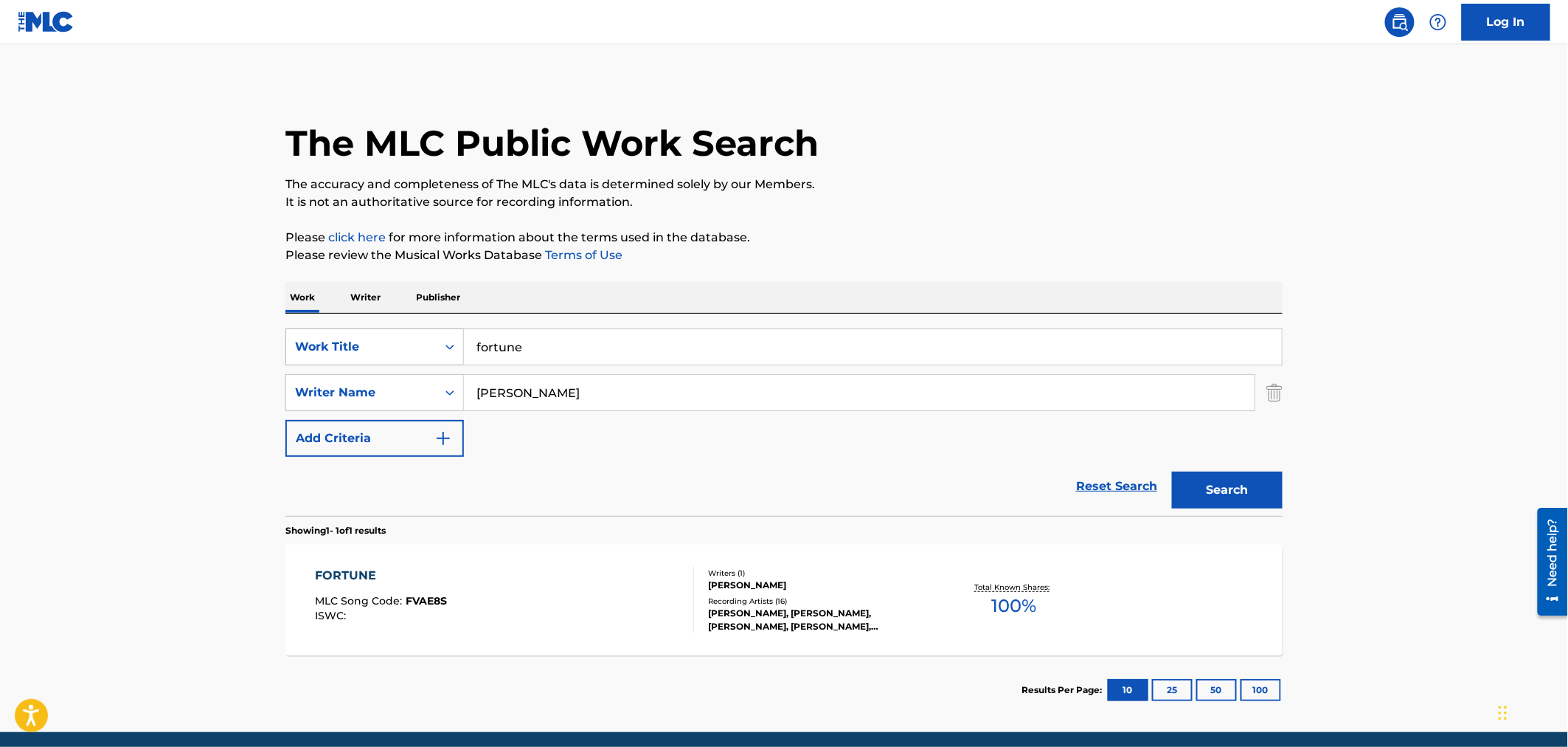
drag, startPoint x: 483, startPoint y: 345, endPoint x: 341, endPoint y: 344, distance: 142.0
click at [342, 344] on div "SearchWithCriteriaa881a011-bf95-4a59-b845-2e4af2274932 Work Title fortune" at bounding box center [784, 346] width 997 height 37
type input "[PERSON_NAME]"
click at [1247, 495] on button "Search" at bounding box center [1227, 490] width 111 height 37
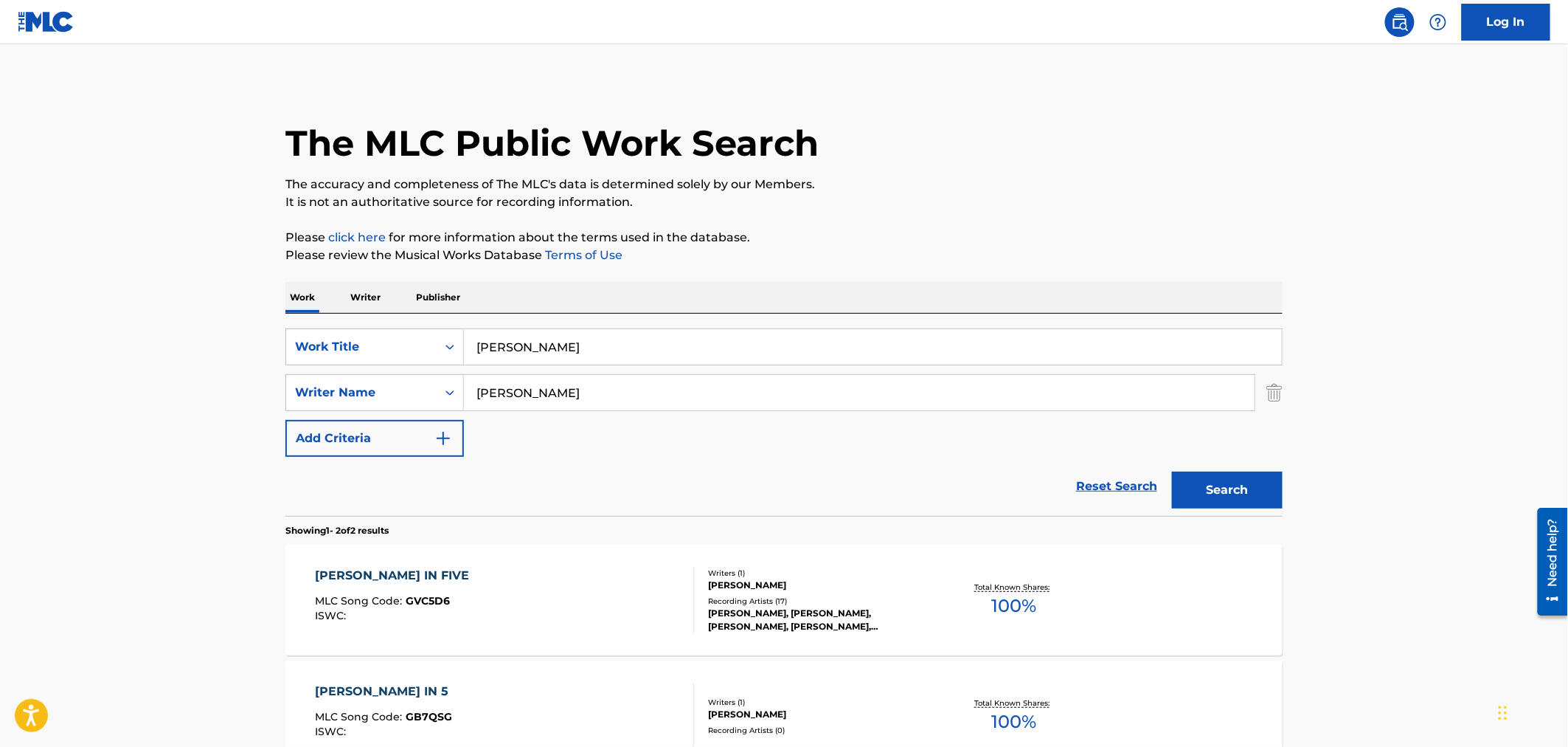
click at [868, 597] on div "Recording Artists ( 17 )" at bounding box center [819, 600] width 223 height 11
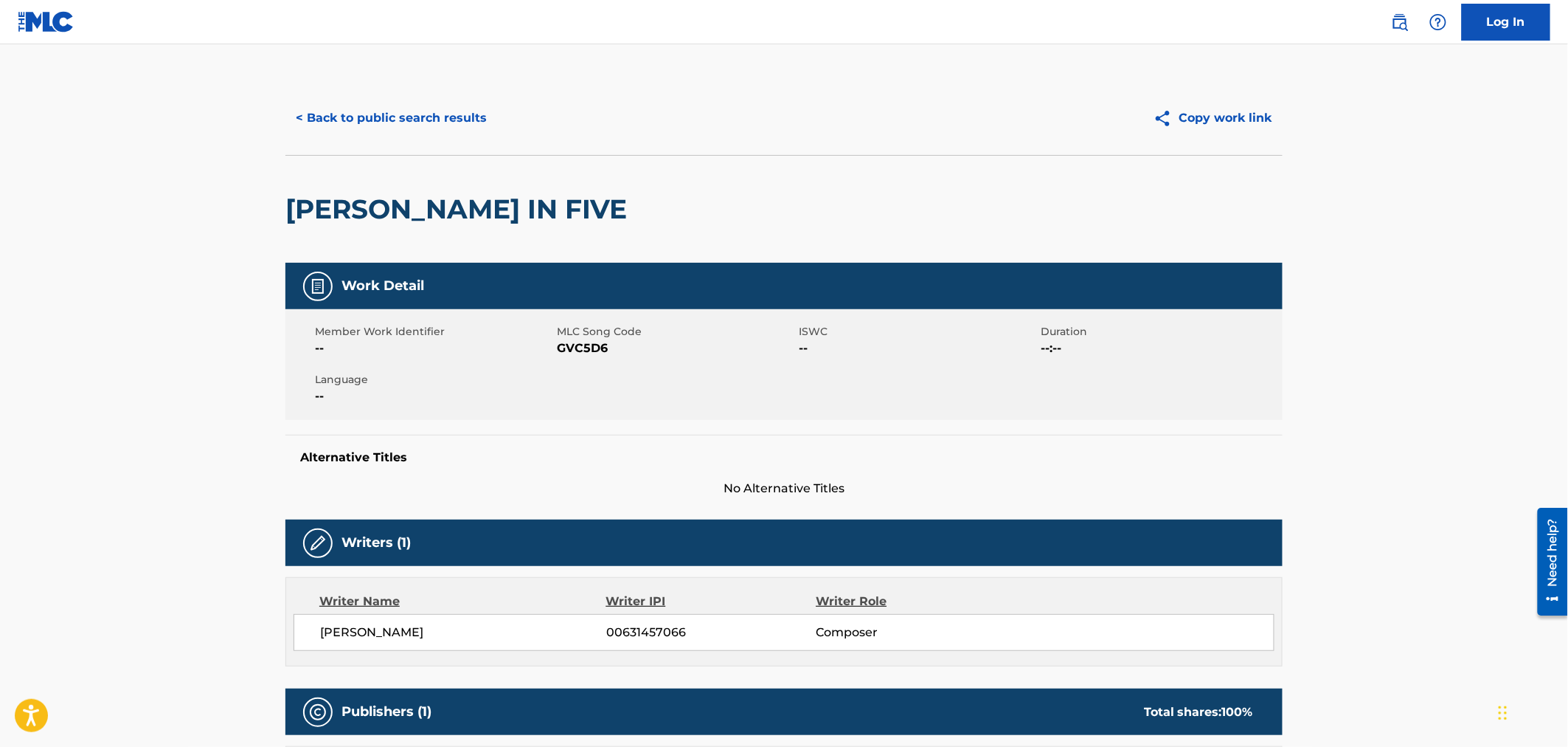
scroll to position [410, 0]
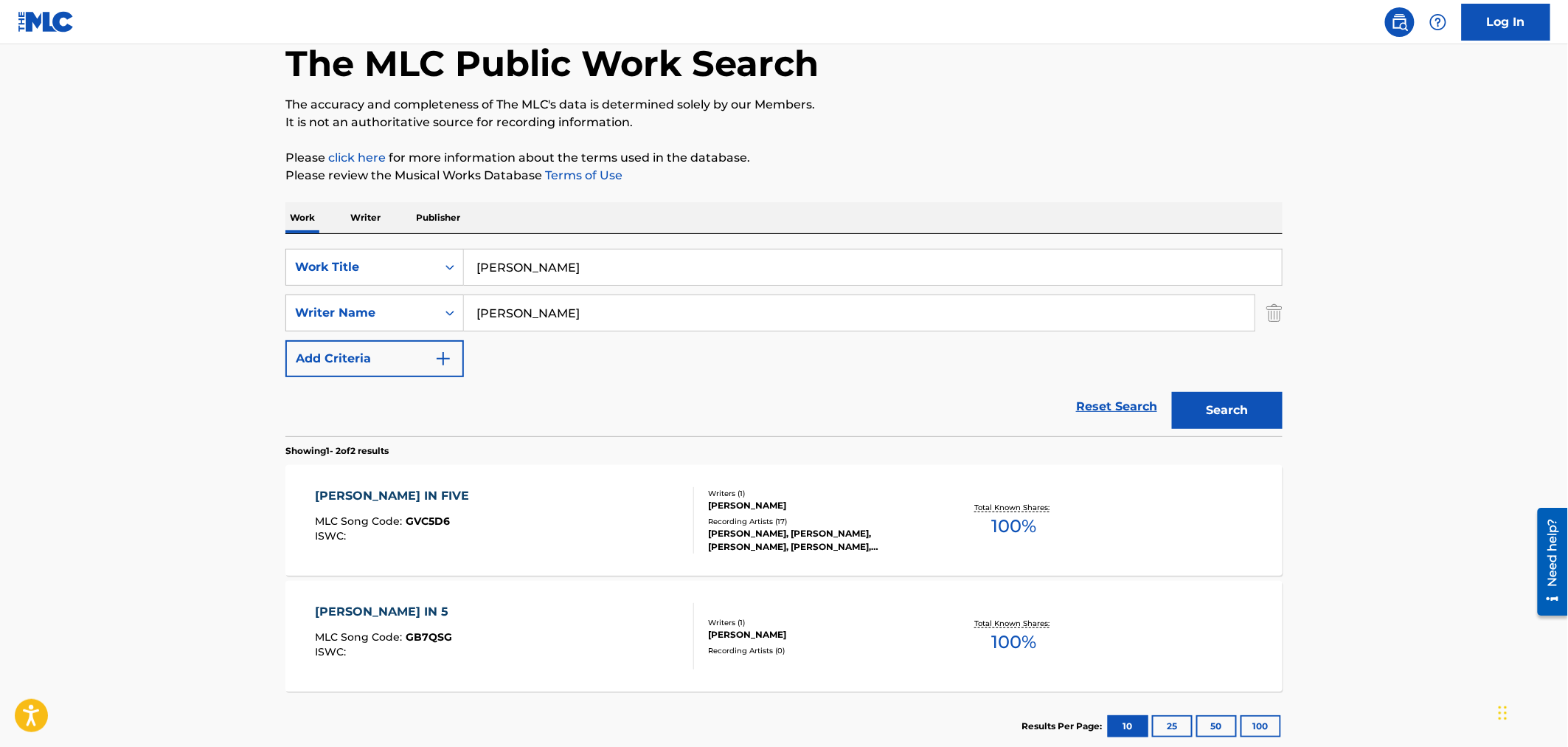
scroll to position [172, 0]
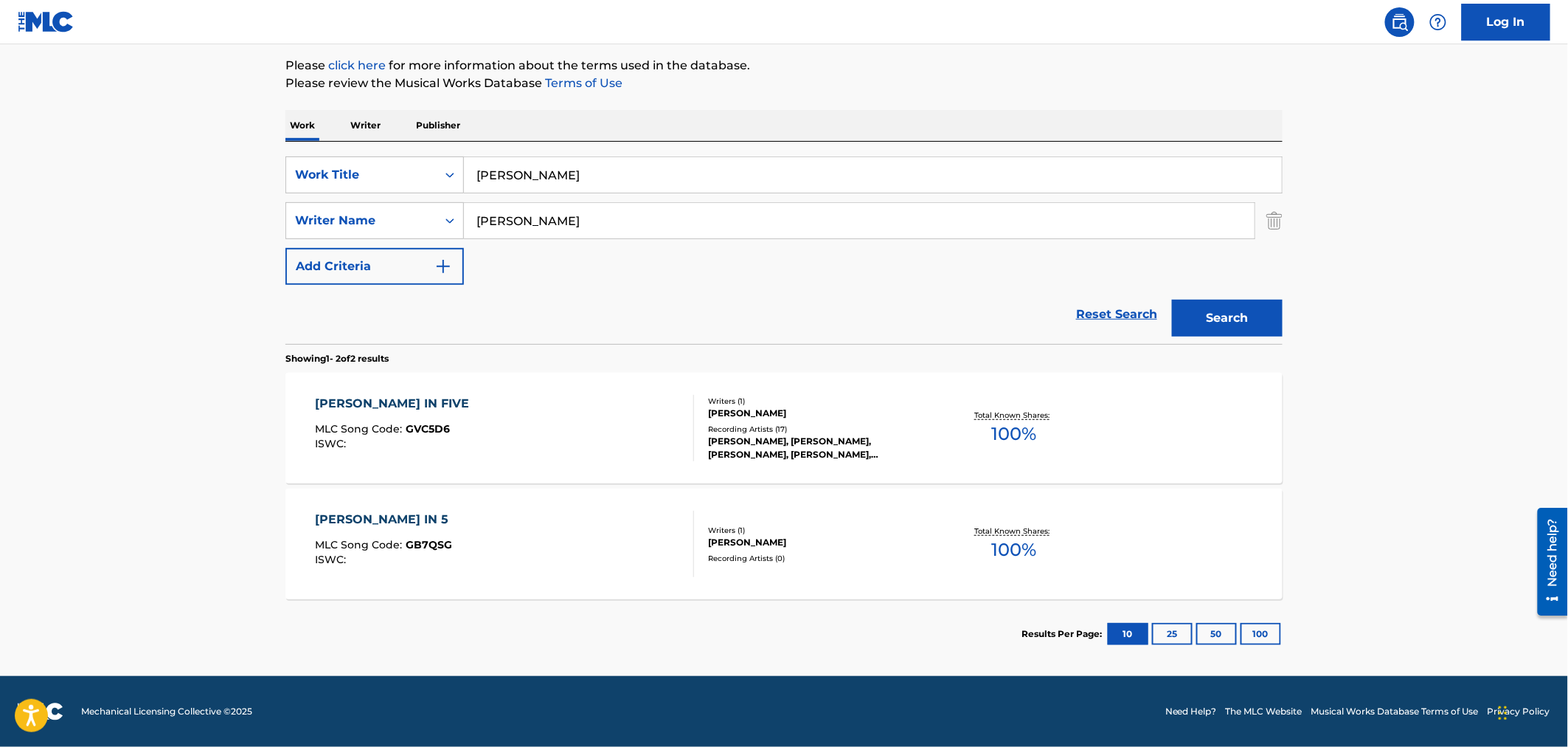
click at [836, 502] on div "[PERSON_NAME] IN 5 MLC Song Code : GB7QSG ISWC : Writers ( 1 ) [PERSON_NAME] Re…" at bounding box center [784, 544] width 997 height 111
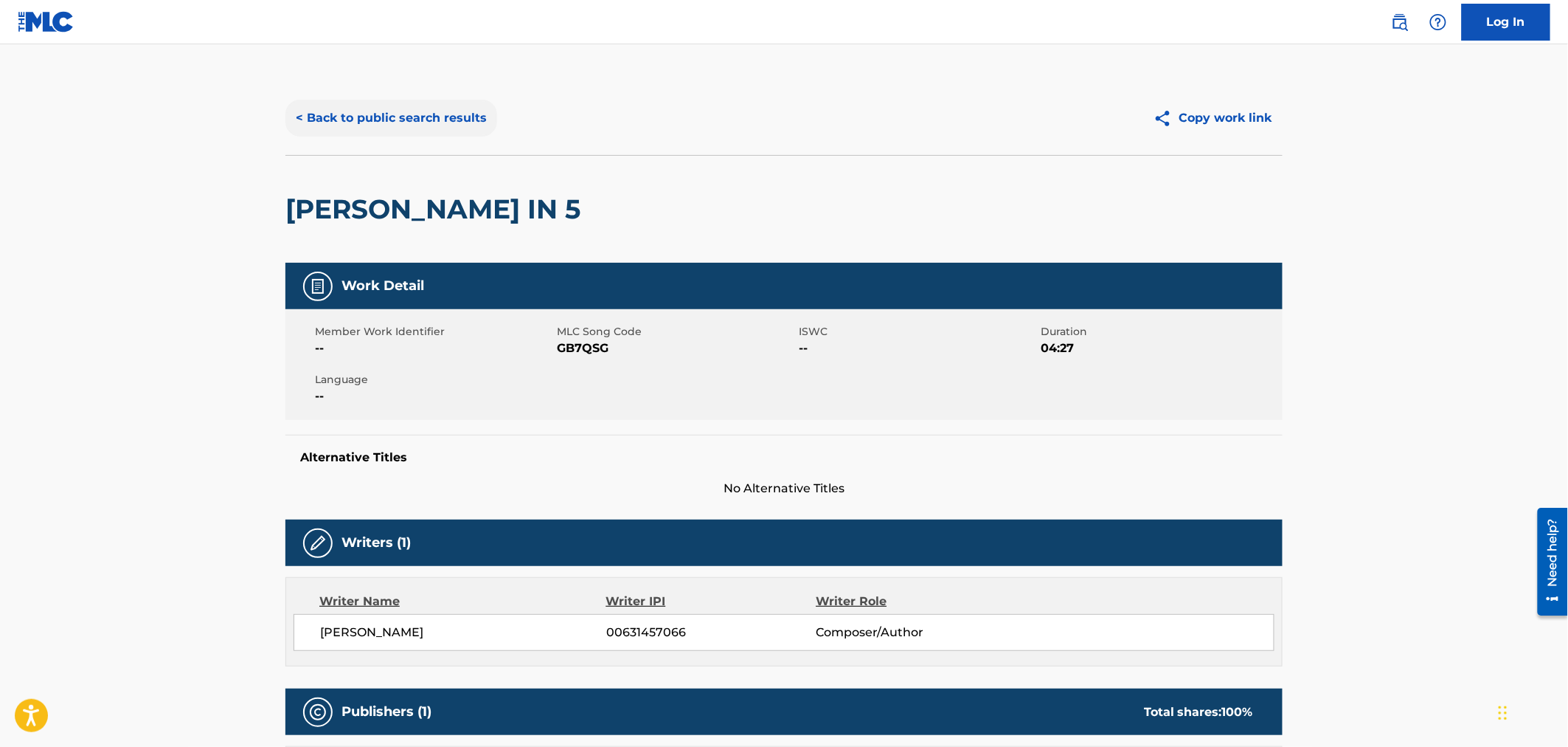
click at [386, 108] on button "< Back to public search results" at bounding box center [391, 117] width 212 height 37
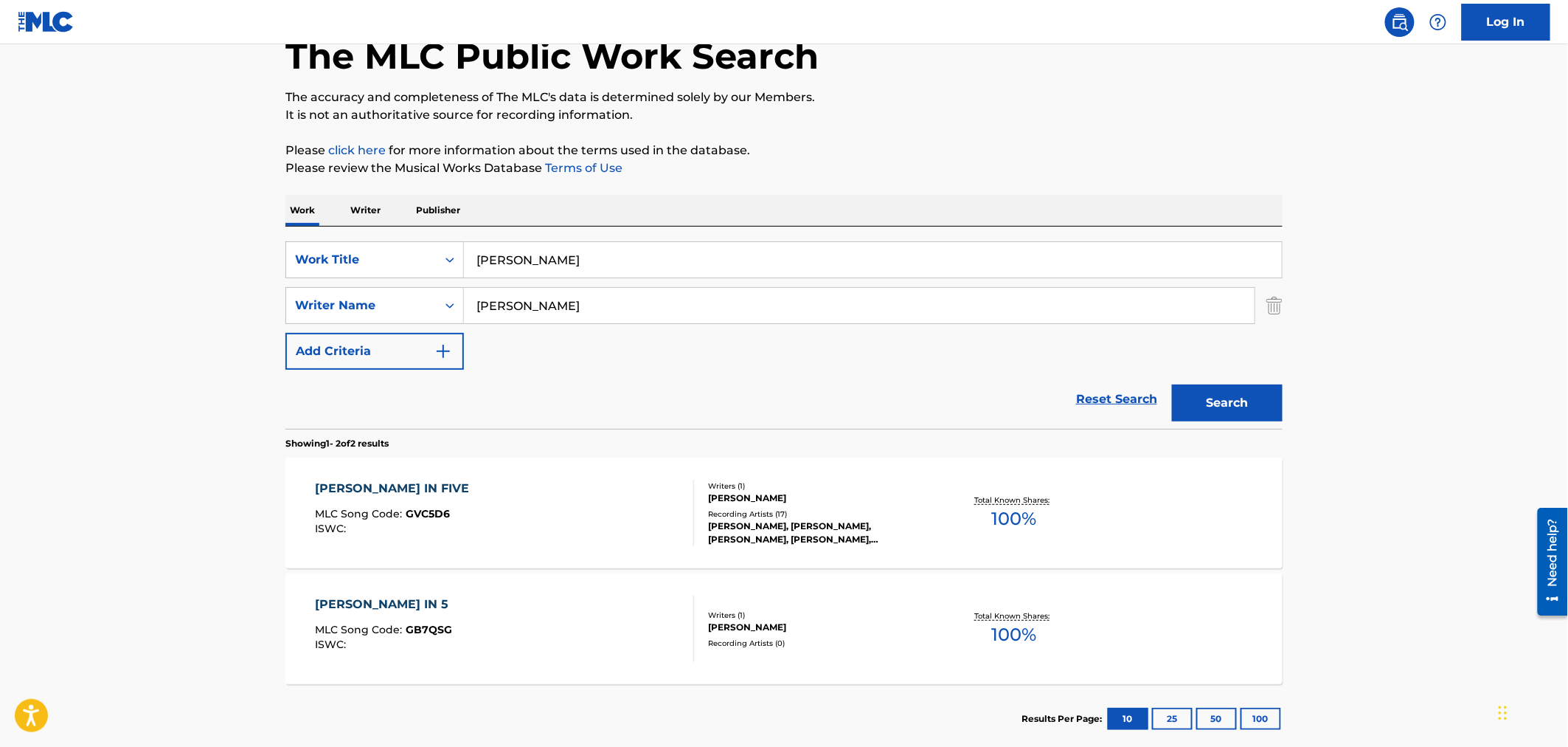
drag, startPoint x: 564, startPoint y: 256, endPoint x: 248, endPoint y: 235, distance: 316.7
click at [251, 235] on main "The MLC Public Work Search The accuracy and completeness of The MLC's data is d…" at bounding box center [784, 359] width 1568 height 804
type input "ghosts"
click at [1235, 401] on button "Search" at bounding box center [1227, 402] width 111 height 37
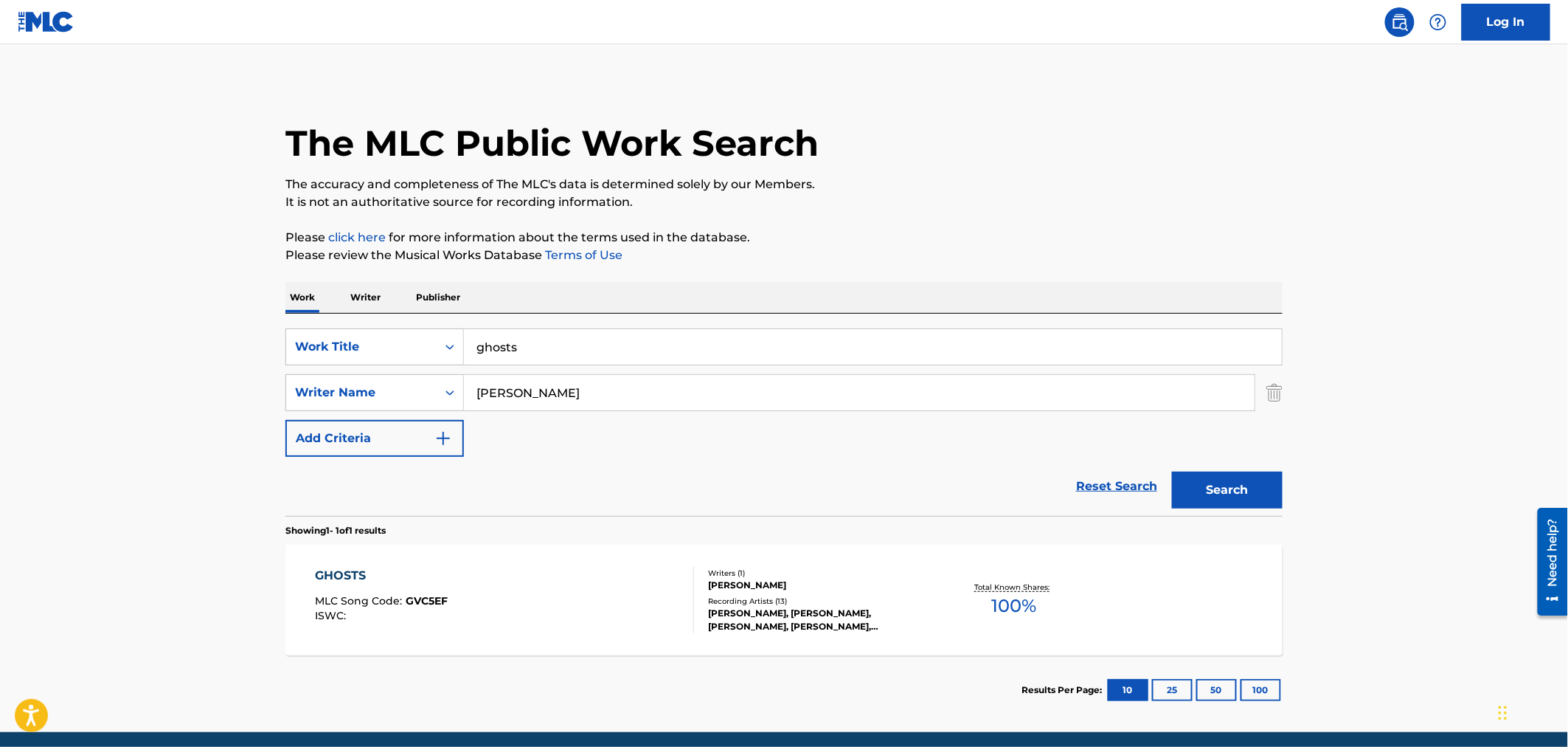
click at [851, 586] on div "[PERSON_NAME]" at bounding box center [819, 585] width 223 height 13
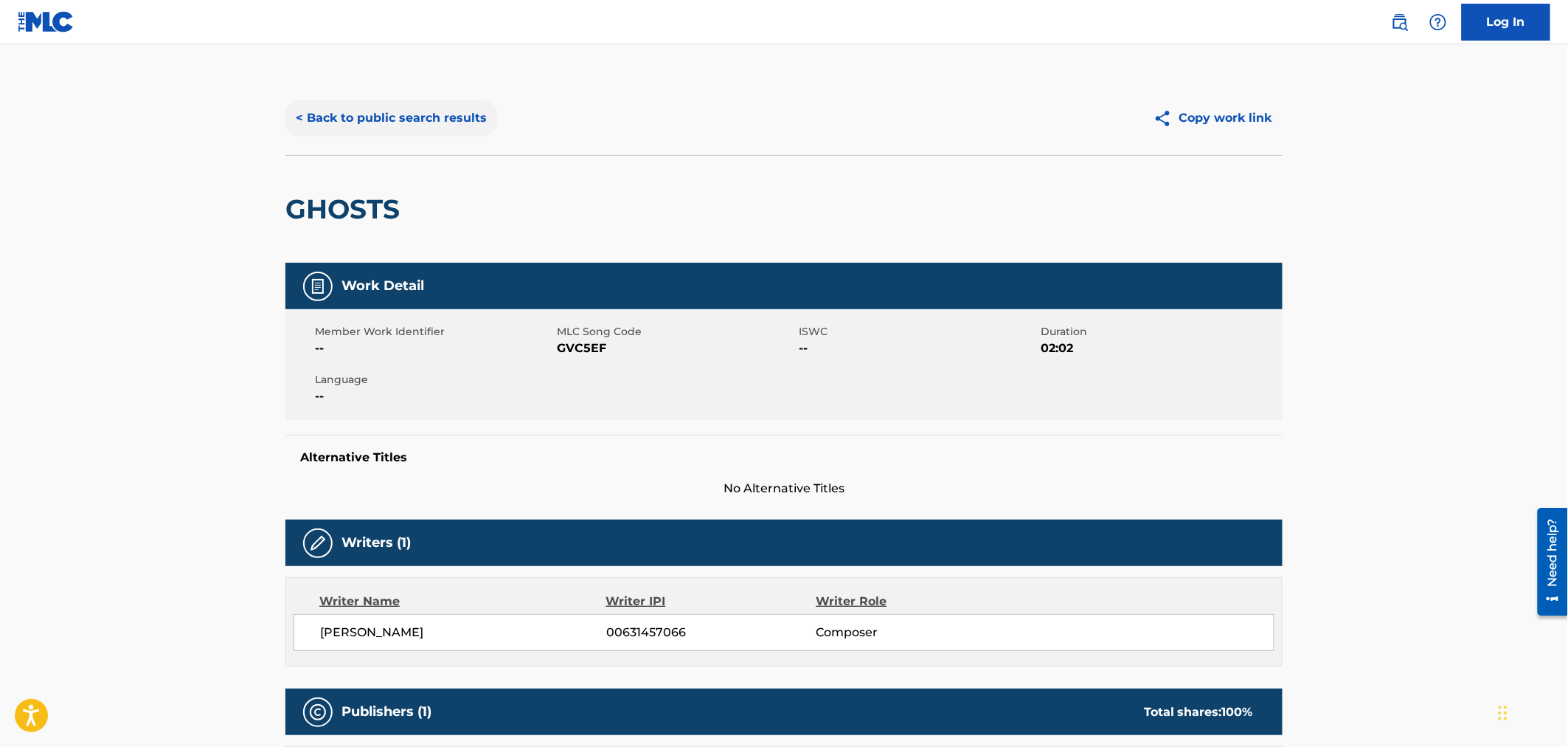
click at [379, 120] on button "< Back to public search results" at bounding box center [391, 117] width 212 height 37
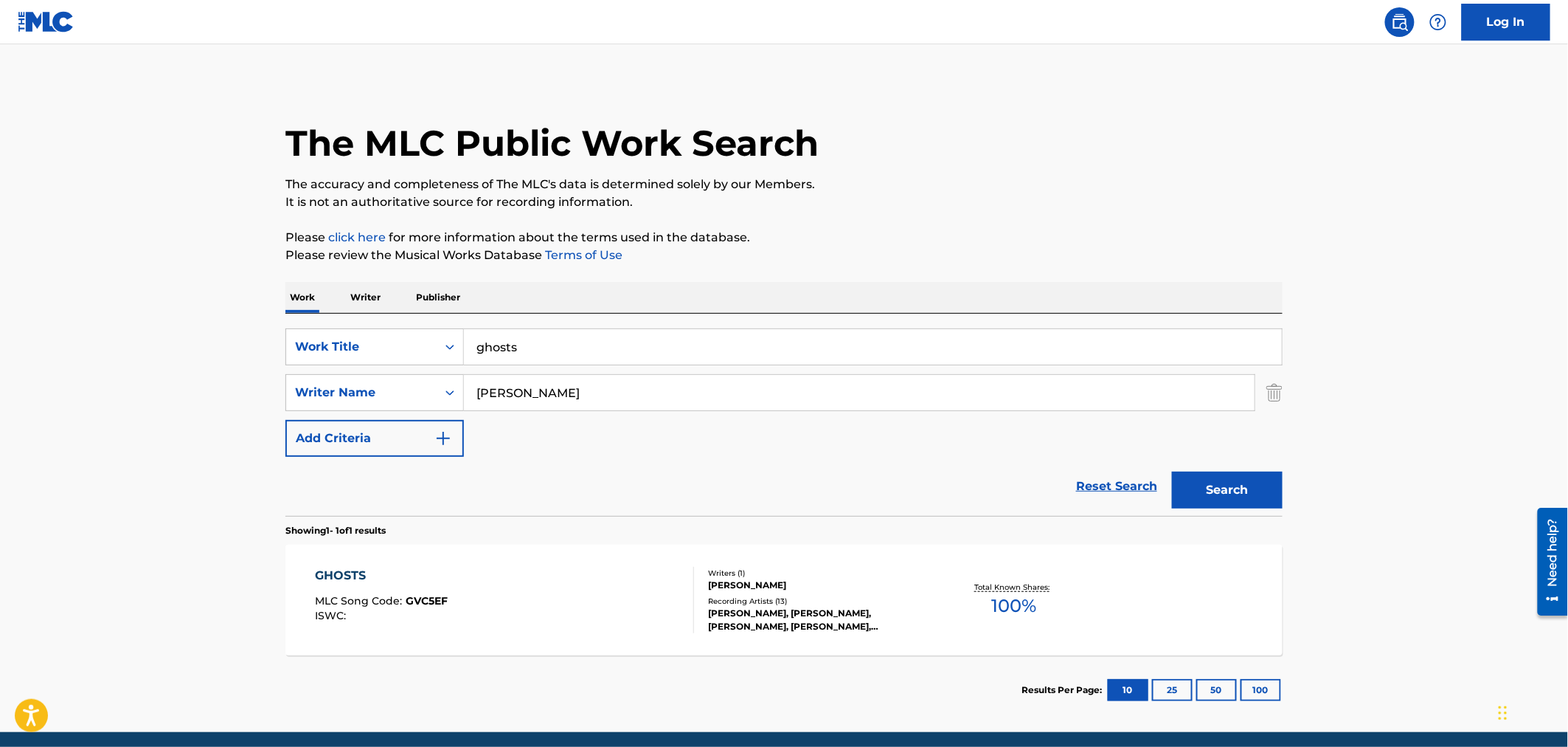
drag, startPoint x: 639, startPoint y: 343, endPoint x: 176, endPoint y: 335, distance: 463.1
click at [179, 335] on main "The MLC Public Work Search The accuracy and completeness of The MLC's data is d…" at bounding box center [784, 388] width 1568 height 688
type input "groundhog"
click at [1172, 472] on button "Search" at bounding box center [1227, 490] width 111 height 37
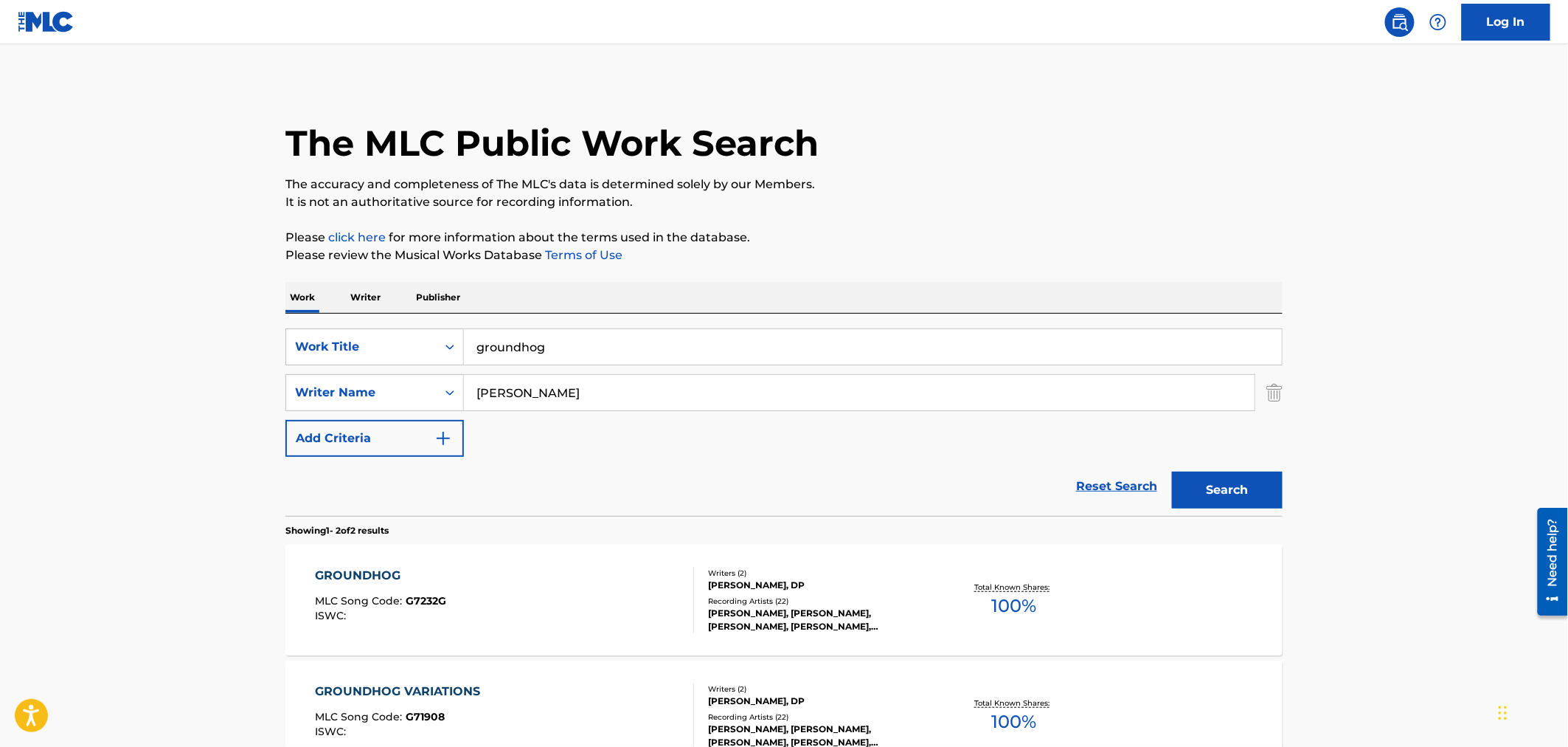
click at [842, 600] on div "Recording Artists ( 22 )" at bounding box center [819, 600] width 223 height 11
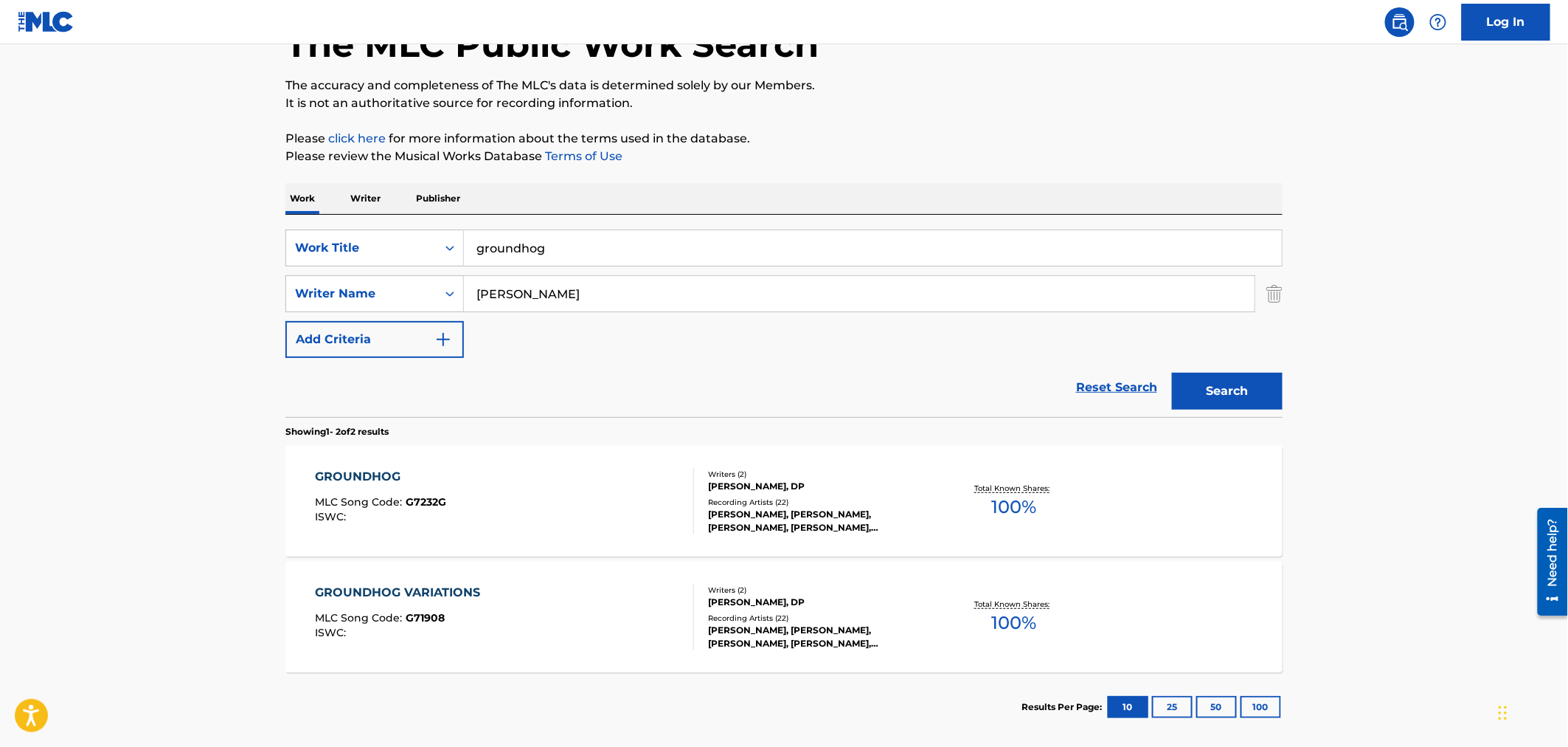
scroll to position [172, 0]
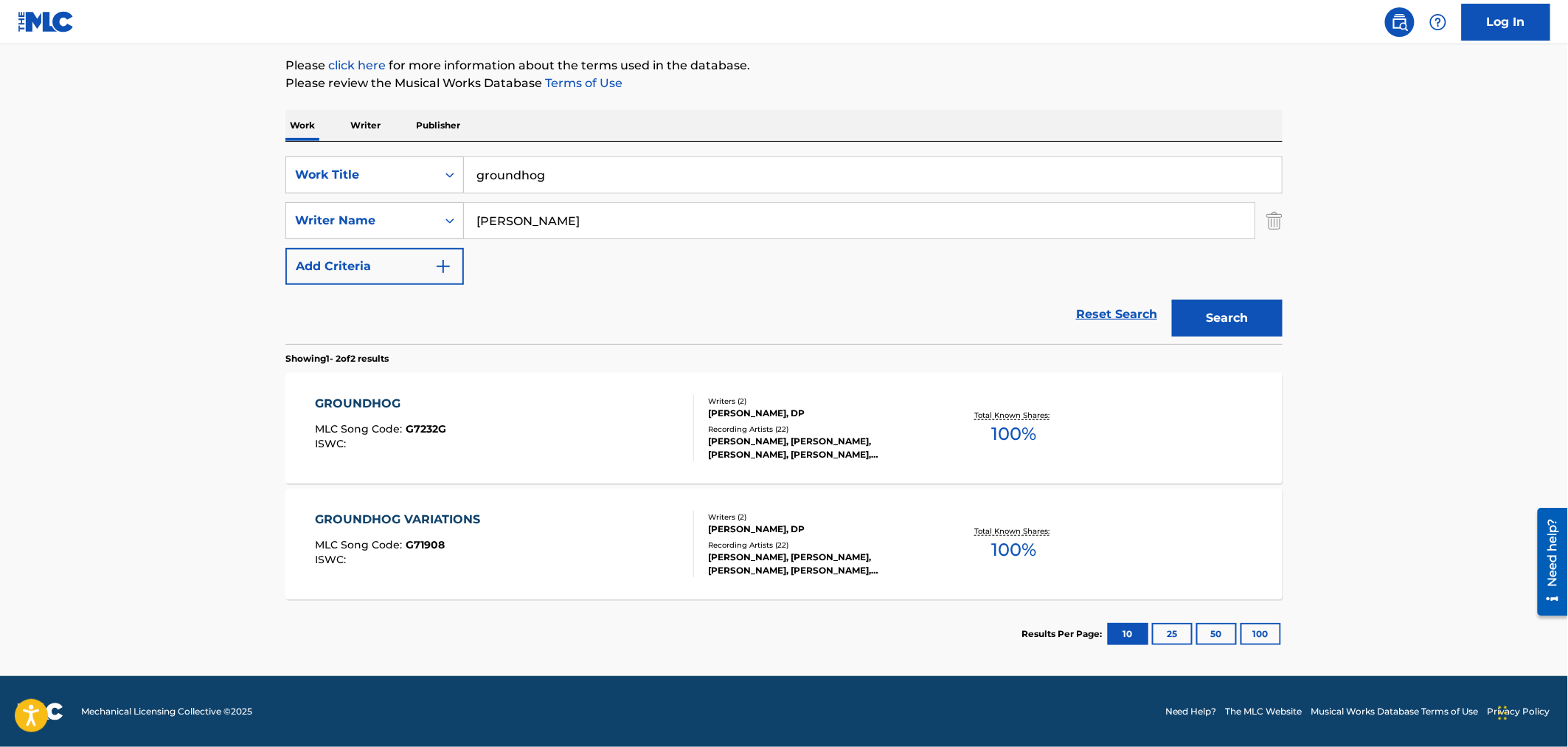
click at [851, 514] on div "Writers ( 2 )" at bounding box center [819, 517] width 223 height 11
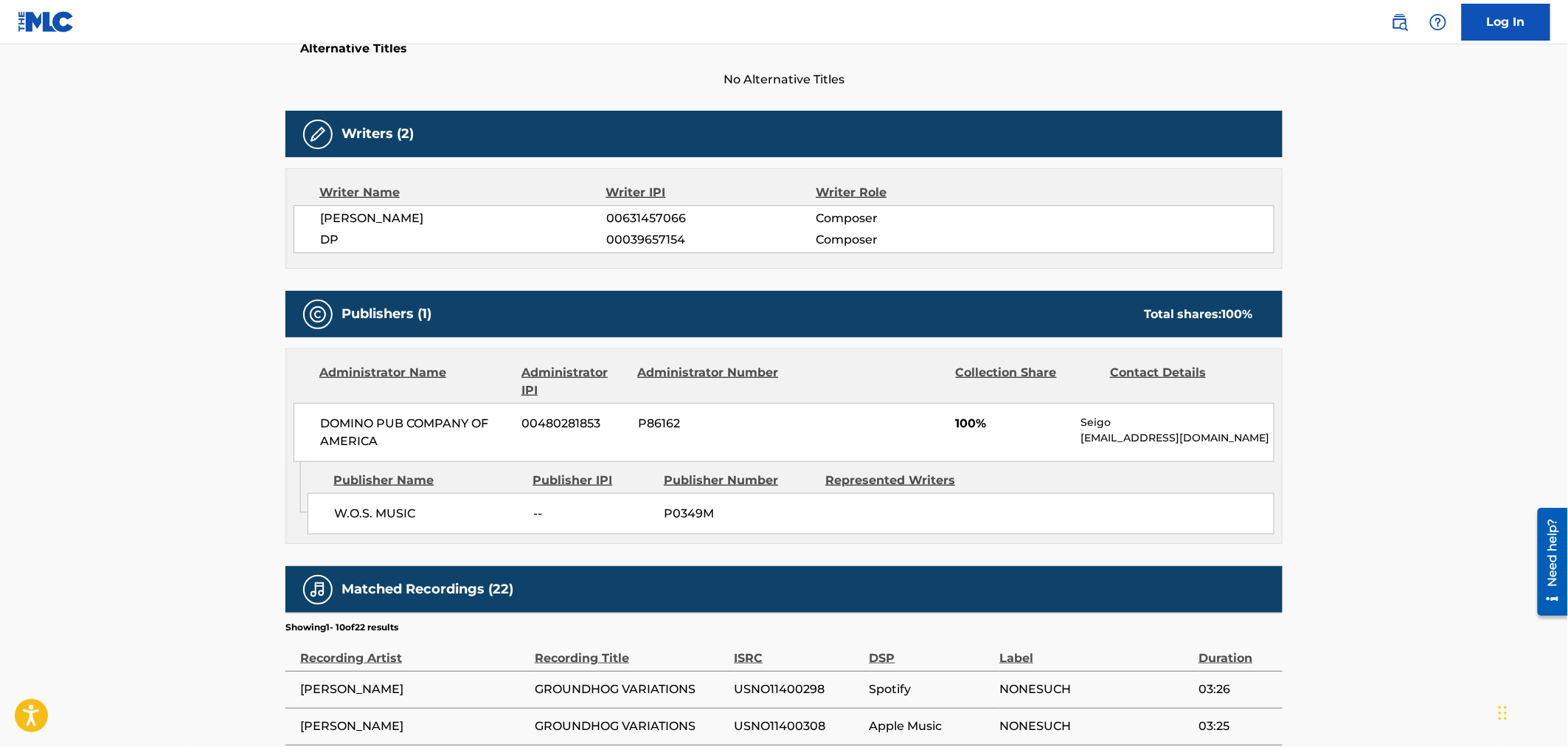
scroll to position [410, 0]
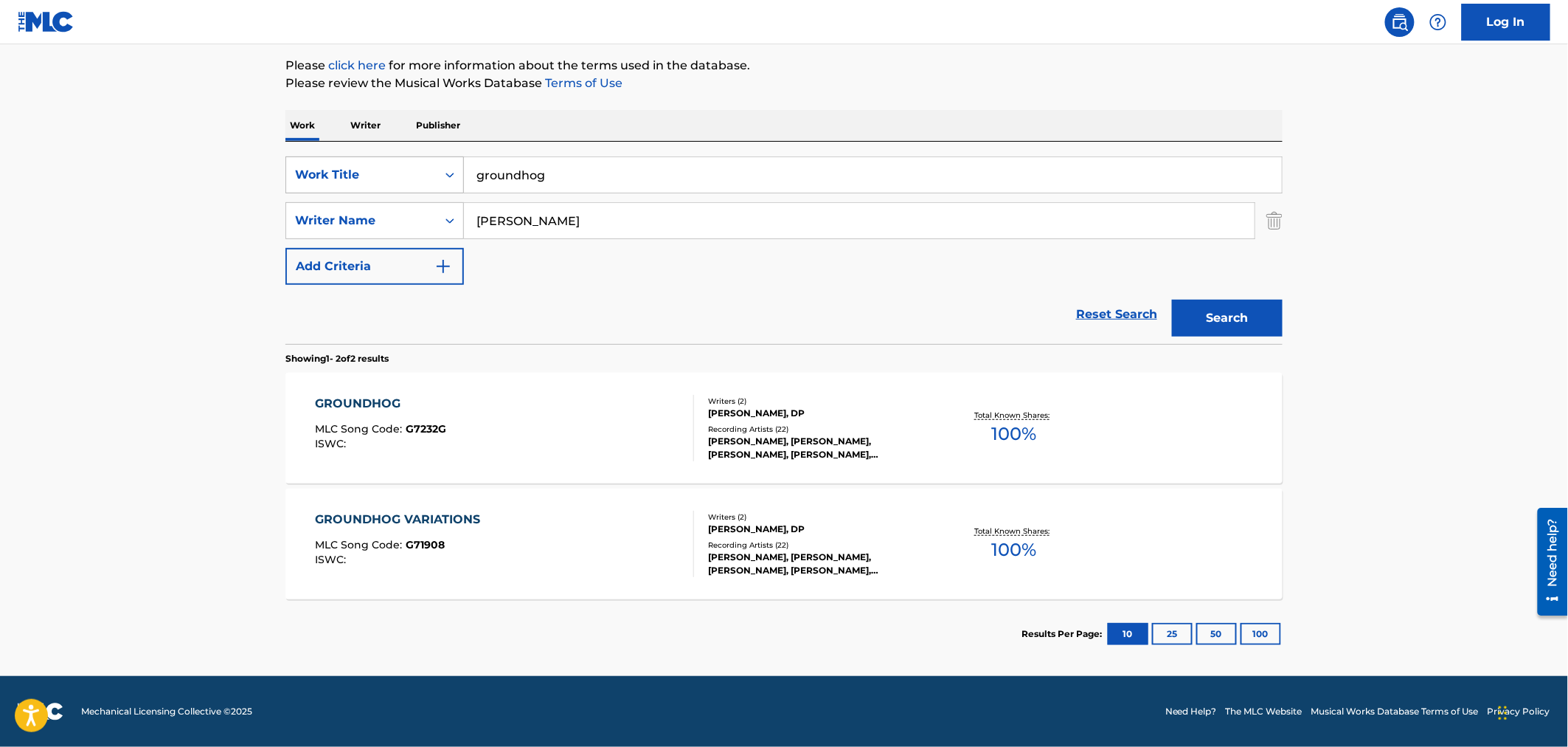
drag, startPoint x: 581, startPoint y: 177, endPoint x: 397, endPoint y: 164, distance: 184.5
click at [397, 164] on div "SearchWithCriteriaa881a011-bf95-4a59-b845-2e4af2274932 Work Title groundhog" at bounding box center [784, 174] width 997 height 37
type input "hallelujah"
click at [1203, 313] on button "Search" at bounding box center [1227, 318] width 111 height 37
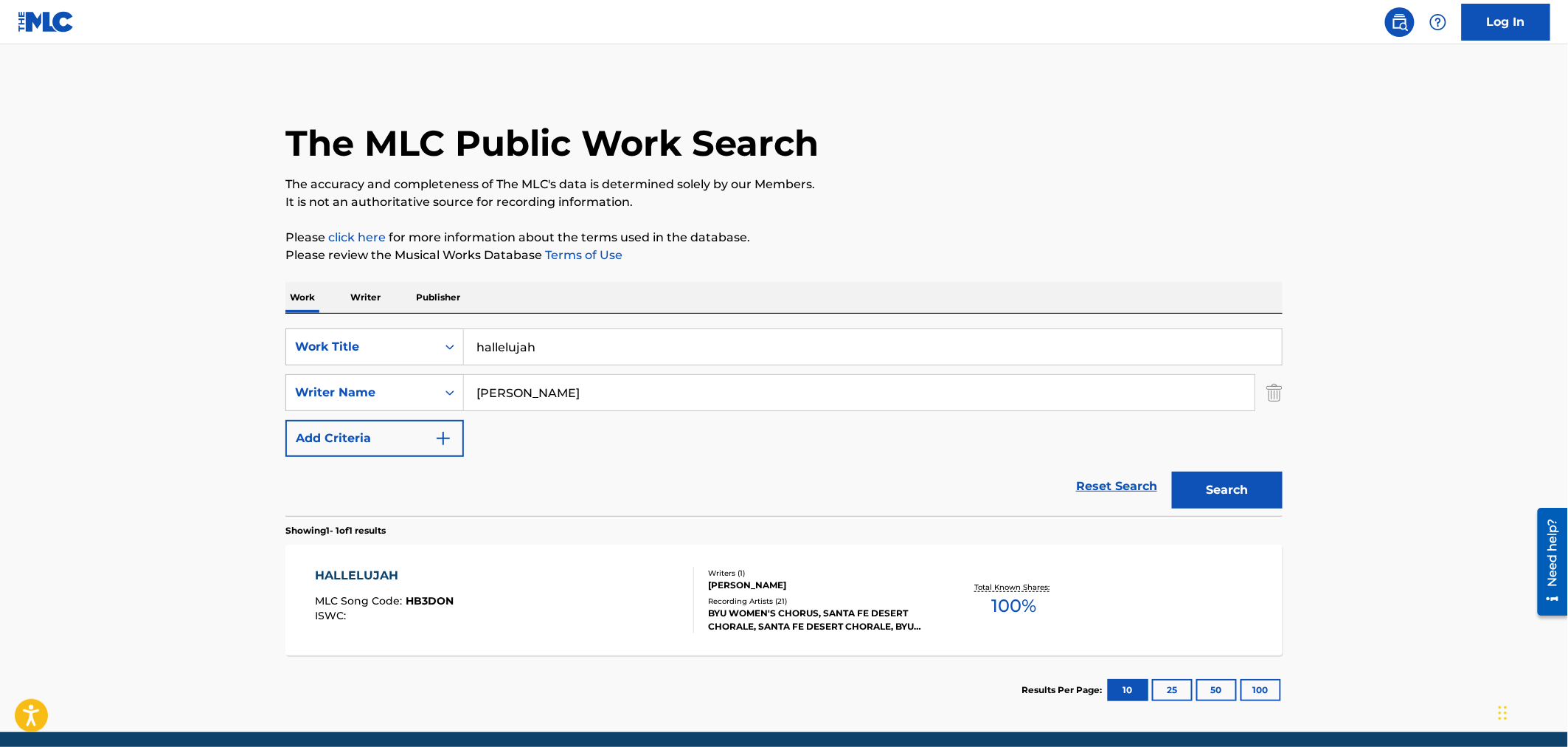
click at [876, 557] on div "HALLELUJAH MLC Song Code : HB3DON ISWC : Writers ( 1 ) [PERSON_NAME] Recording …" at bounding box center [784, 600] width 997 height 111
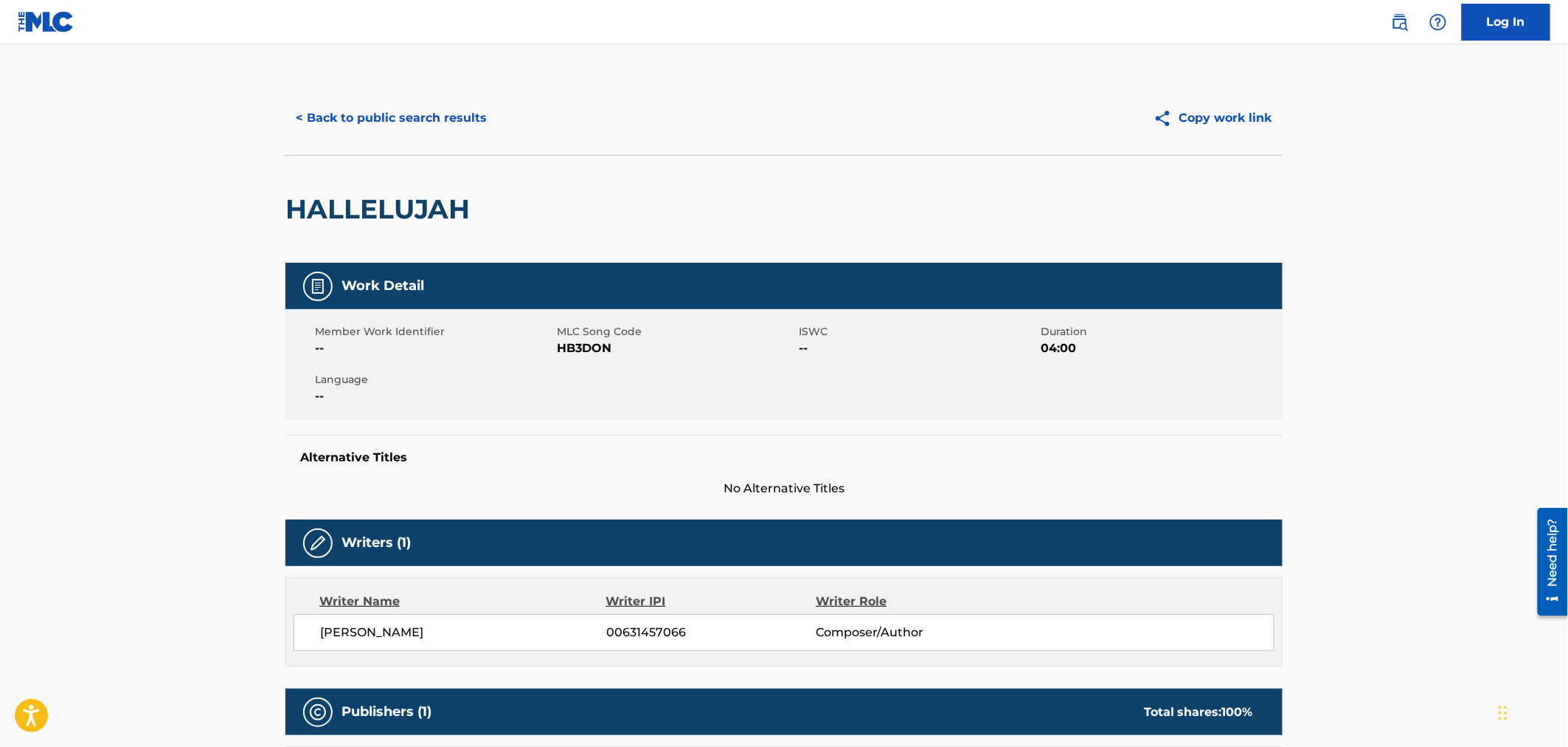
click at [404, 114] on button "< Back to public search results" at bounding box center [391, 117] width 212 height 37
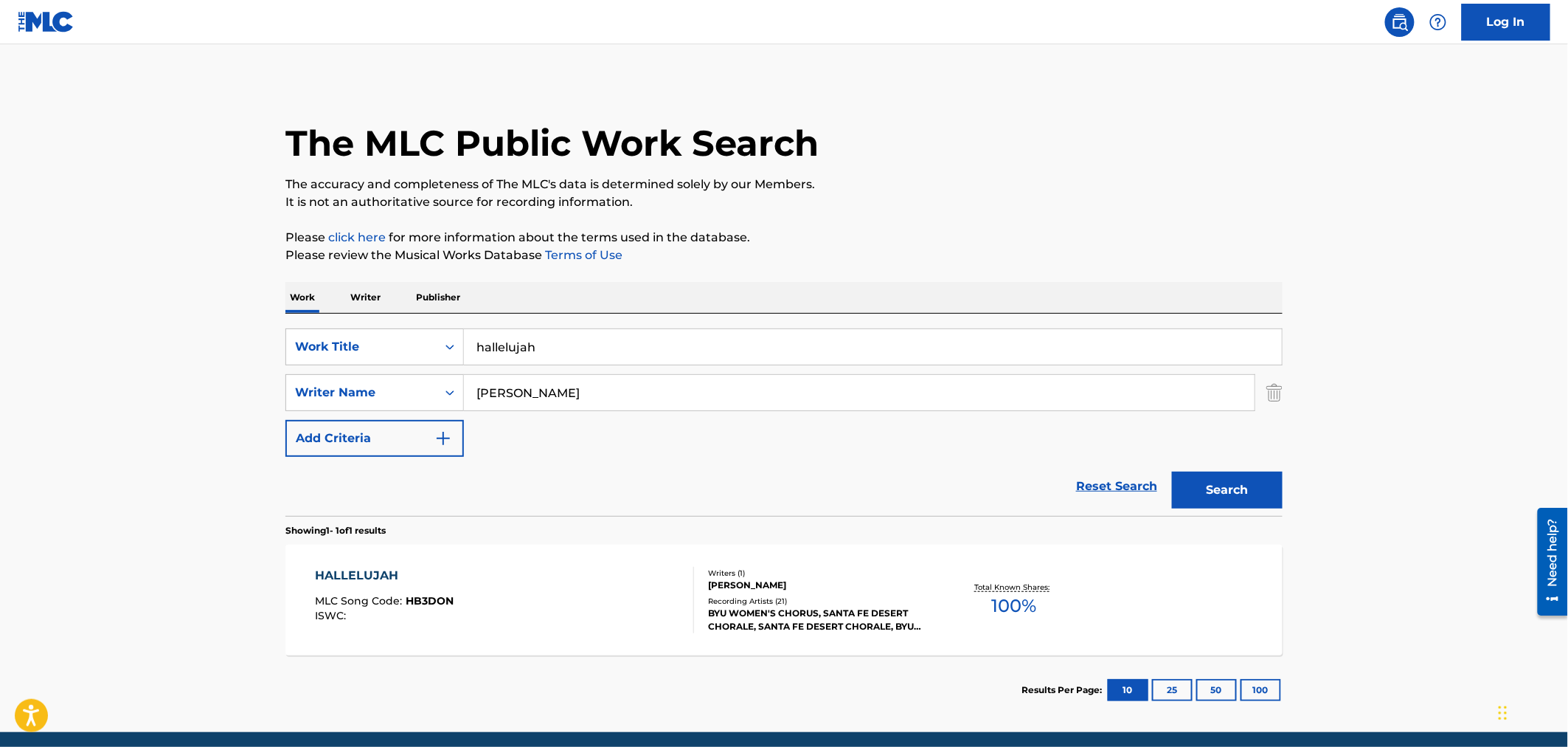
drag, startPoint x: 540, startPoint y: 345, endPoint x: 202, endPoint y: 283, distance: 343.6
click at [202, 283] on main "The MLC Public Work Search The accuracy and completeness of The MLC's data is d…" at bounding box center [784, 388] width 1568 height 688
type input "he's taken my"
click at [1172, 472] on button "Search" at bounding box center [1227, 490] width 111 height 37
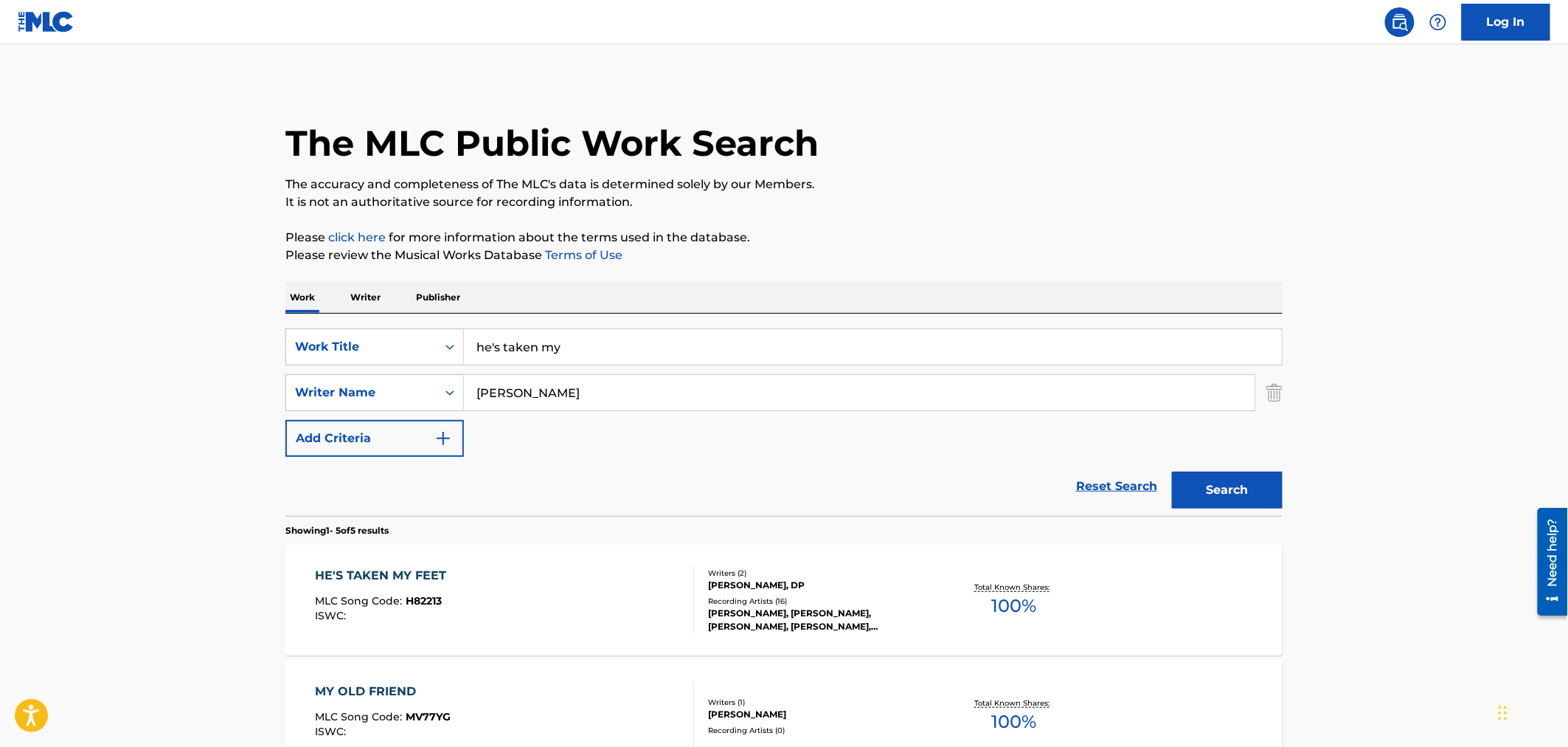
click at [868, 579] on div "[PERSON_NAME], DP" at bounding box center [819, 585] width 223 height 13
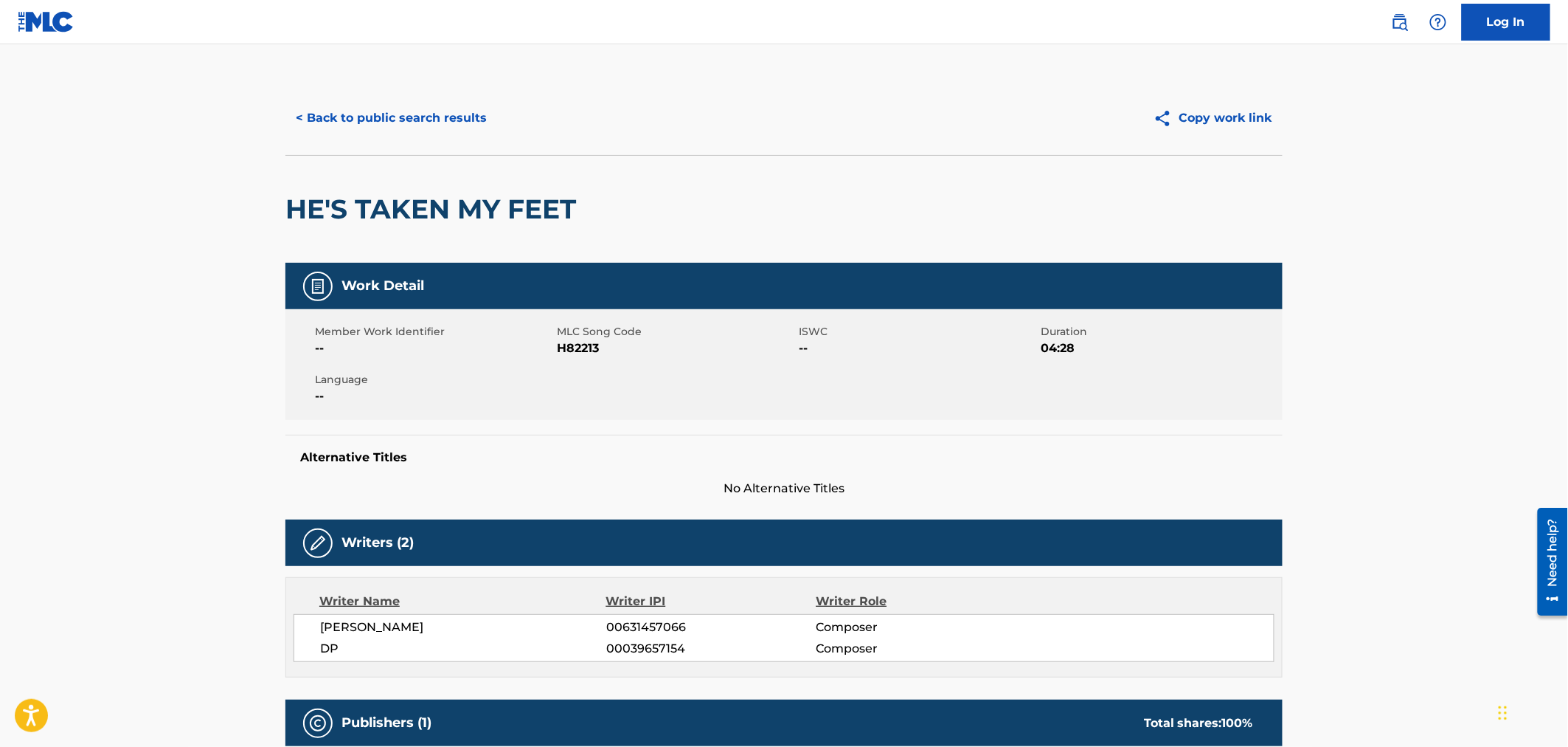
click at [312, 98] on div "< Back to public search results Copy work link" at bounding box center [784, 118] width 997 height 74
click at [314, 111] on button "< Back to public search results" at bounding box center [391, 117] width 212 height 37
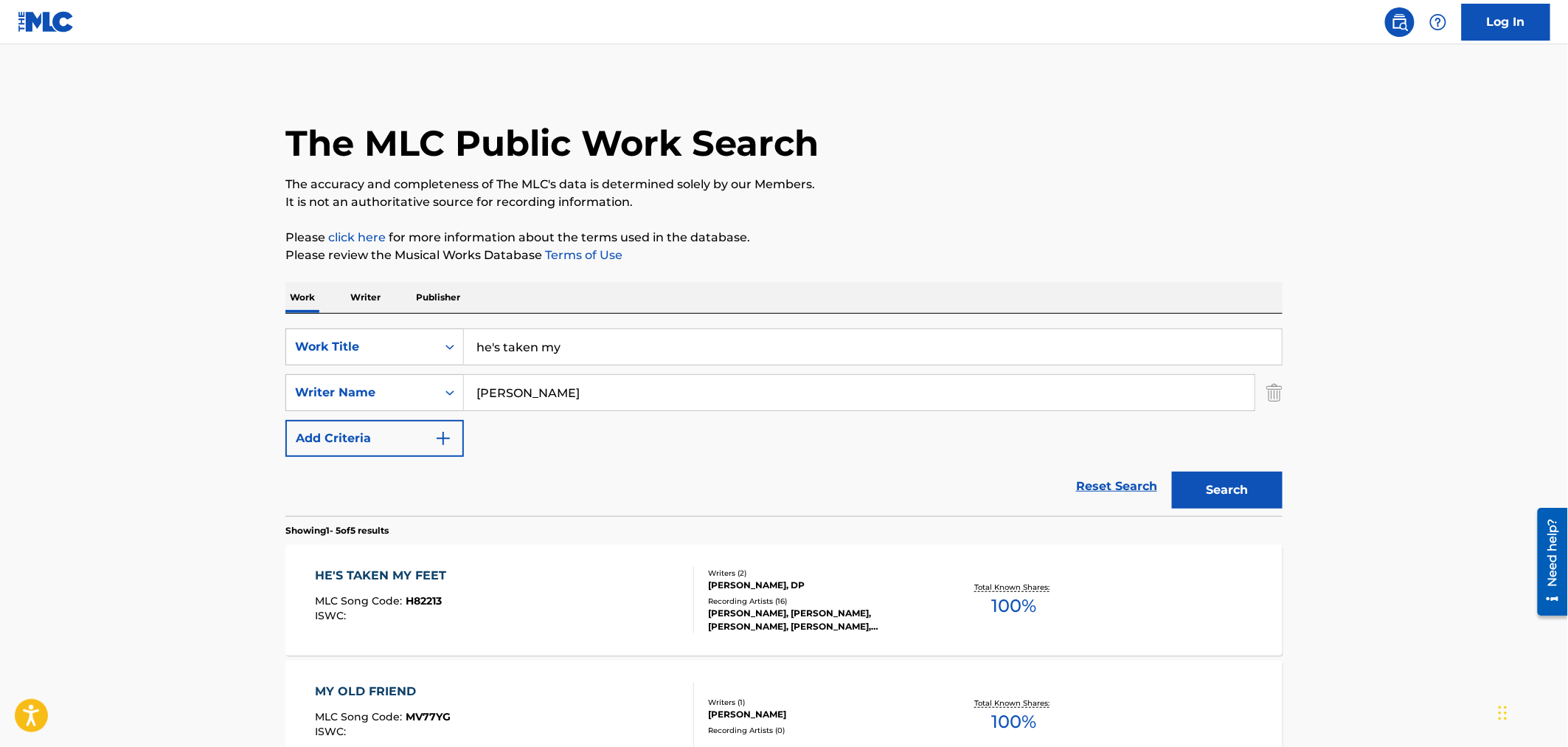
drag, startPoint x: 610, startPoint y: 349, endPoint x: 0, endPoint y: 276, distance: 614.4
click at [0, 277] on main "The MLC Public Work Search The accuracy and completeness of The MLC's data is d…" at bounding box center [784, 619] width 1568 height 1151
type input "i wish i wish"
click at [1172, 472] on button "Search" at bounding box center [1227, 490] width 111 height 37
click at [586, 630] on div "I WISH I WISH MLC Song Code : Z92000 ISWC : T9162489716" at bounding box center [504, 600] width 379 height 67
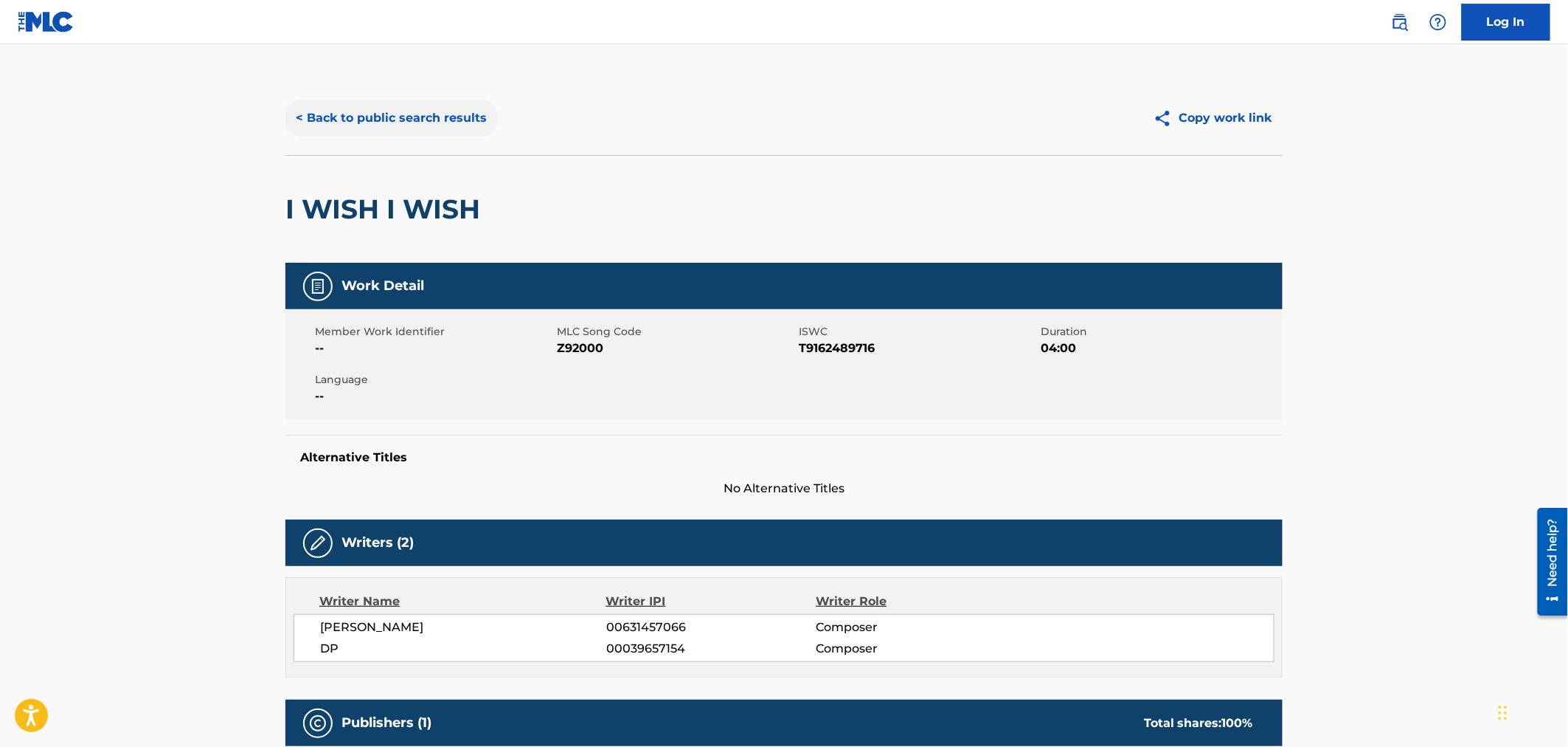
click at [377, 122] on button "< Back to public search results" at bounding box center [391, 117] width 212 height 37
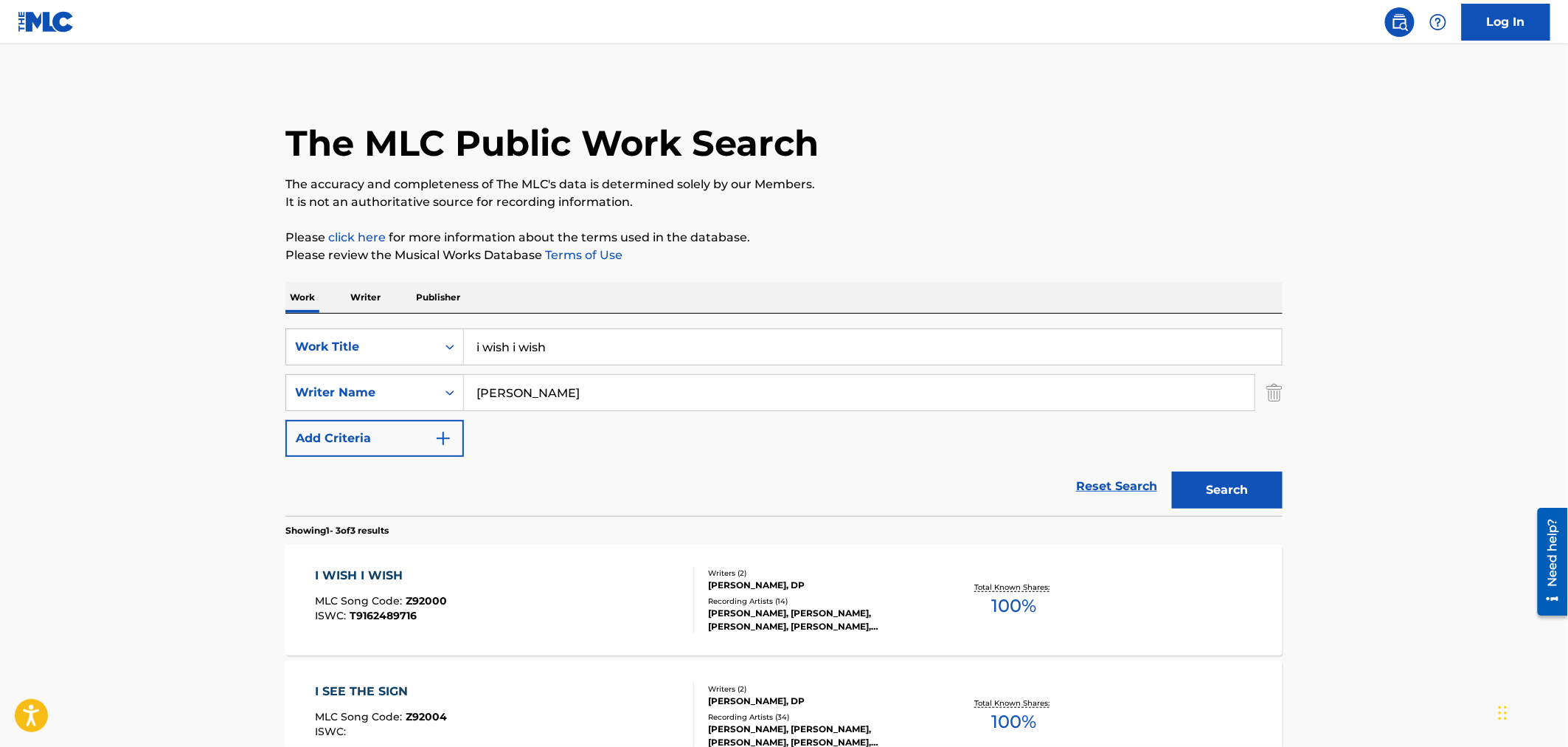
drag, startPoint x: 611, startPoint y: 360, endPoint x: 230, endPoint y: 336, distance: 381.8
click at [232, 336] on main "The MLC Public Work Search The accuracy and completeness of The MLC's data is d…" at bounding box center [784, 503] width 1568 height 919
type input "juma"
click at [1172, 472] on button "Search" at bounding box center [1227, 490] width 111 height 37
click at [541, 588] on div "JUMA MOUNTIAN MLC Song Code : JVBG4B ISWC :" at bounding box center [504, 600] width 379 height 67
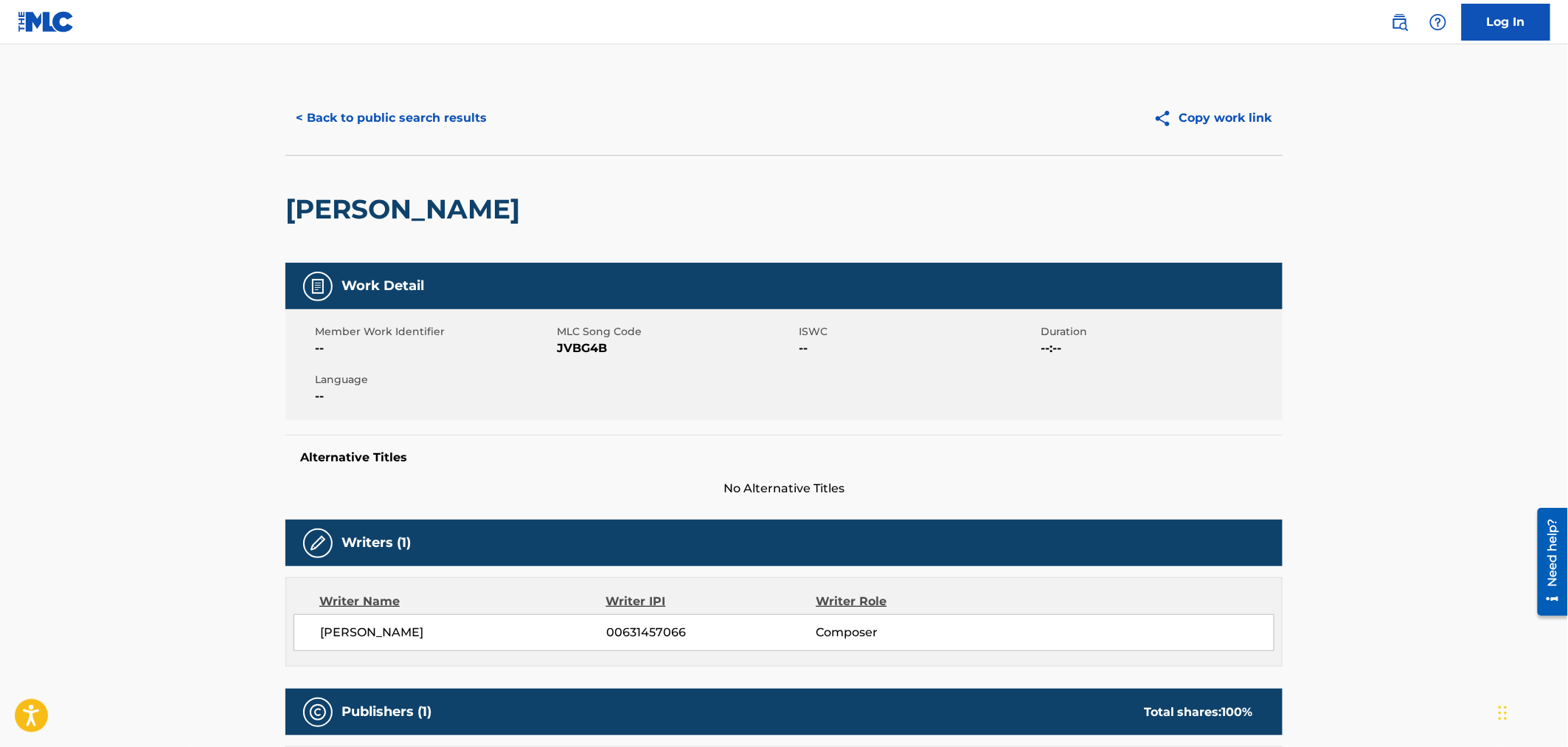
scroll to position [246, 0]
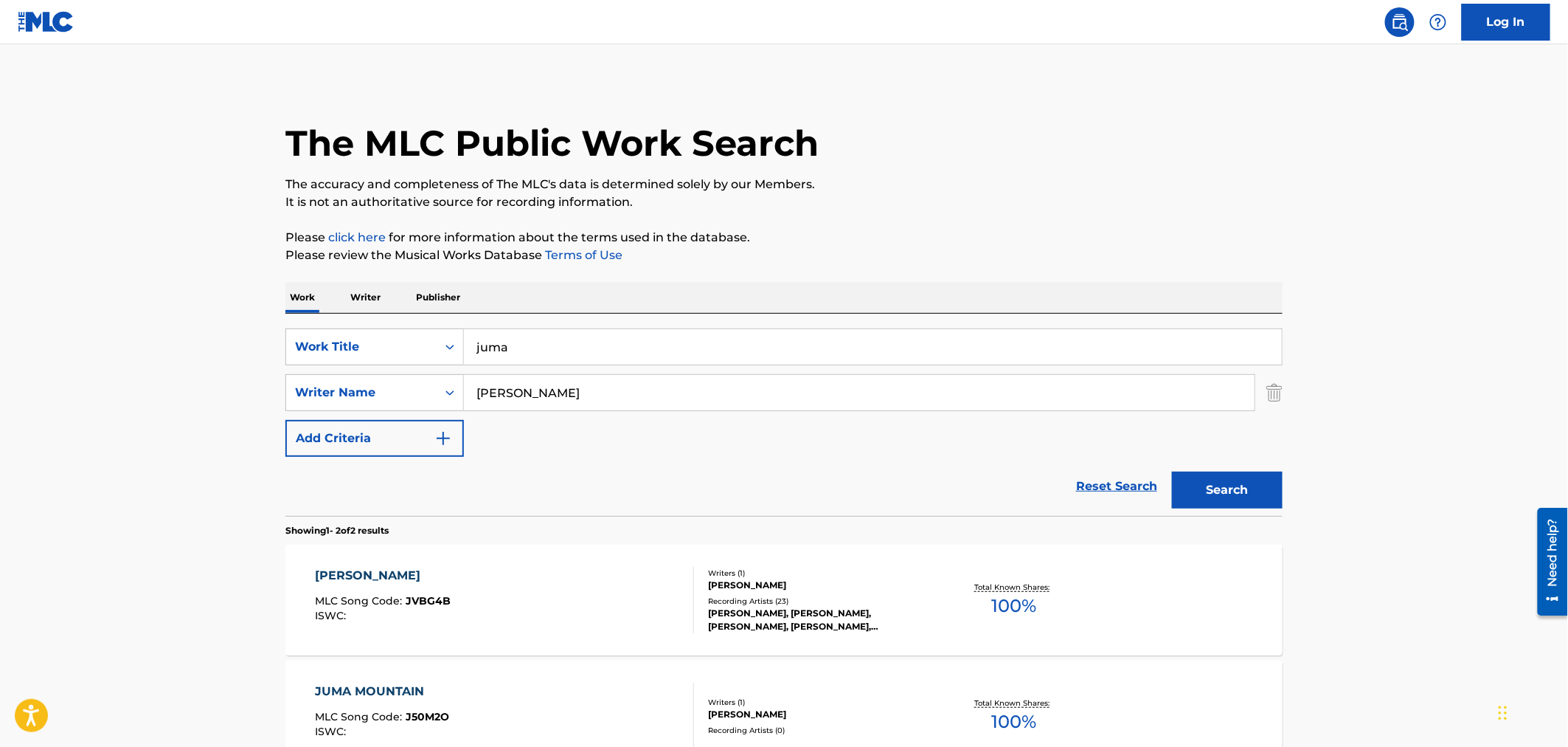
scroll to position [172, 0]
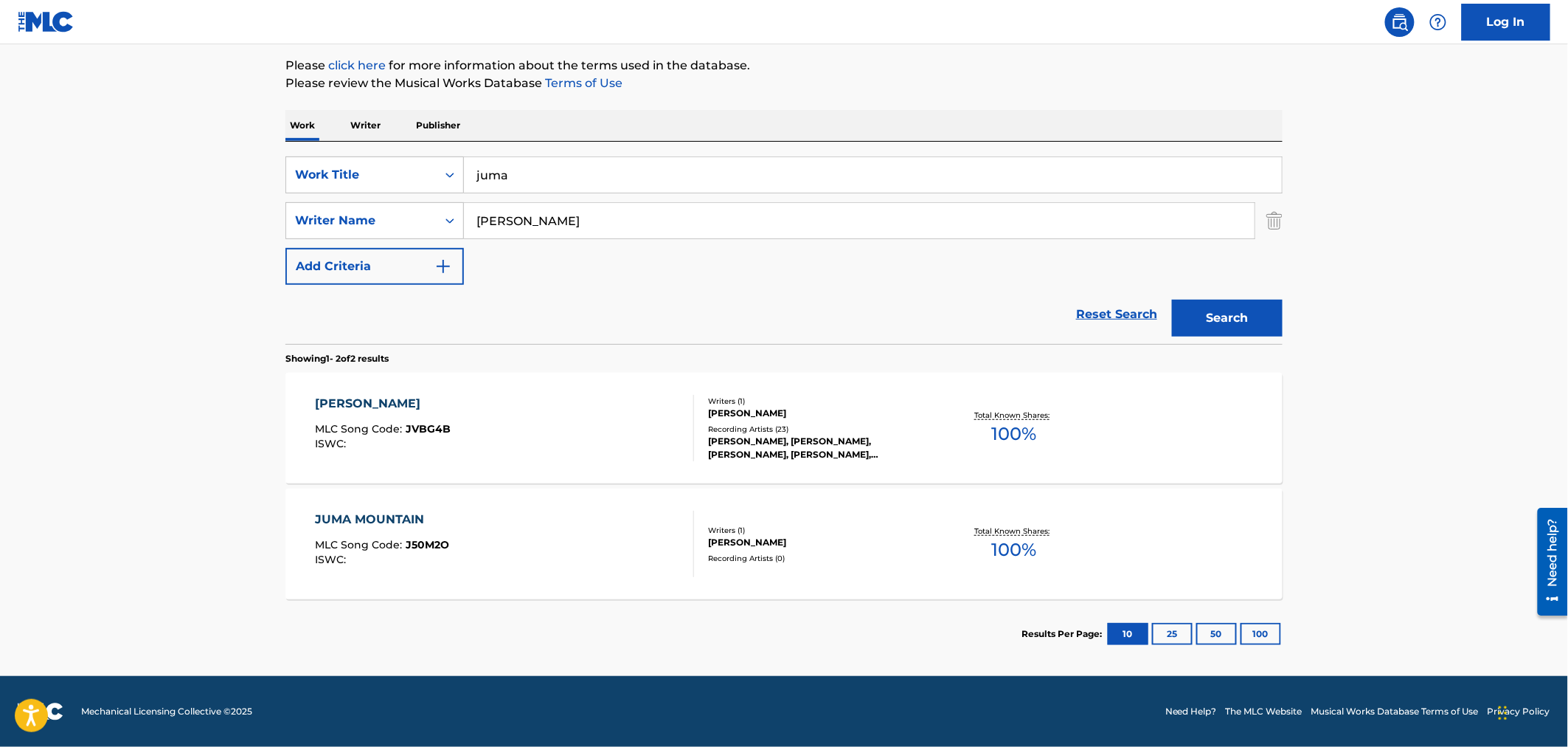
click at [832, 555] on div "Recording Artists ( 0 )" at bounding box center [819, 558] width 223 height 11
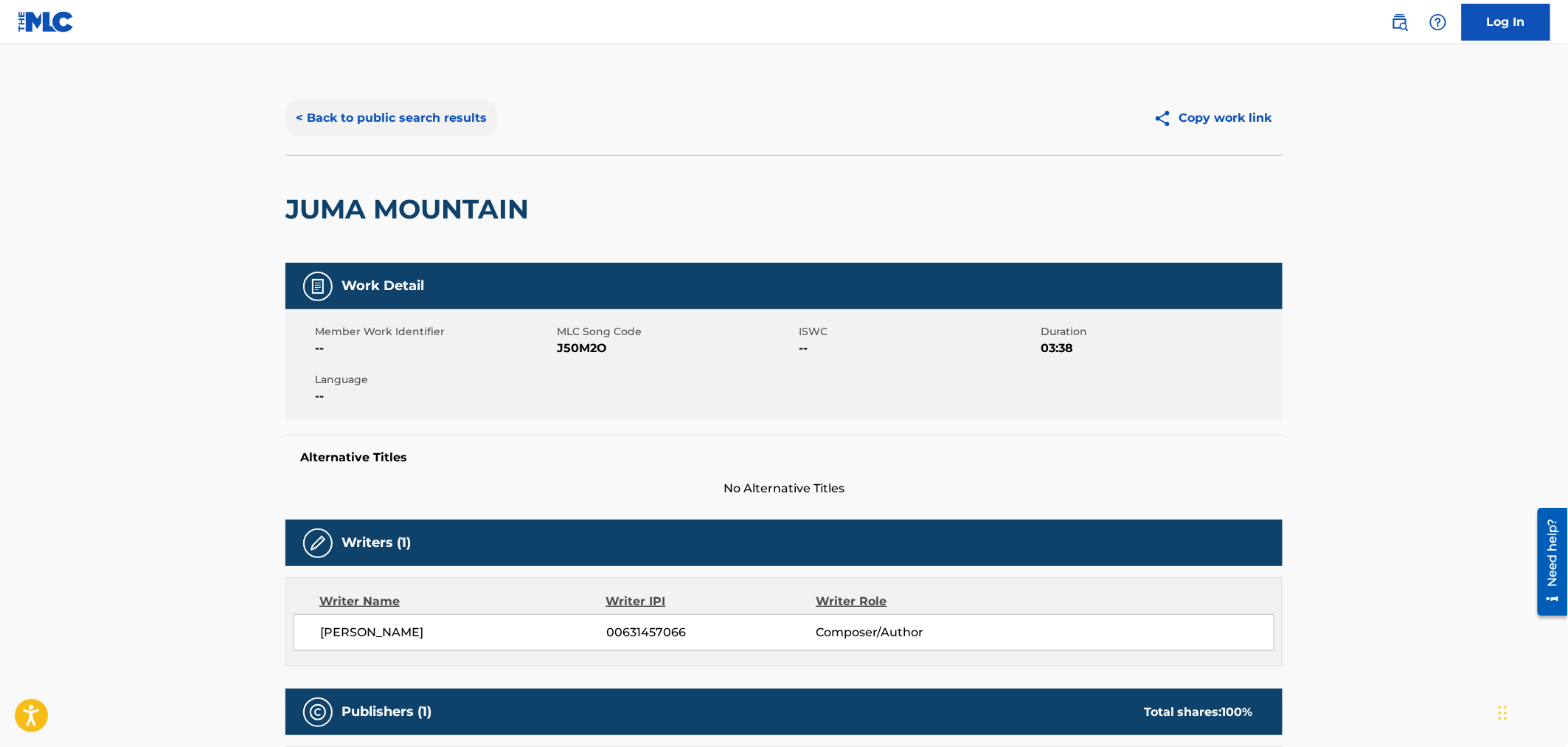
click at [458, 113] on button "< Back to public search results" at bounding box center [391, 117] width 212 height 37
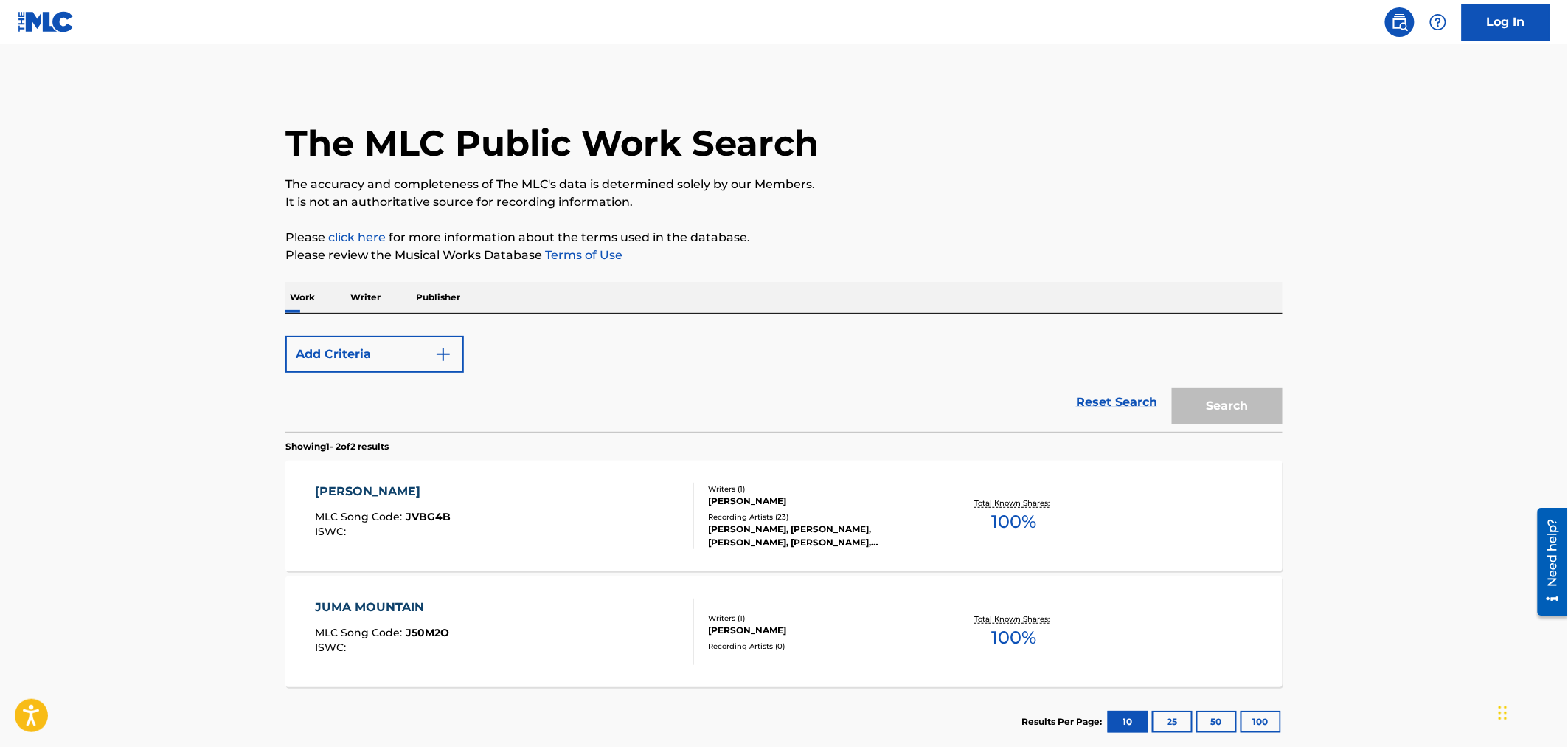
scroll to position [87, 0]
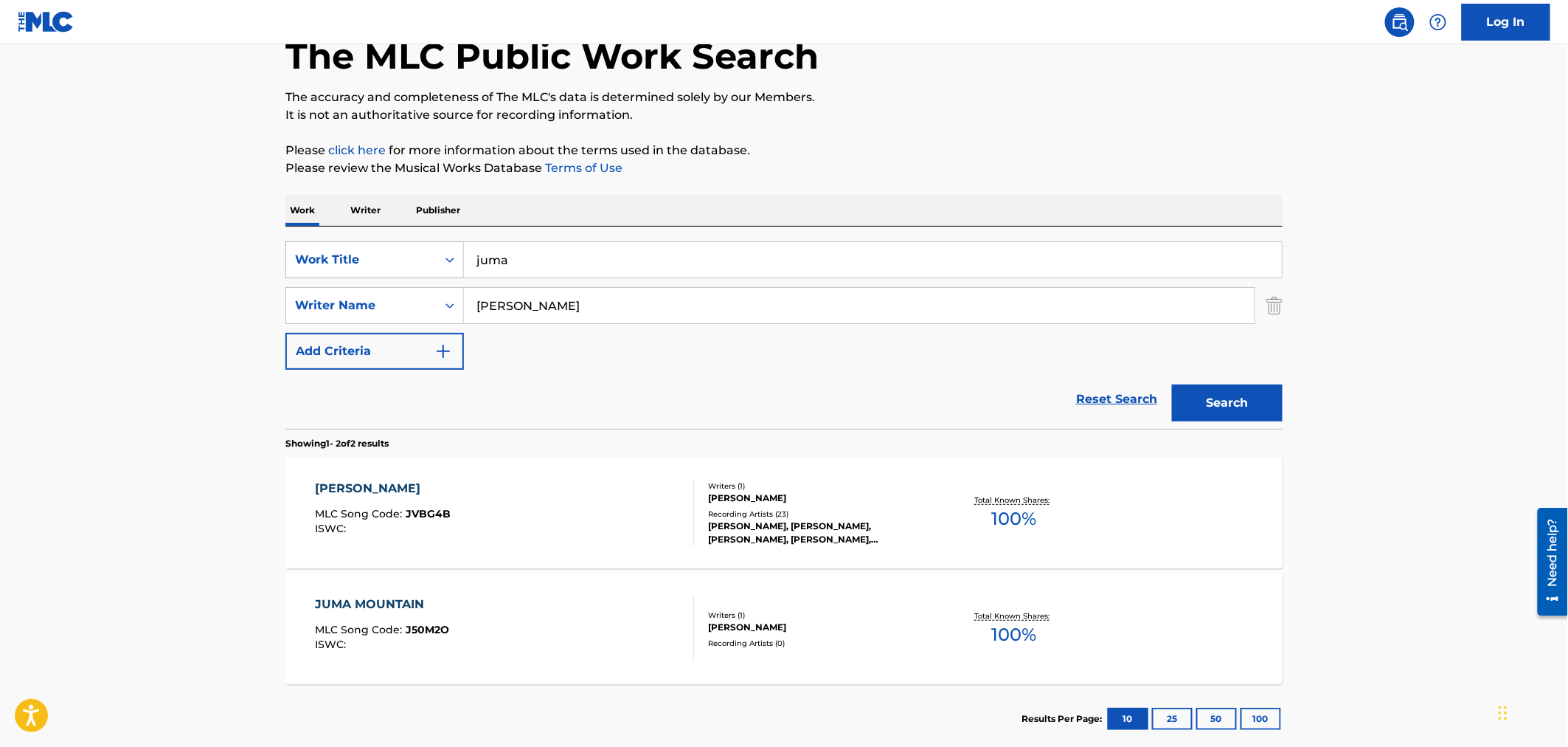
drag, startPoint x: 542, startPoint y: 250, endPoint x: 301, endPoint y: 262, distance: 241.3
click at [303, 262] on div "SearchWithCriteriaa881a011-bf95-4a59-b845-2e4af2274932 Work Title juma" at bounding box center [784, 259] width 997 height 37
type input "lily-o"
click at [1172, 384] on button "Search" at bounding box center [1227, 402] width 111 height 37
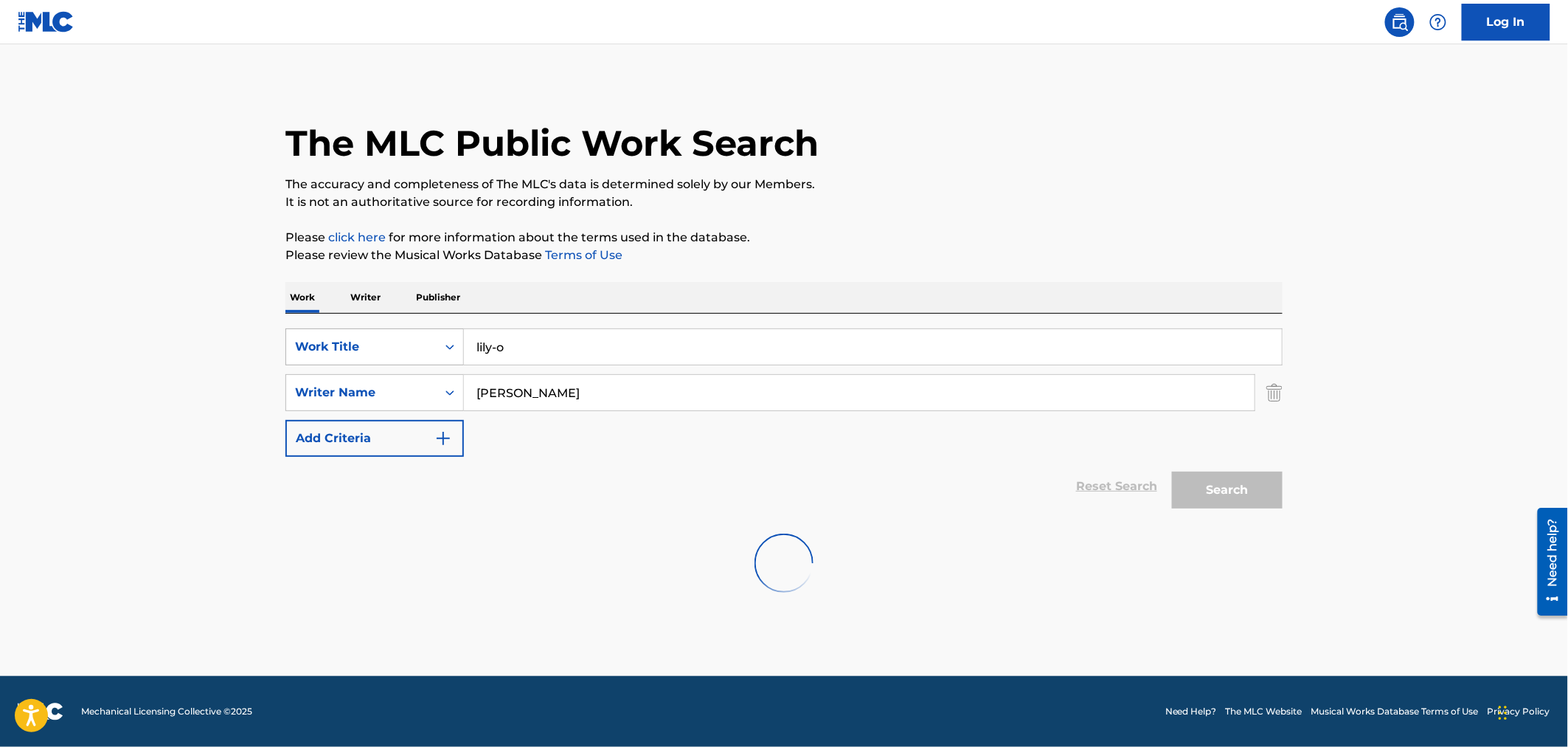
scroll to position [0, 0]
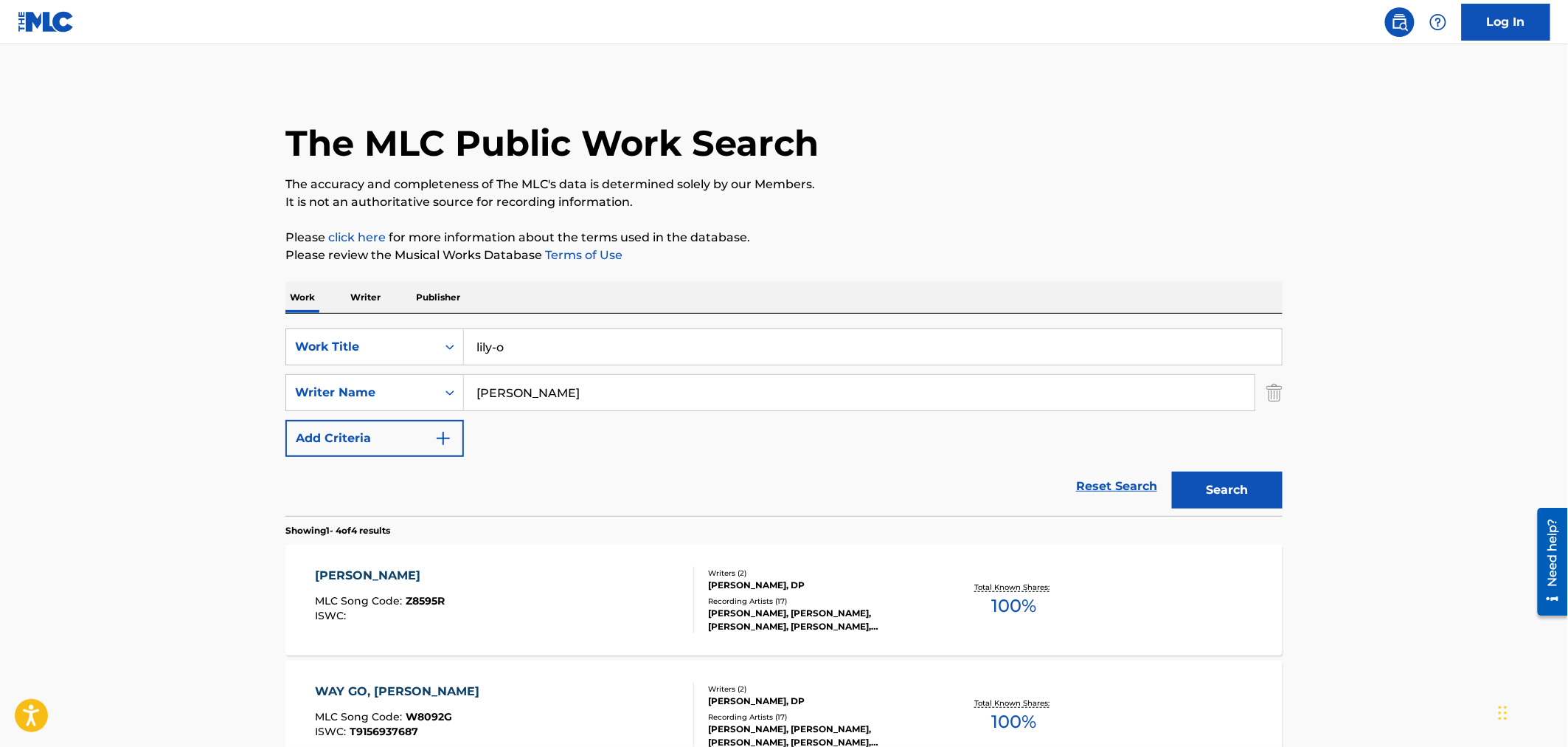
click at [837, 590] on div "[PERSON_NAME], DP" at bounding box center [819, 585] width 223 height 13
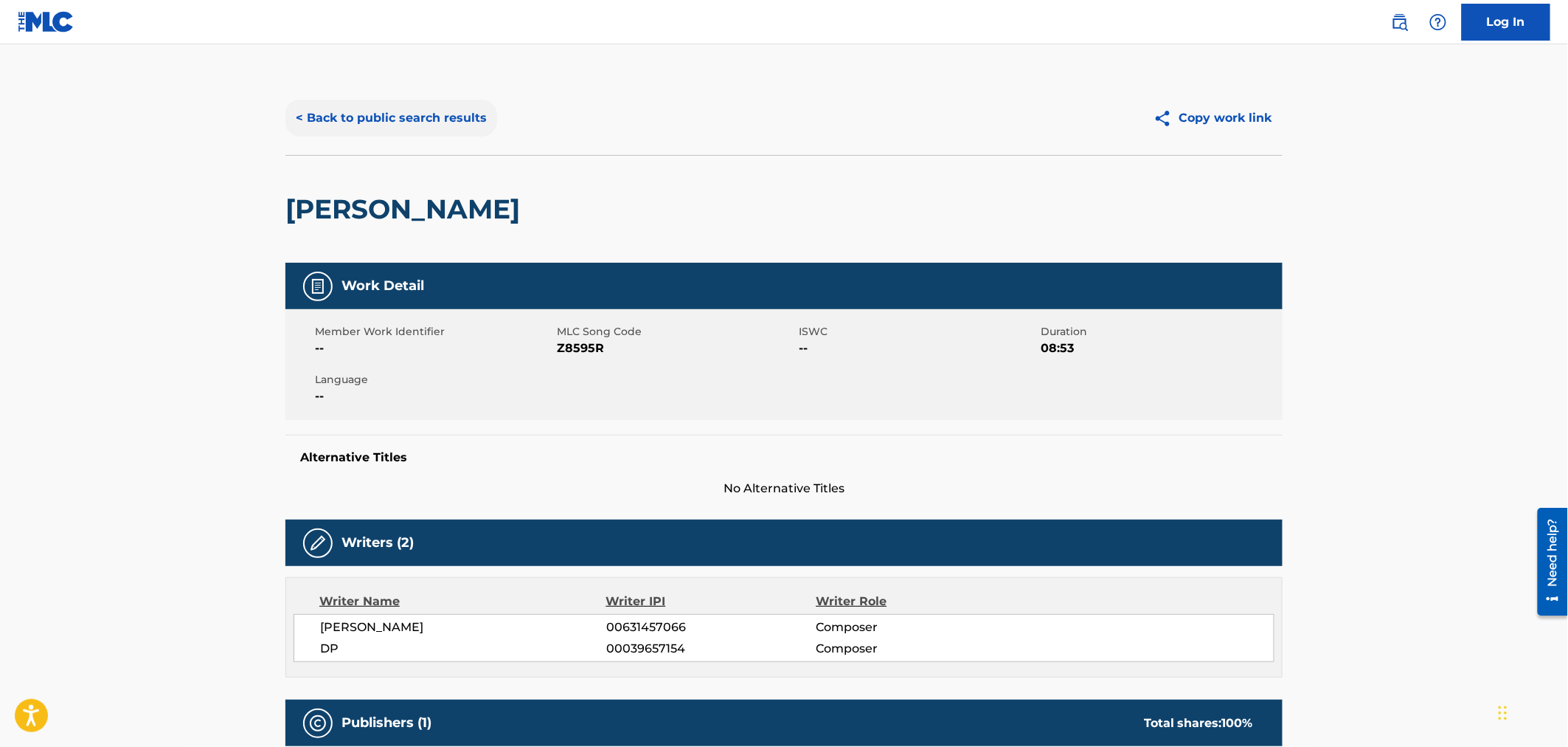
click at [409, 111] on button "< Back to public search results" at bounding box center [391, 117] width 212 height 37
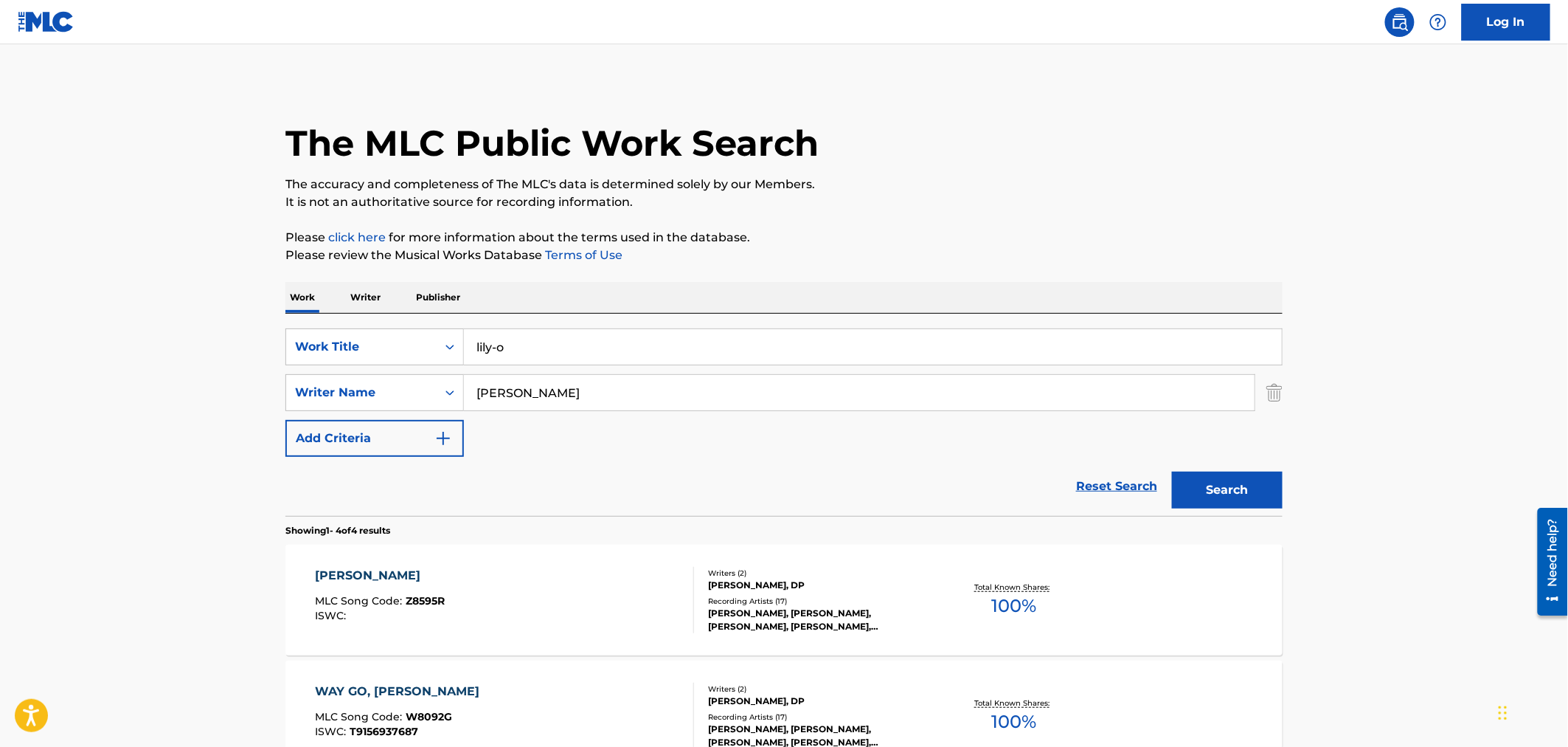
drag, startPoint x: 605, startPoint y: 336, endPoint x: 241, endPoint y: 318, distance: 364.4
click at [259, 318] on main "The MLC Public Work Search The accuracy and completeness of The MLC's data is d…" at bounding box center [784, 562] width 1568 height 1035
type input "maid lamenting"
click at [1172, 472] on button "Search" at bounding box center [1227, 490] width 111 height 37
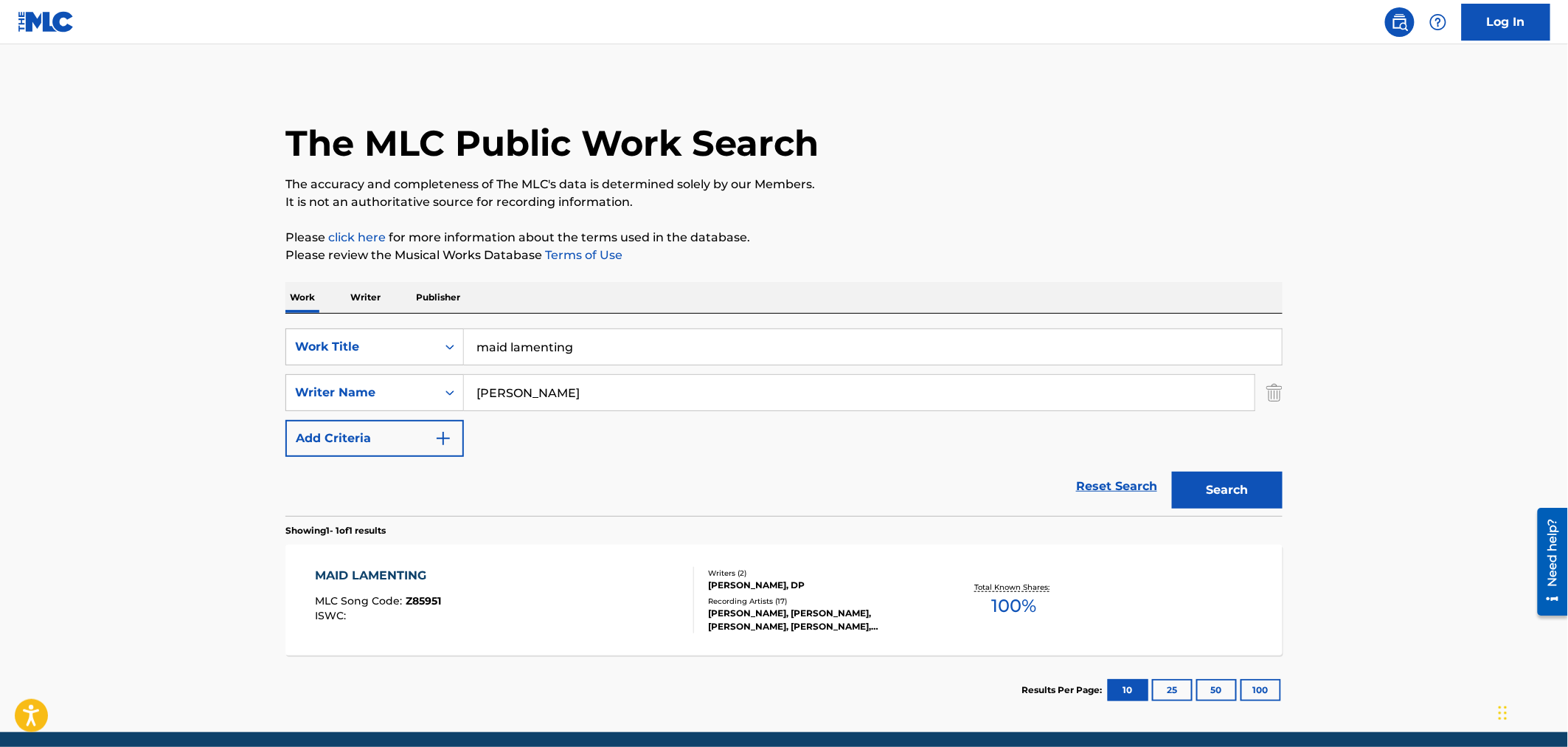
click at [506, 588] on div "MAID LAMENTING MLC Song Code : Z85951 ISWC :" at bounding box center [504, 600] width 379 height 67
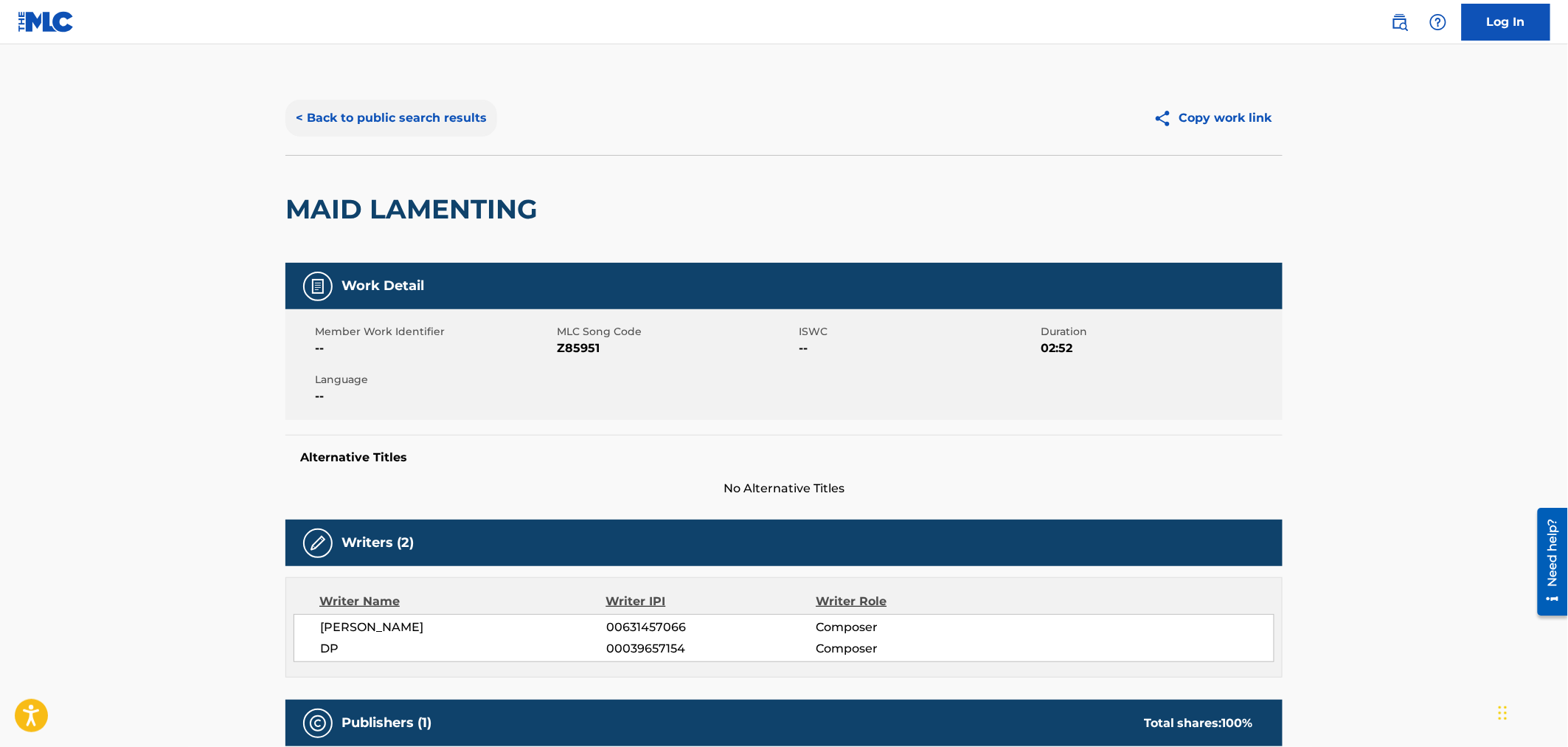
click at [444, 120] on button "< Back to public search results" at bounding box center [391, 117] width 212 height 37
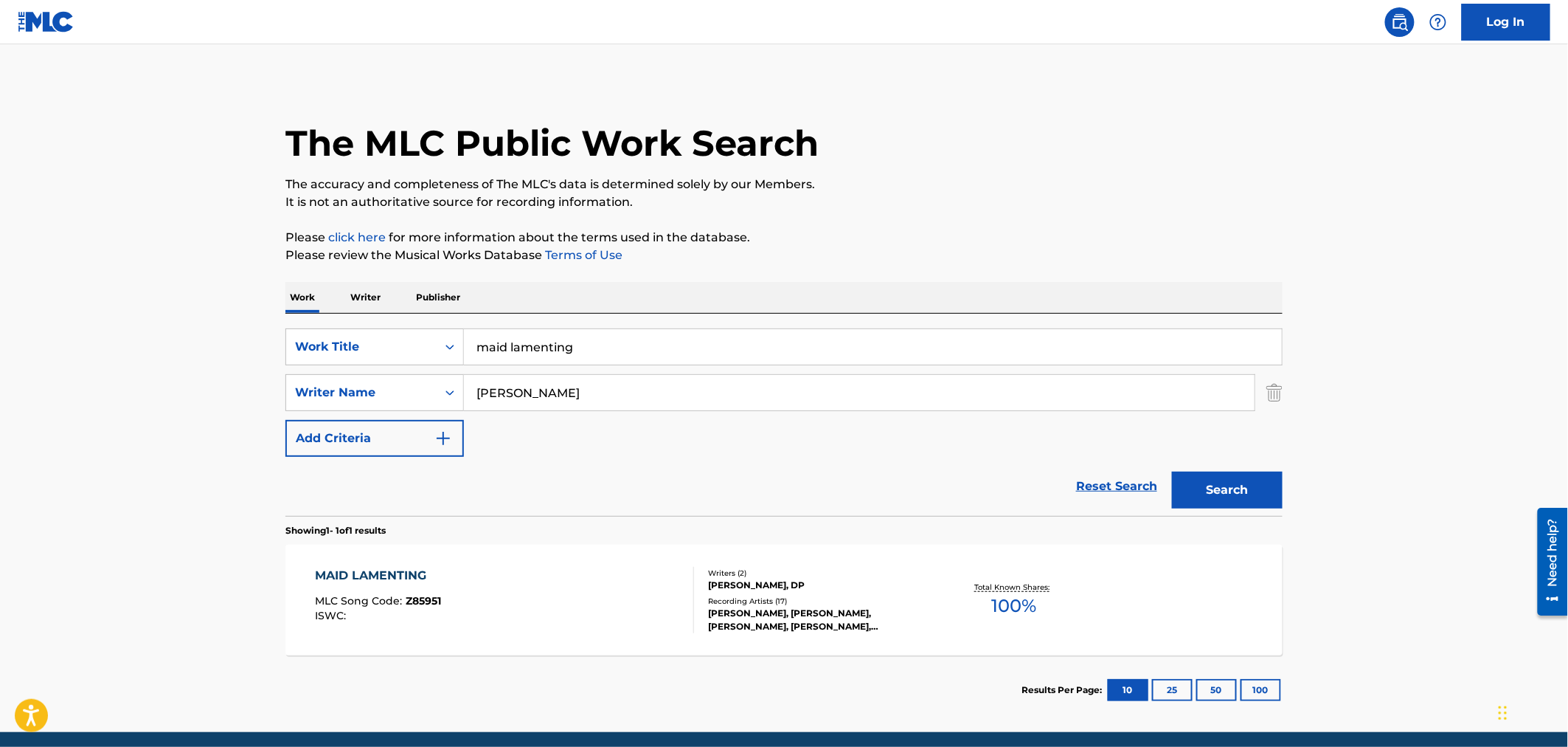
drag, startPoint x: 580, startPoint y: 342, endPoint x: 128, endPoint y: 313, distance: 452.9
click at [128, 313] on main "The MLC Public Work Search The accuracy and completeness of The MLC's data is d…" at bounding box center [784, 388] width 1568 height 688
type input "my old friend"
click at [1172, 472] on button "Search" at bounding box center [1227, 490] width 111 height 37
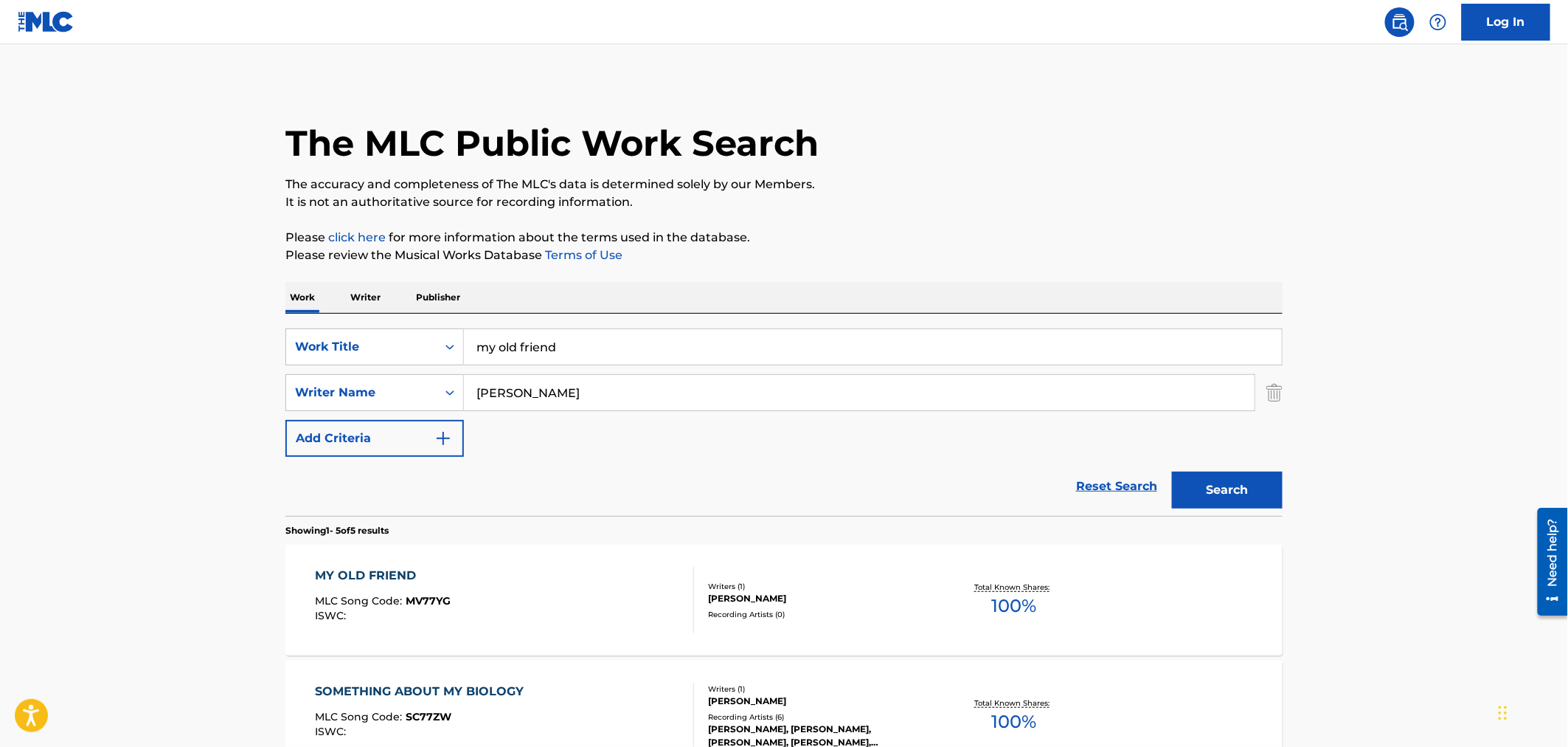
click at [832, 606] on div "Writers ( 1 ) [PERSON_NAME] Recording Artists ( 0 )" at bounding box center [812, 600] width 237 height 39
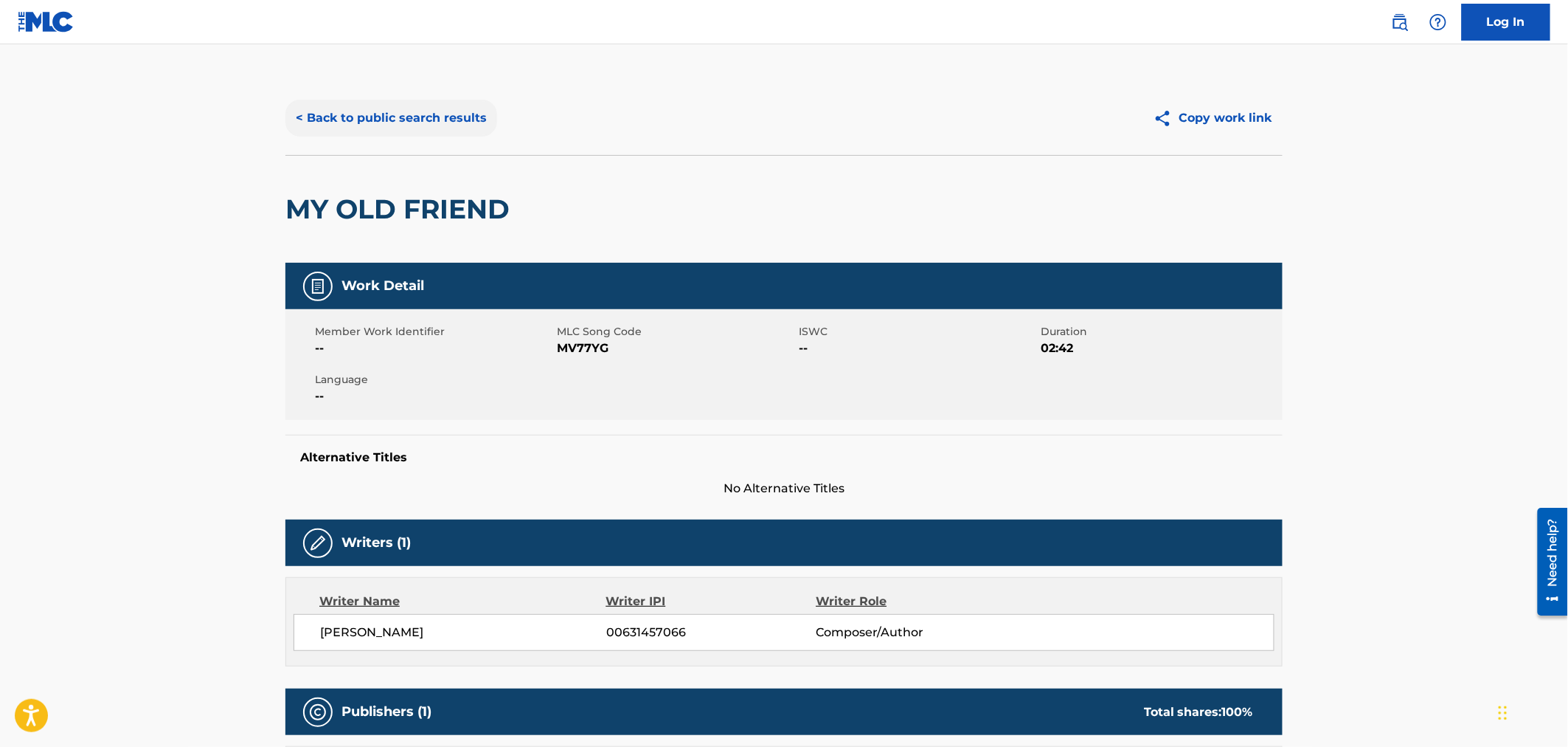
click at [459, 122] on button "< Back to public search results" at bounding box center [391, 117] width 212 height 37
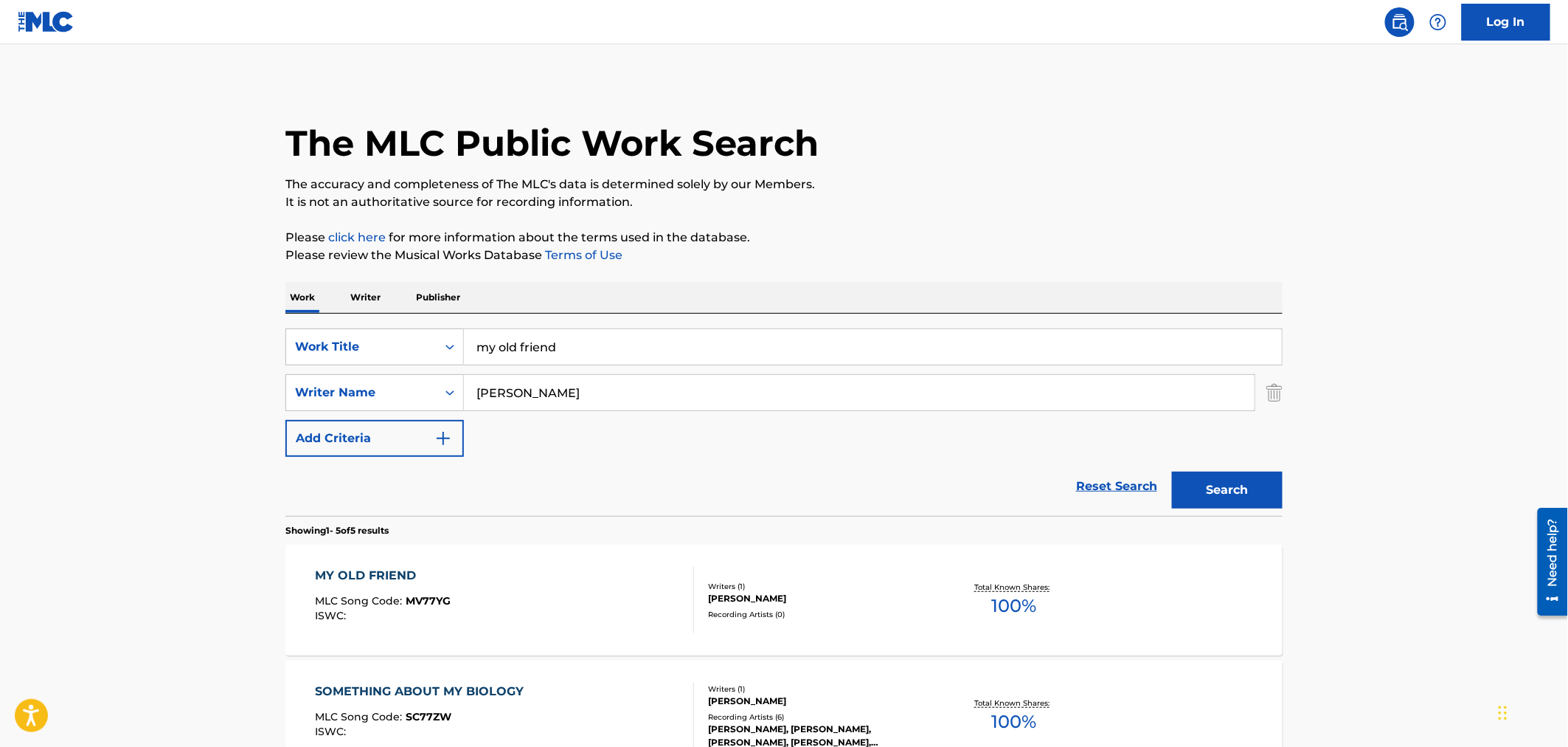
drag, startPoint x: 615, startPoint y: 339, endPoint x: 13, endPoint y: 340, distance: 602.0
click at [13, 340] on main "The MLC Public Work Search The accuracy and completeness of The MLC's data is d…" at bounding box center [784, 619] width 1568 height 1151
type input "pat do this"
click at [1172, 472] on button "Search" at bounding box center [1227, 490] width 111 height 37
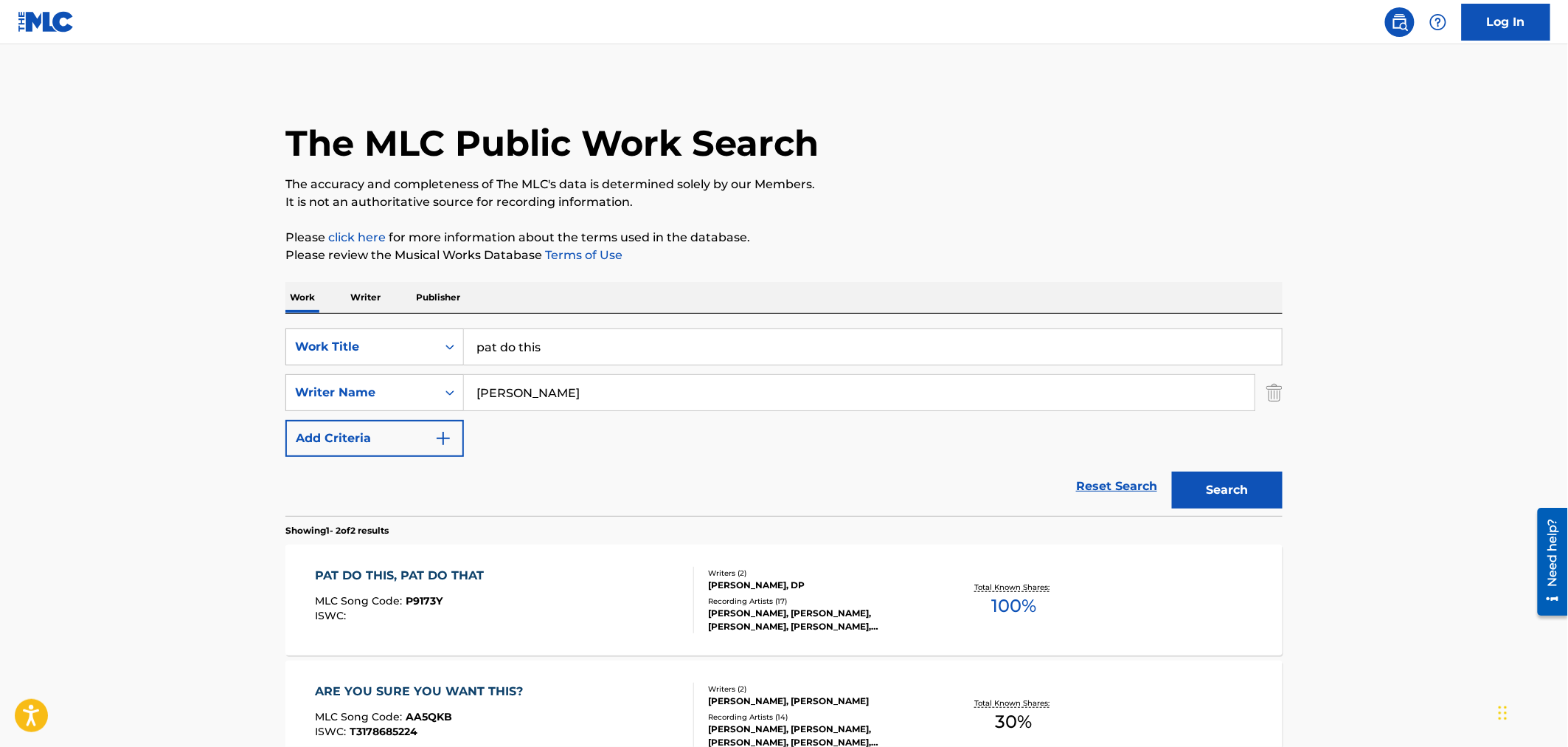
click at [821, 571] on div "Writers ( 2 )" at bounding box center [819, 573] width 223 height 11
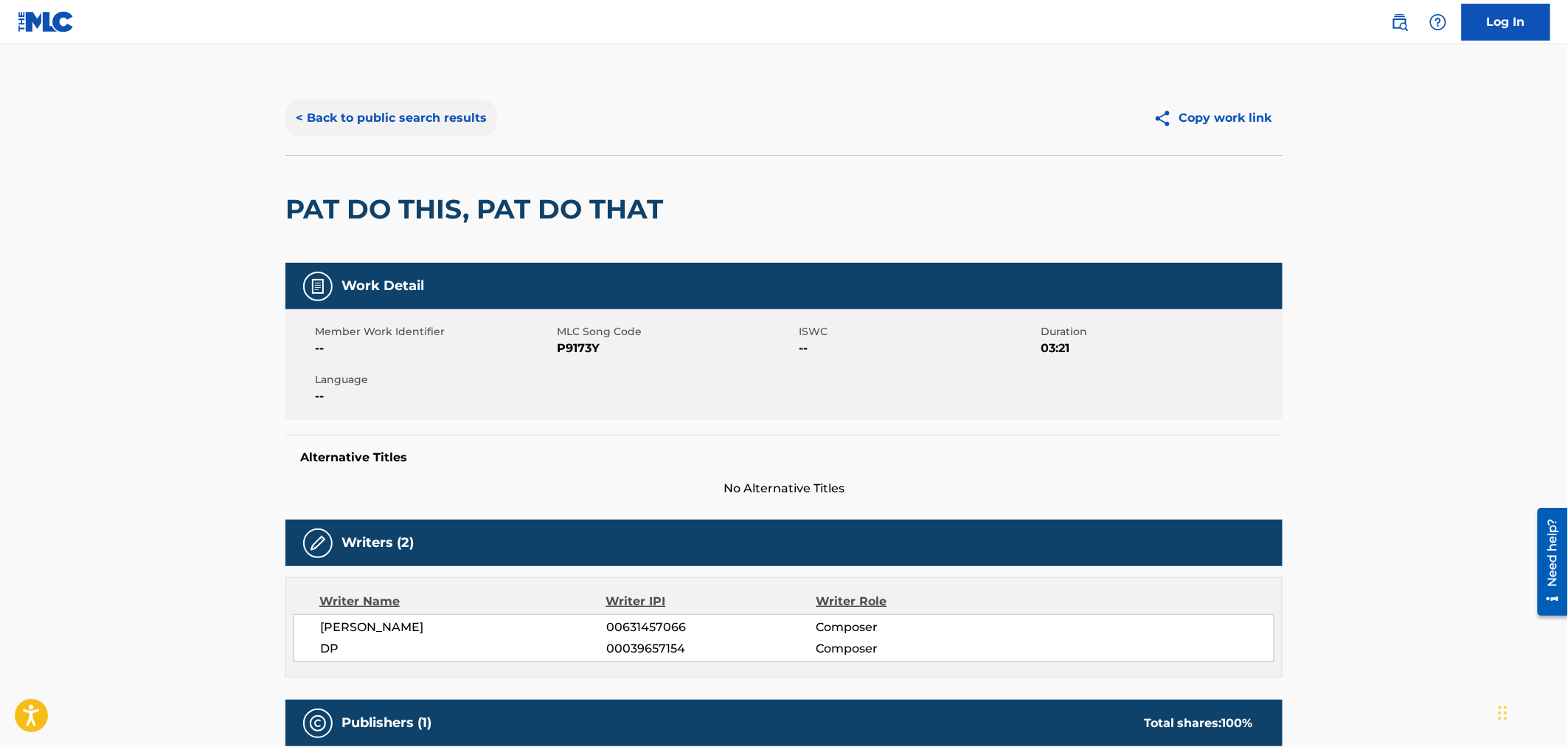
click at [384, 116] on button "< Back to public search results" at bounding box center [391, 117] width 212 height 37
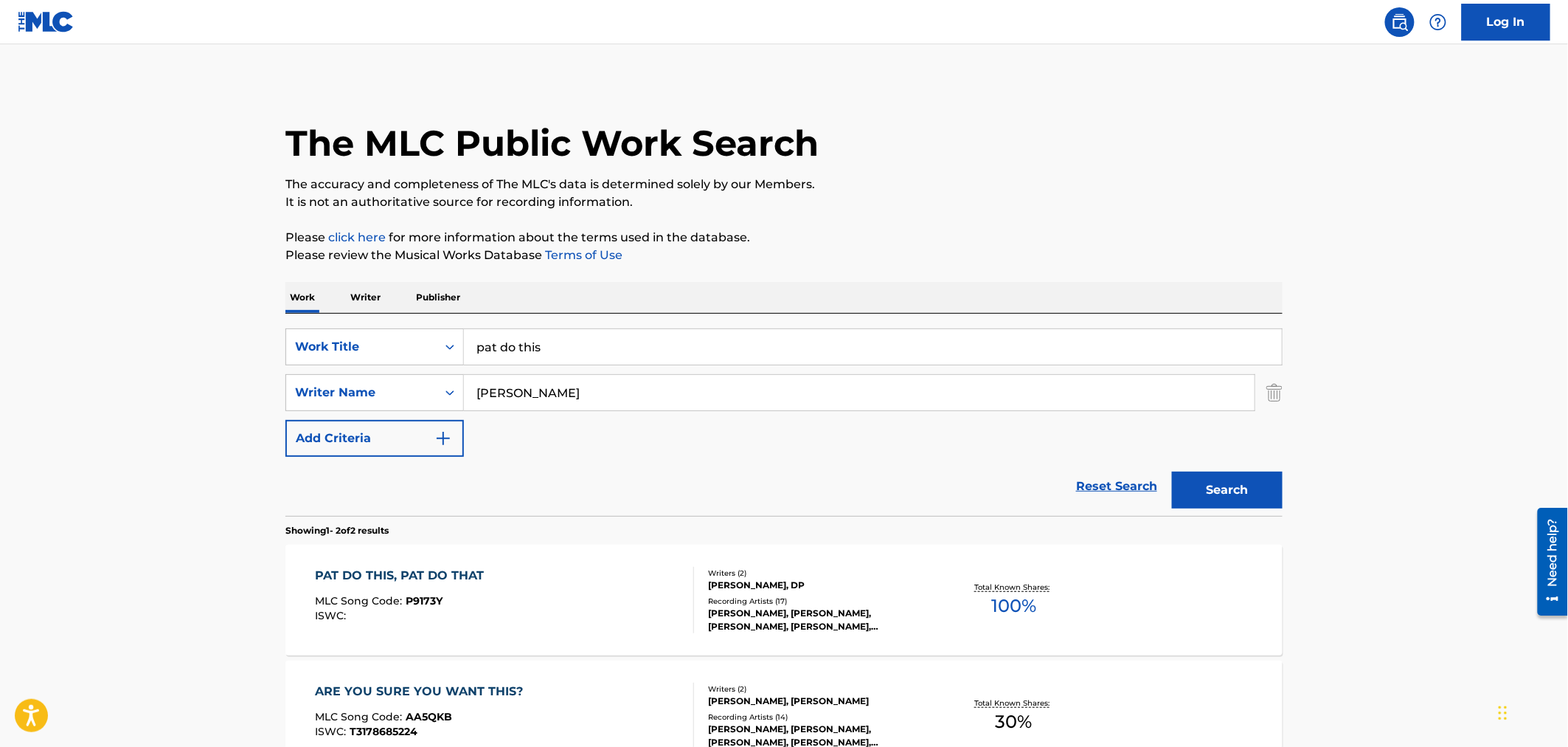
drag, startPoint x: 655, startPoint y: 339, endPoint x: 101, endPoint y: 322, distance: 554.3
click at [103, 322] on main "The MLC Public Work Search The accuracy and completeness of The MLC's data is d…" at bounding box center [784, 446] width 1568 height 804
click at [1172, 472] on button "Search" at bounding box center [1227, 490] width 111 height 37
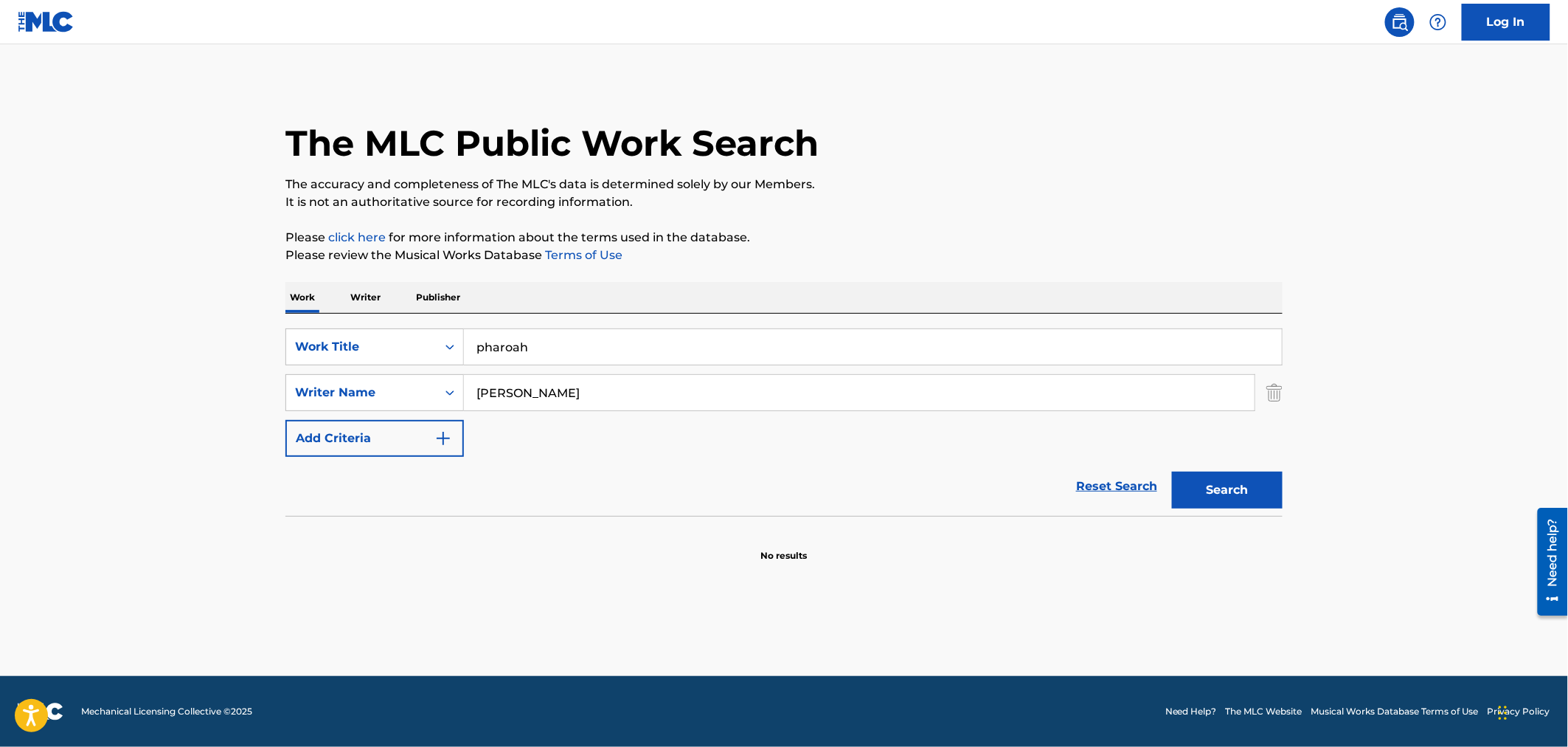
click at [506, 352] on input "pharoah" at bounding box center [873, 346] width 818 height 35
type input "pharaoh"
click at [1172, 472] on button "Search" at bounding box center [1227, 490] width 111 height 37
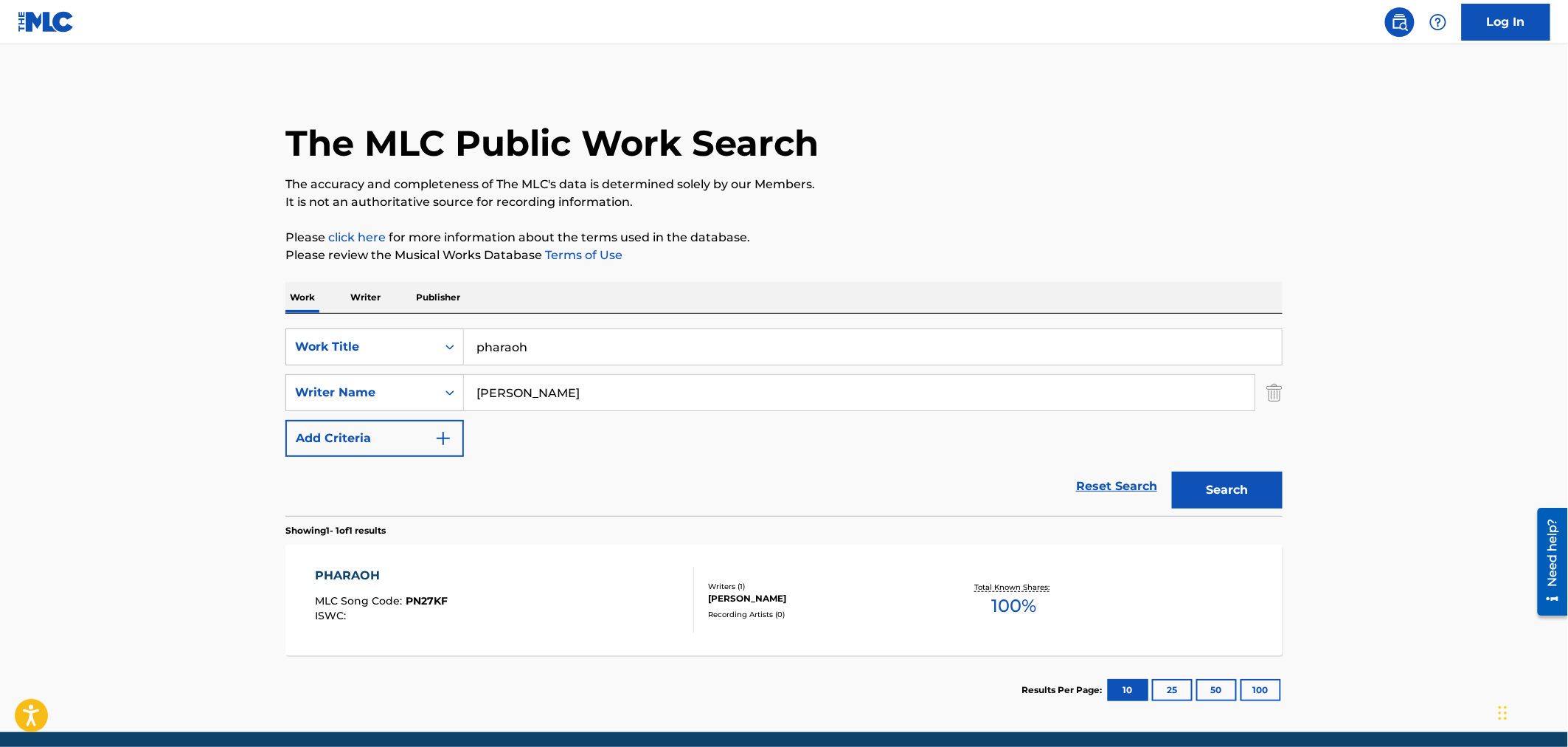
click at [830, 606] on div "Writers ( 1 ) [PERSON_NAME] Recording Artists ( 0 )" at bounding box center [812, 600] width 237 height 39
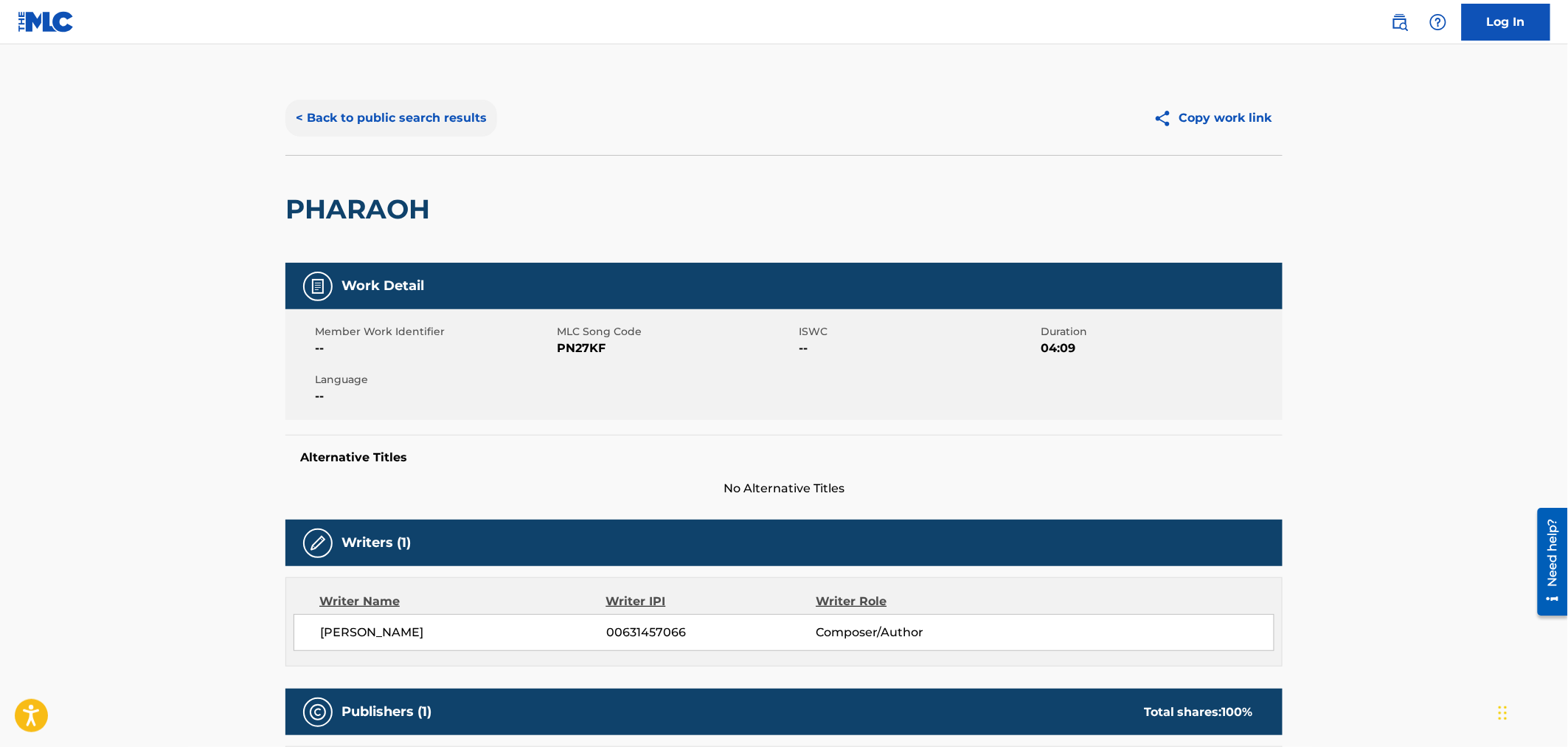
click at [404, 122] on button "< Back to public search results" at bounding box center [391, 117] width 212 height 37
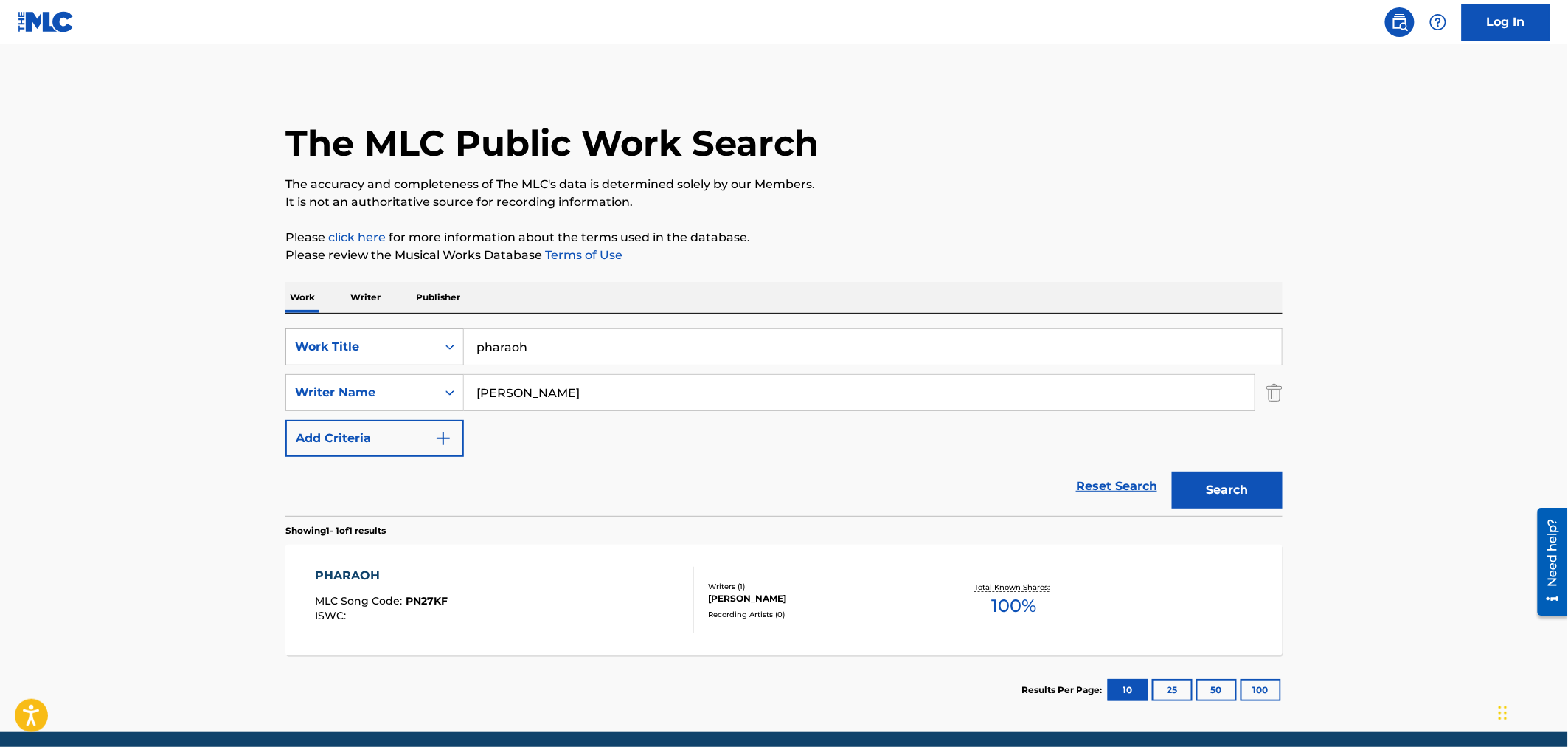
drag, startPoint x: 544, startPoint y: 347, endPoint x: 337, endPoint y: 336, distance: 207.3
click at [338, 336] on div "SearchWithCriteriaa881a011-bf95-4a59-b845-2e4af2274932 Work Title pharaoh" at bounding box center [784, 346] width 997 height 37
type input "pretty [PERSON_NAME]"
click at [1245, 494] on button "Search" at bounding box center [1227, 490] width 111 height 37
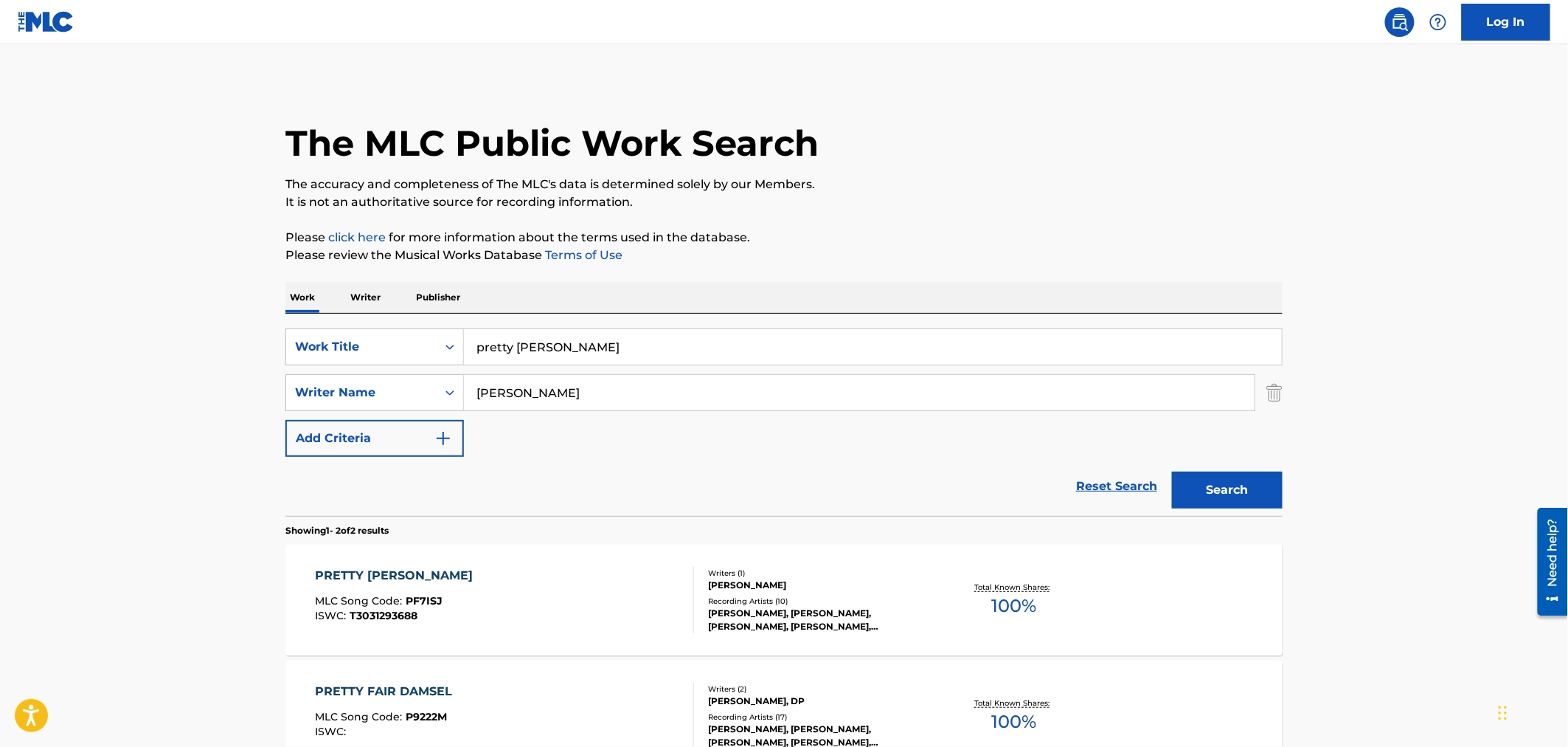
click at [874, 590] on div "[PERSON_NAME]" at bounding box center [819, 585] width 223 height 13
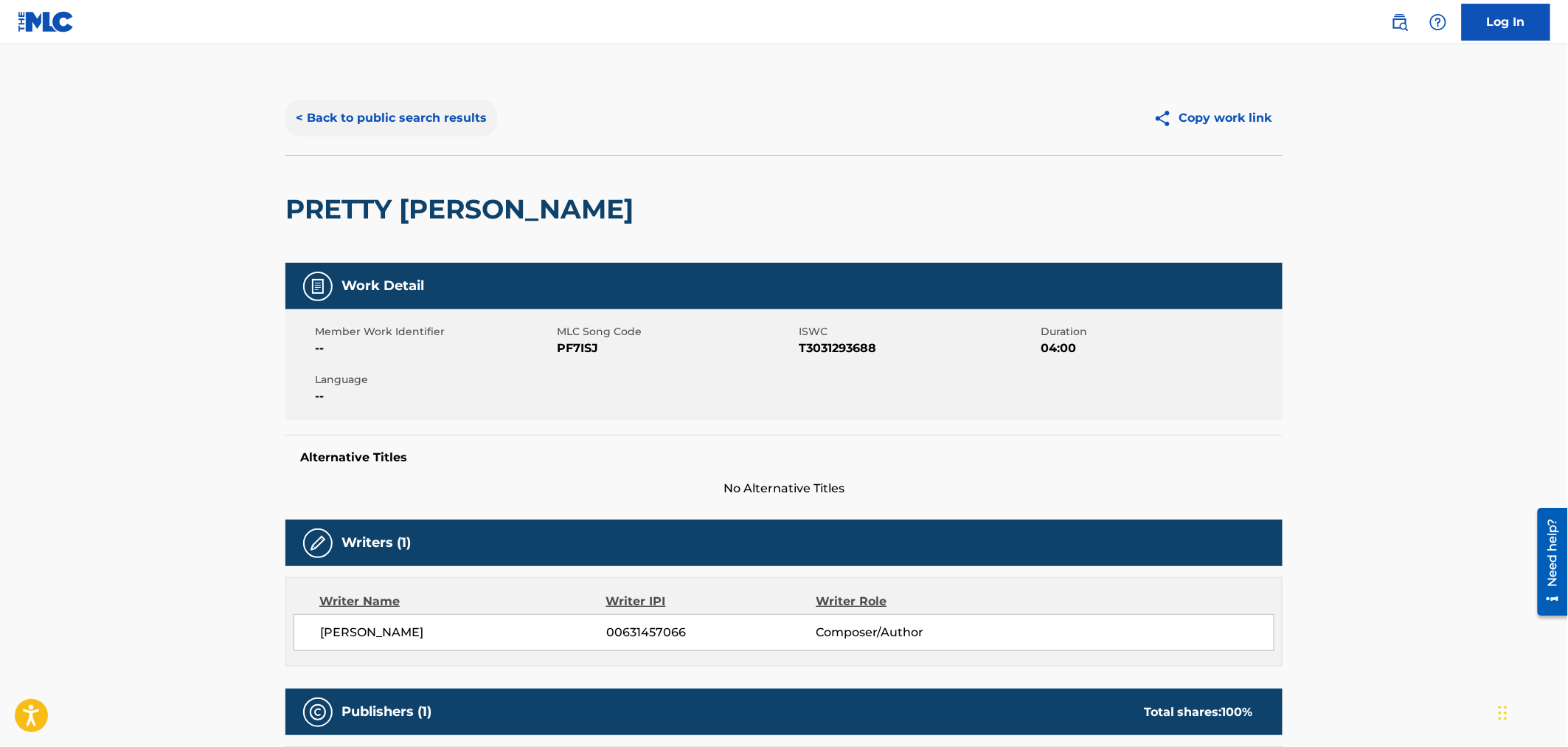
click at [433, 120] on button "< Back to public search results" at bounding box center [391, 117] width 212 height 37
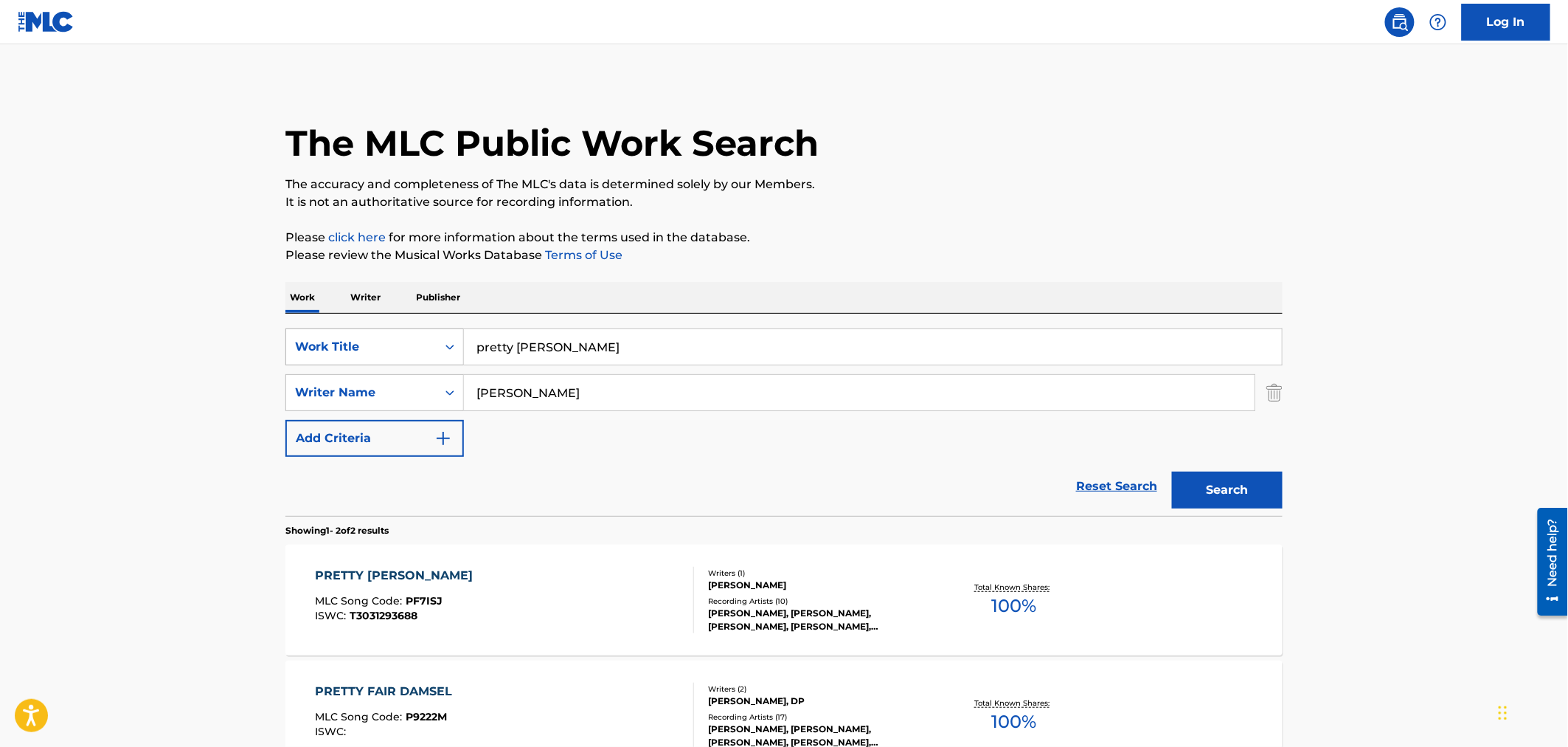
drag, startPoint x: 587, startPoint y: 341, endPoint x: 291, endPoint y: 328, distance: 296.3
click at [298, 329] on div "SearchWithCriteriaa881a011-bf95-4a59-b845-2e4af2274932 Work Title pretty [PERSO…" at bounding box center [784, 346] width 997 height 37
type input "[PERSON_NAME]"
click at [1273, 493] on button "Search" at bounding box center [1227, 490] width 111 height 37
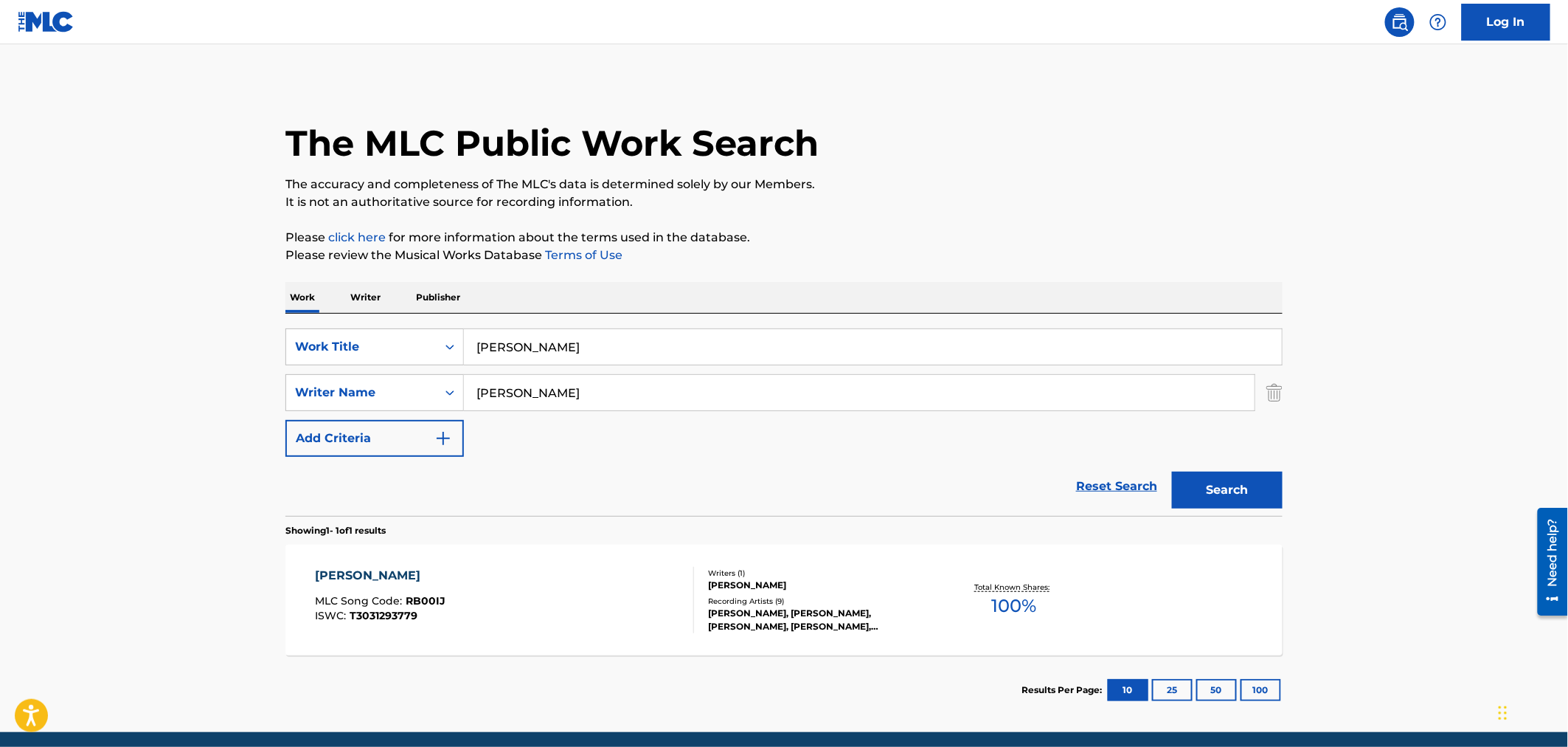
click at [859, 562] on div "[PERSON_NAME] MLC Song Code : RB00IJ ISWC : T3031293779 Writers ( 1 ) [PERSON_N…" at bounding box center [784, 600] width 997 height 111
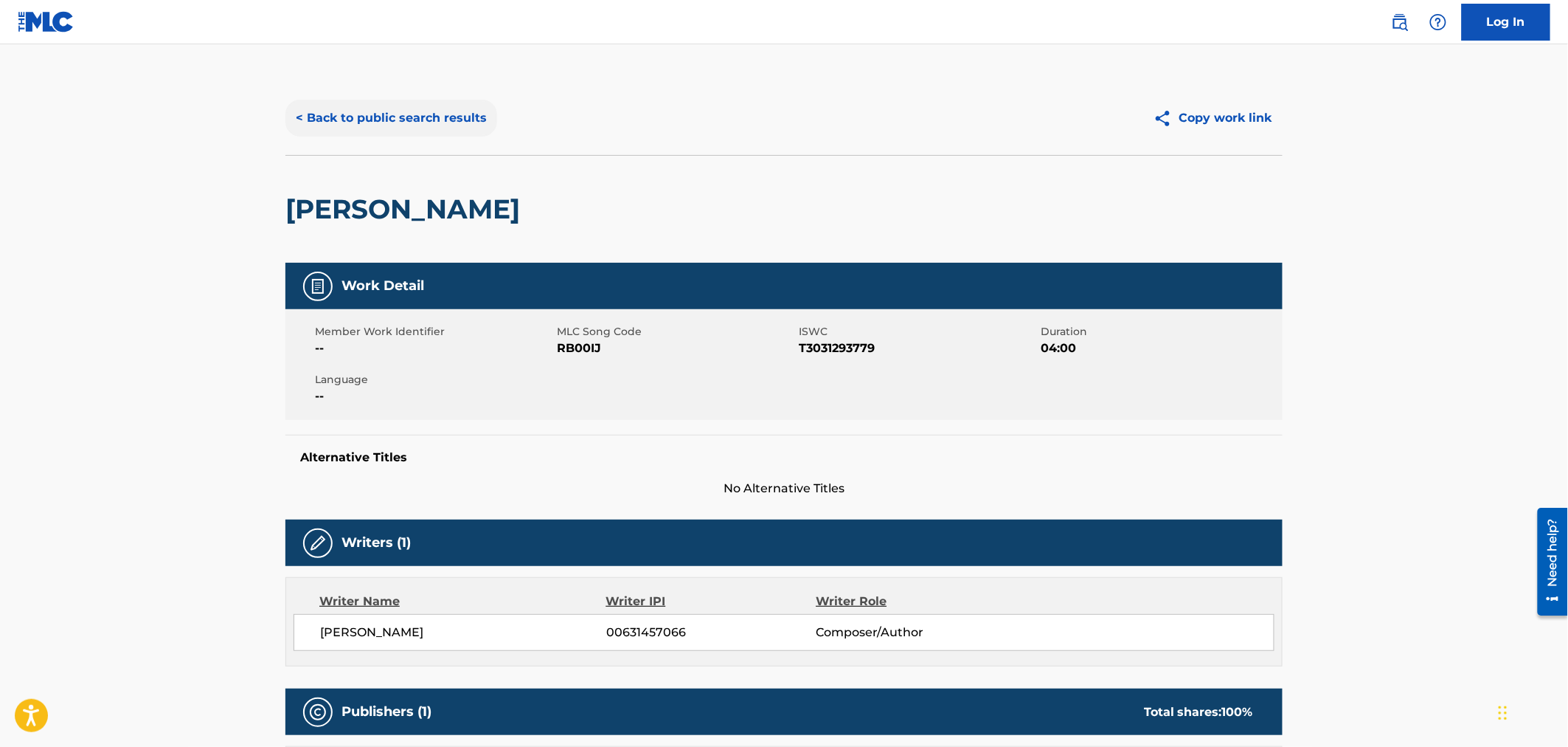
click at [459, 120] on button "< Back to public search results" at bounding box center [391, 117] width 212 height 37
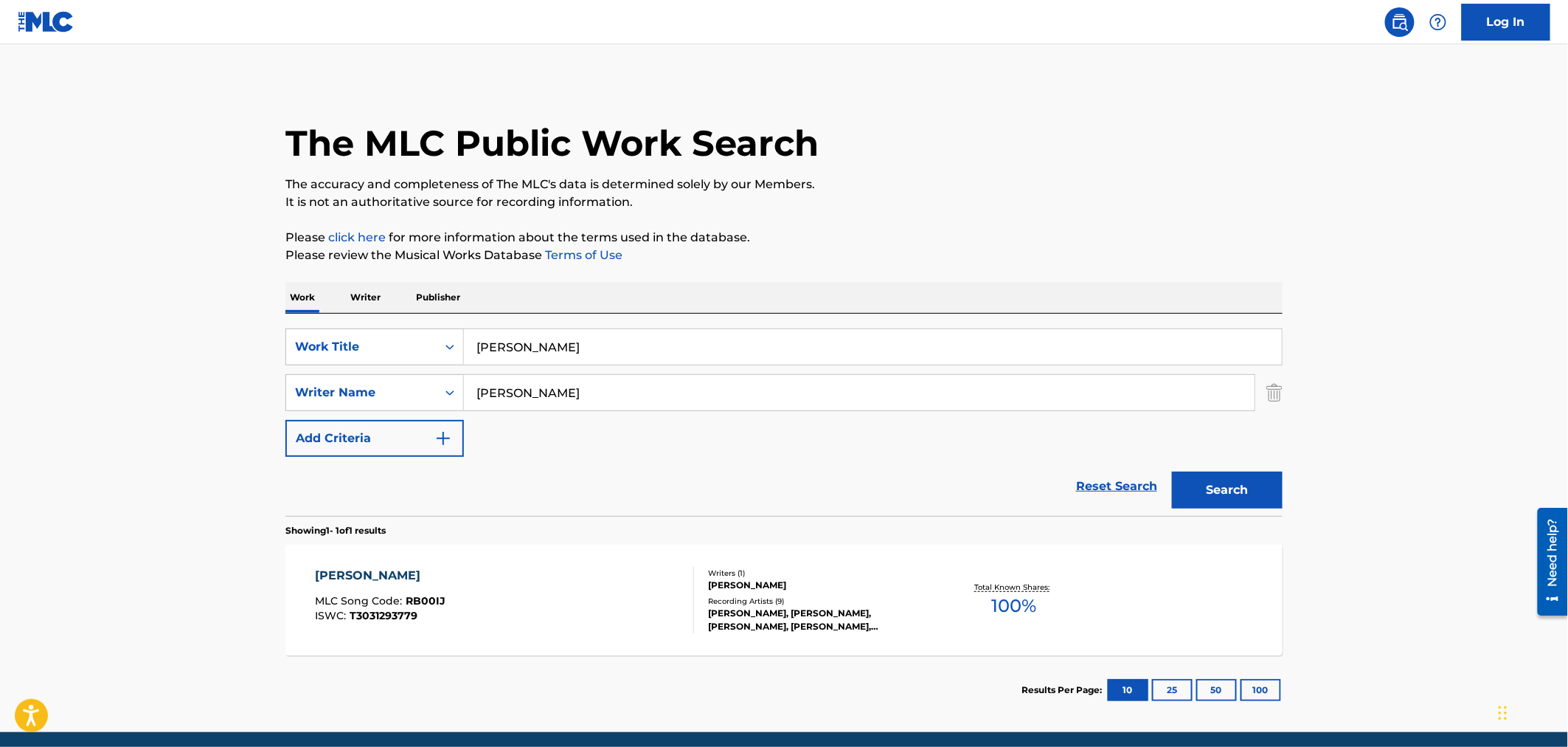
drag, startPoint x: 579, startPoint y: 345, endPoint x: 250, endPoint y: 348, distance: 329.0
click at [250, 348] on main "The MLC Public Work Search The accuracy and completeness of The MLC's data is d…" at bounding box center [784, 388] width 1568 height 688
type input "readings"
click at [1265, 491] on button "Search" at bounding box center [1227, 490] width 111 height 37
click at [826, 582] on div "Writers ( 1 )" at bounding box center [819, 586] width 223 height 11
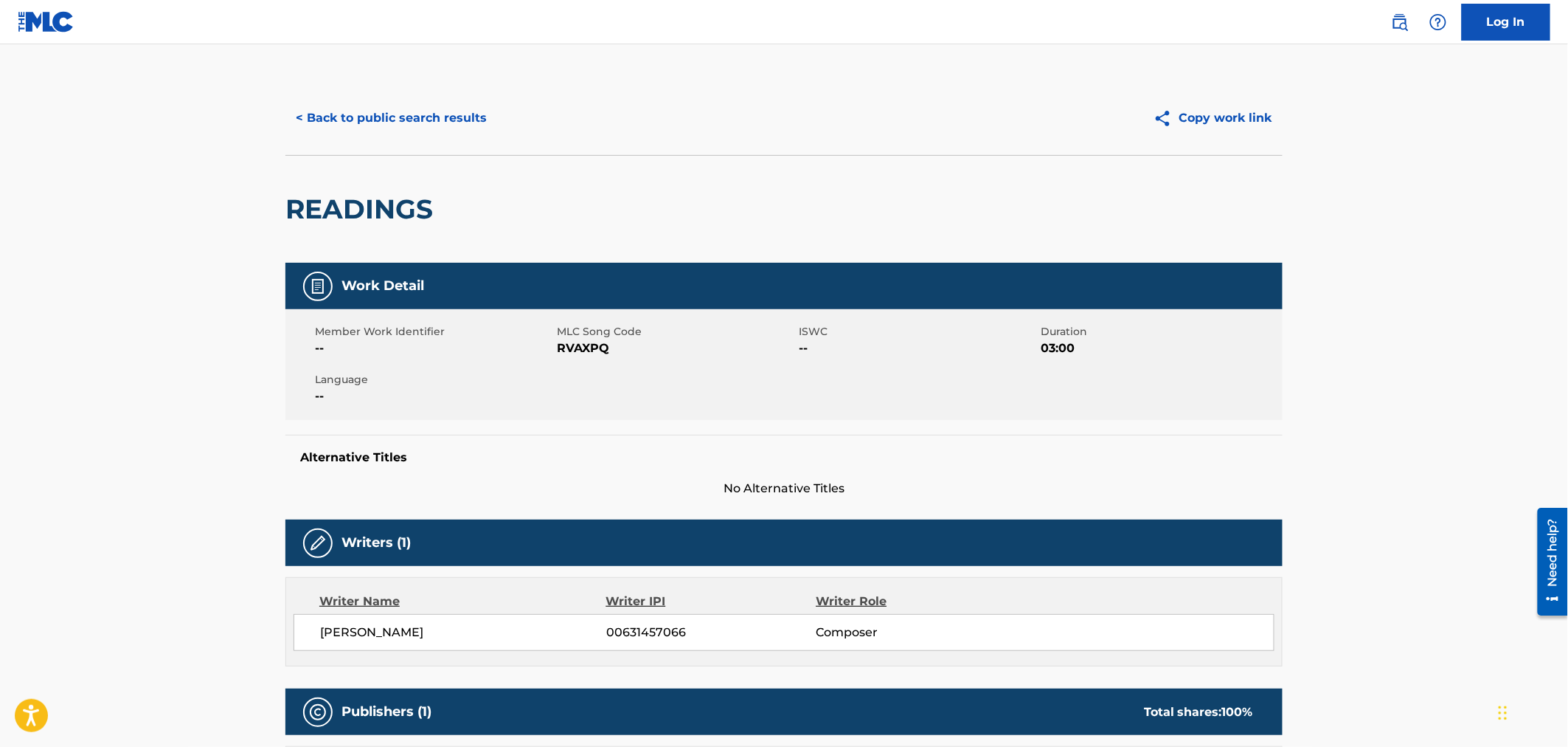
scroll to position [404, 0]
